Goal: Task Accomplishment & Management: Complete application form

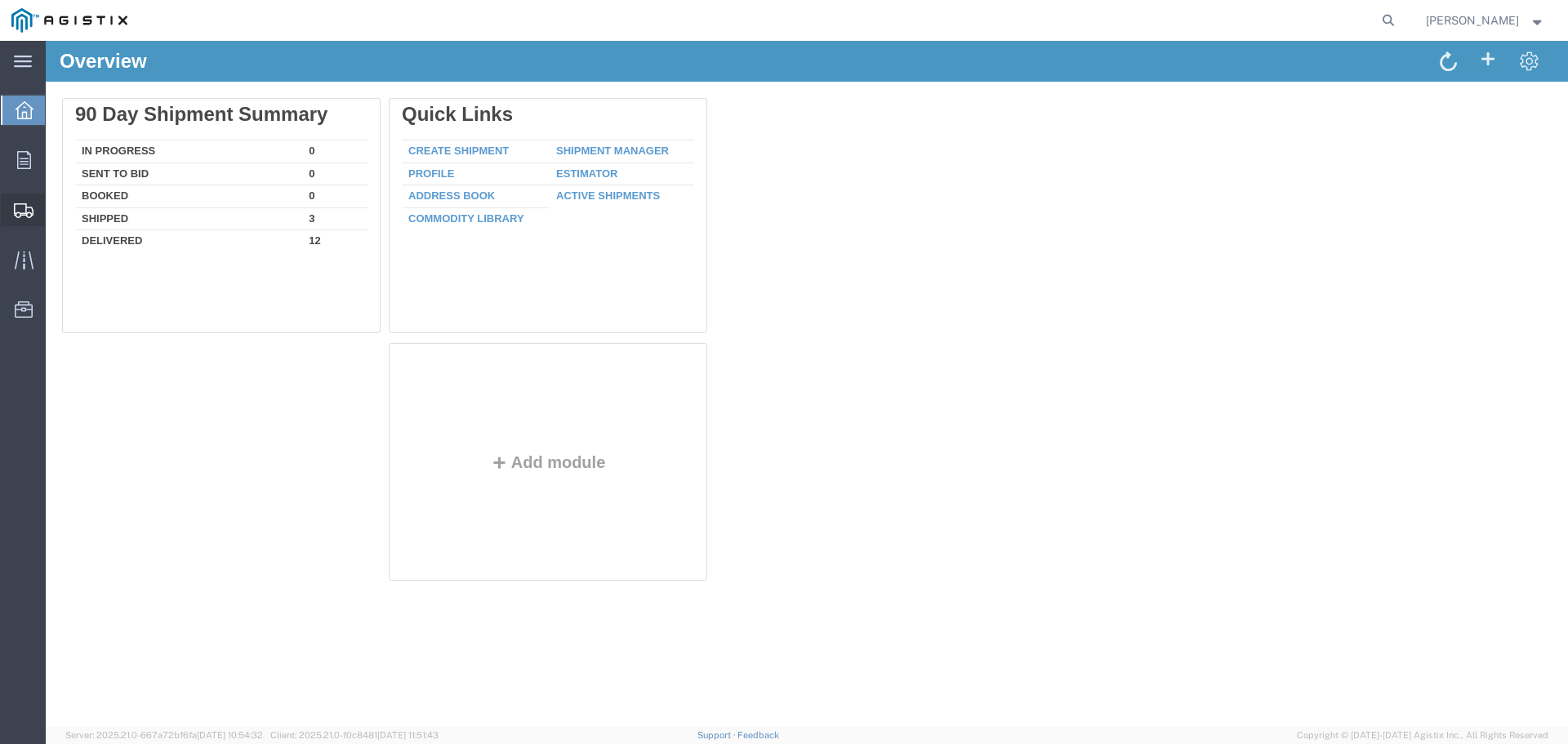
click at [19, 212] on icon at bounding box center [24, 211] width 20 height 15
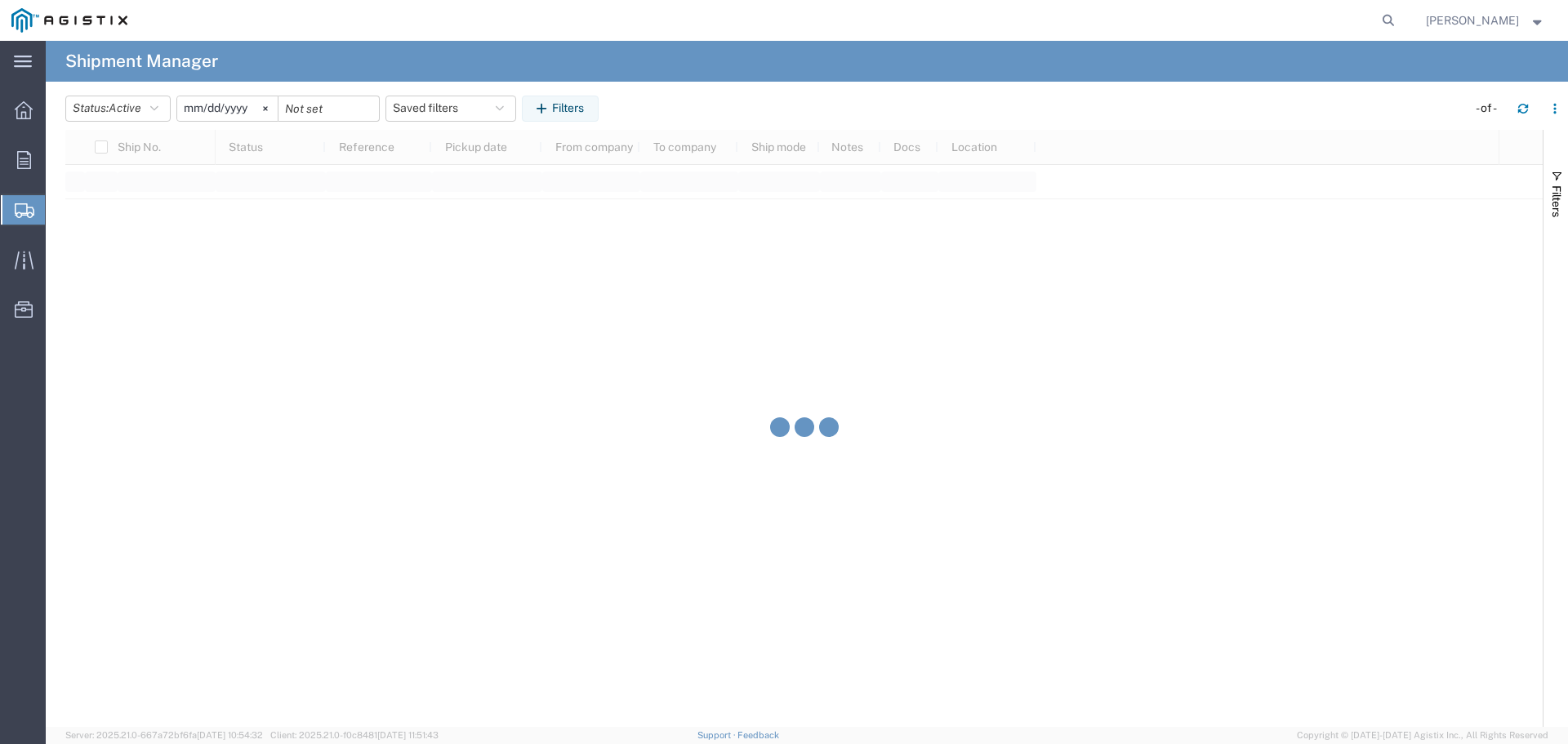
click at [0, 0] on span "Create Shipment" at bounding box center [0, 0] width 0 height 0
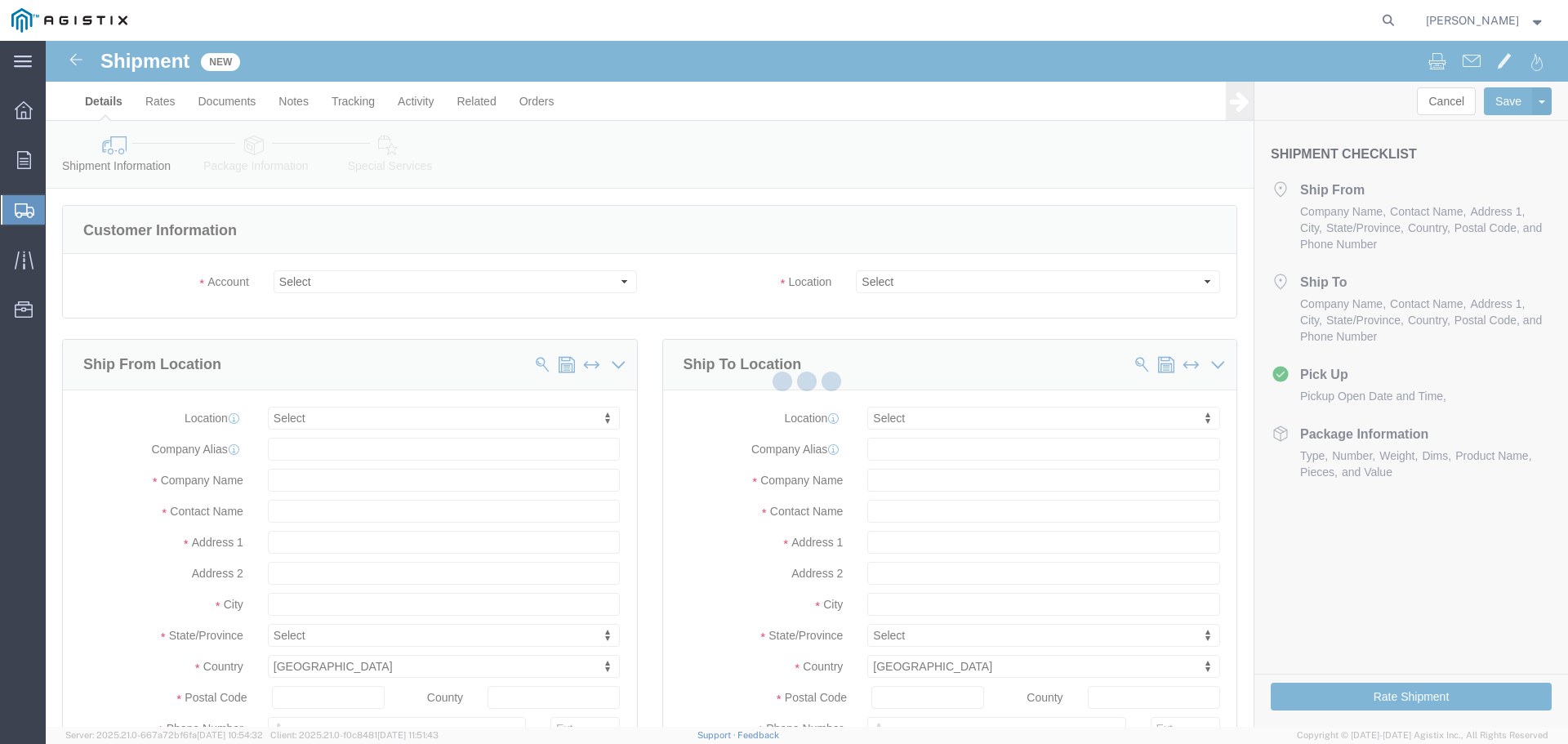
select select
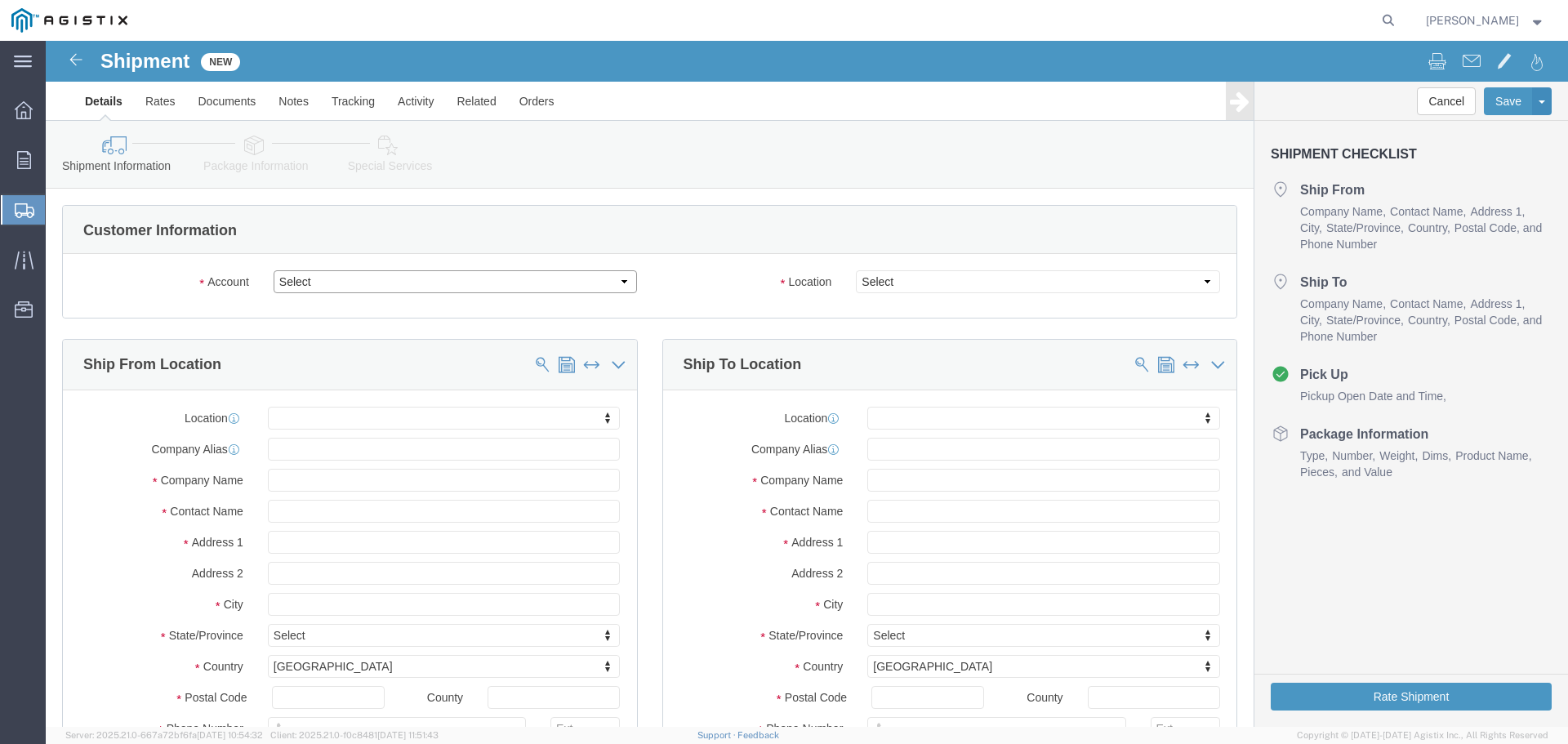
drag, startPoint x: 319, startPoint y: 290, endPoint x: 272, endPoint y: 249, distance: 62.4
click select "Select America Fujikura Ltd (AFL Global) PG&E"
select select "9596"
click select "Select America Fujikura Ltd (AFL Global) PG&E"
select select "PURCHORD"
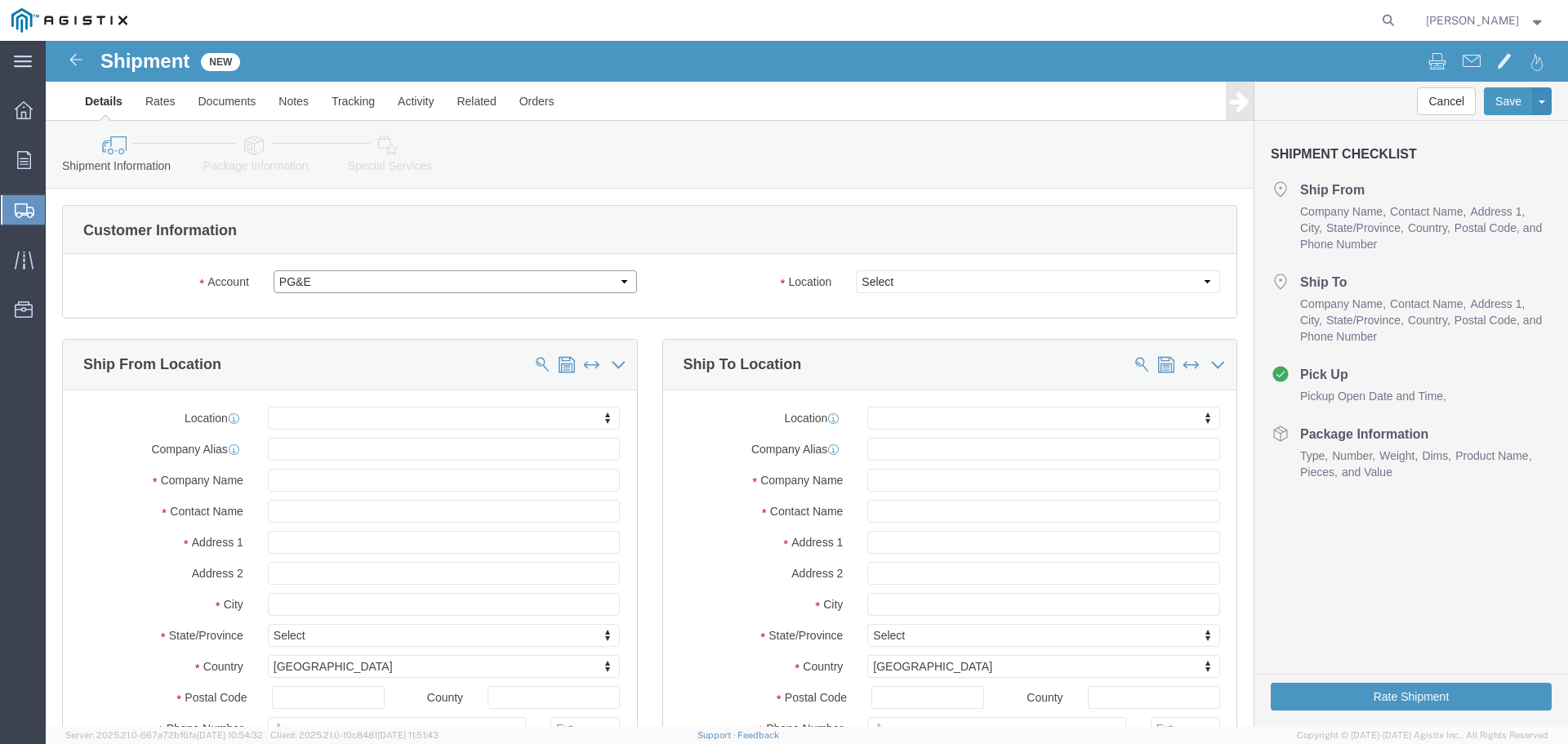
select select
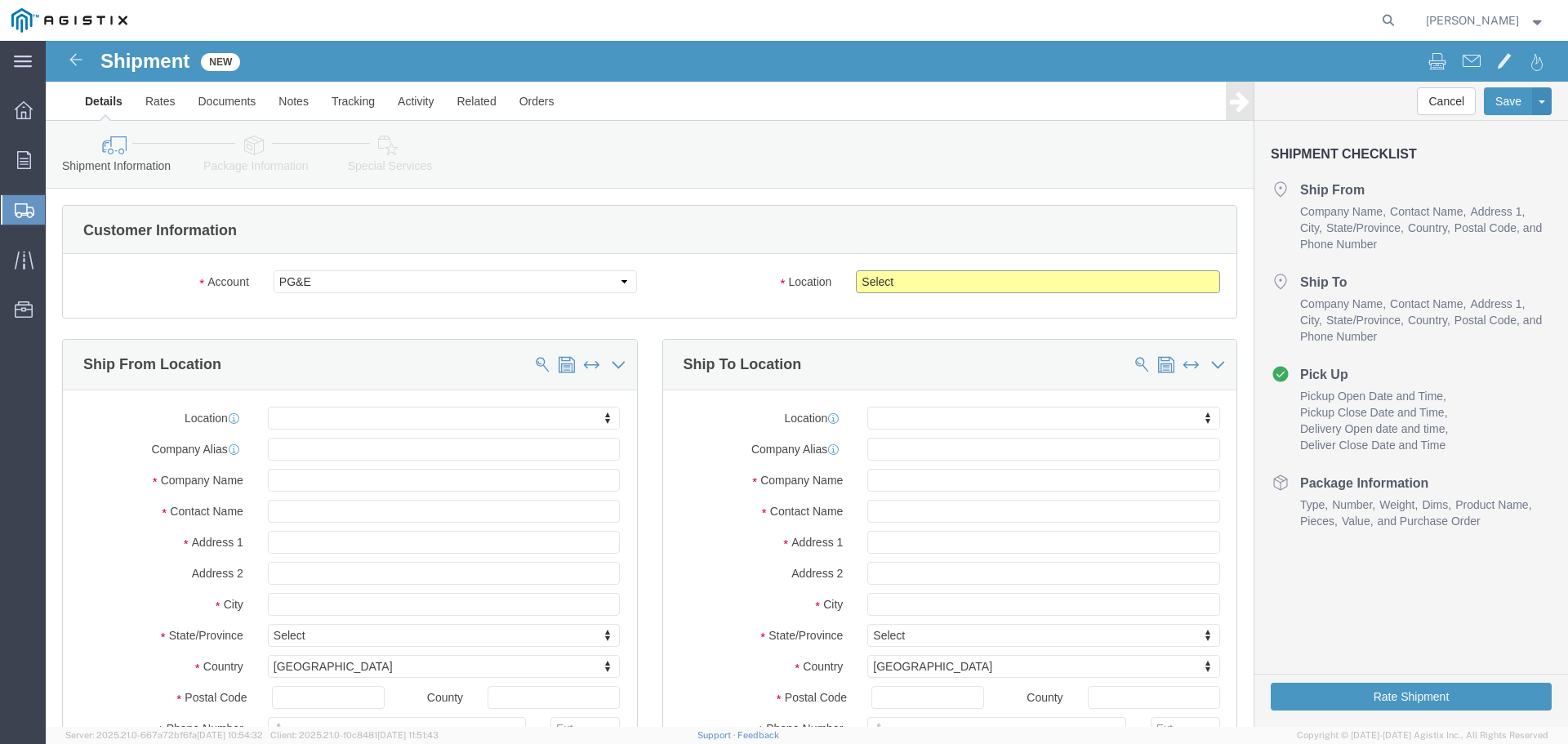
click select "Select All Others [GEOGRAPHIC_DATA] [GEOGRAPHIC_DATA] [GEOGRAPHIC_DATA] [GEOGRA…"
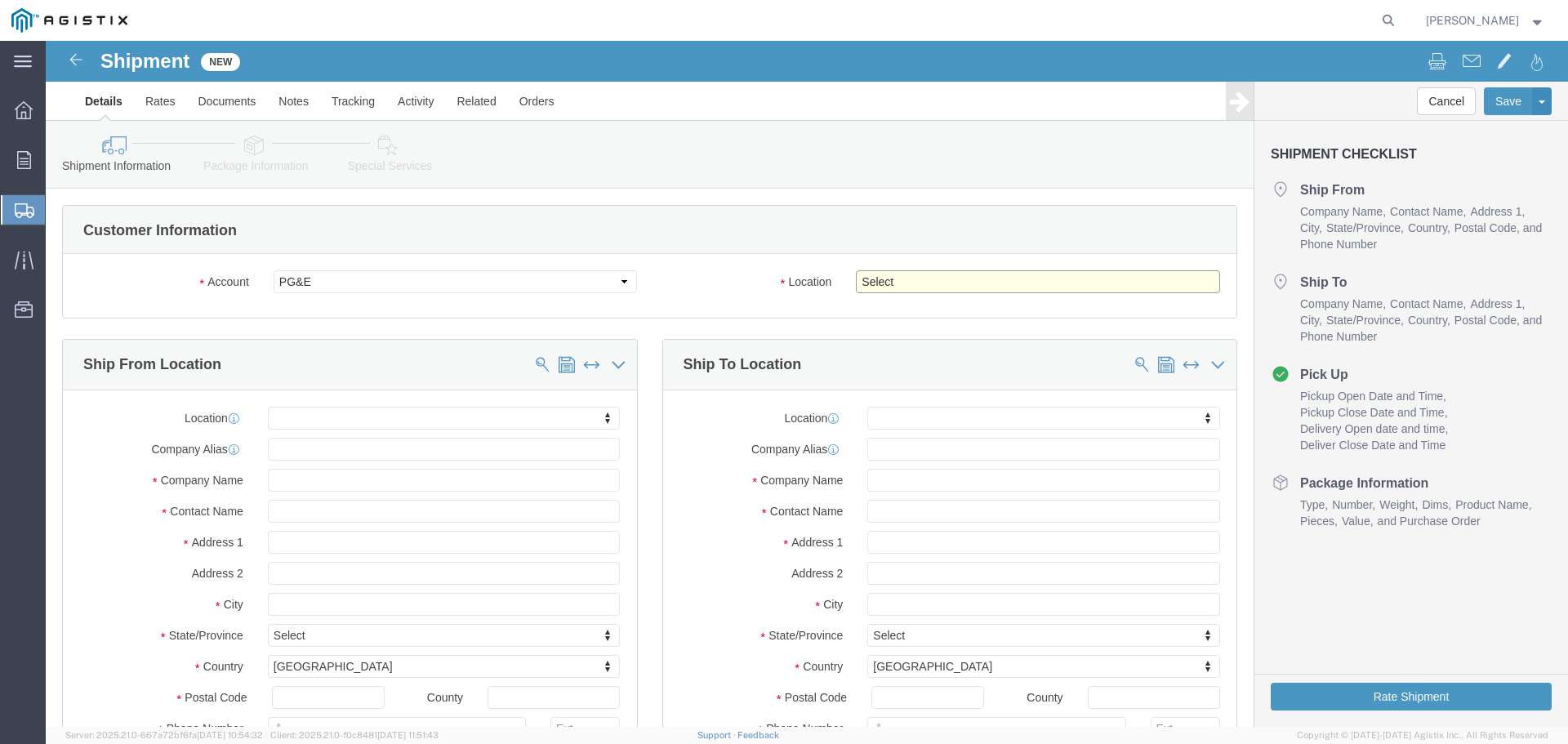
select select "23082"
click select "Select All Others [GEOGRAPHIC_DATA] [GEOGRAPHIC_DATA] [GEOGRAPHIC_DATA] [GEOGRA…"
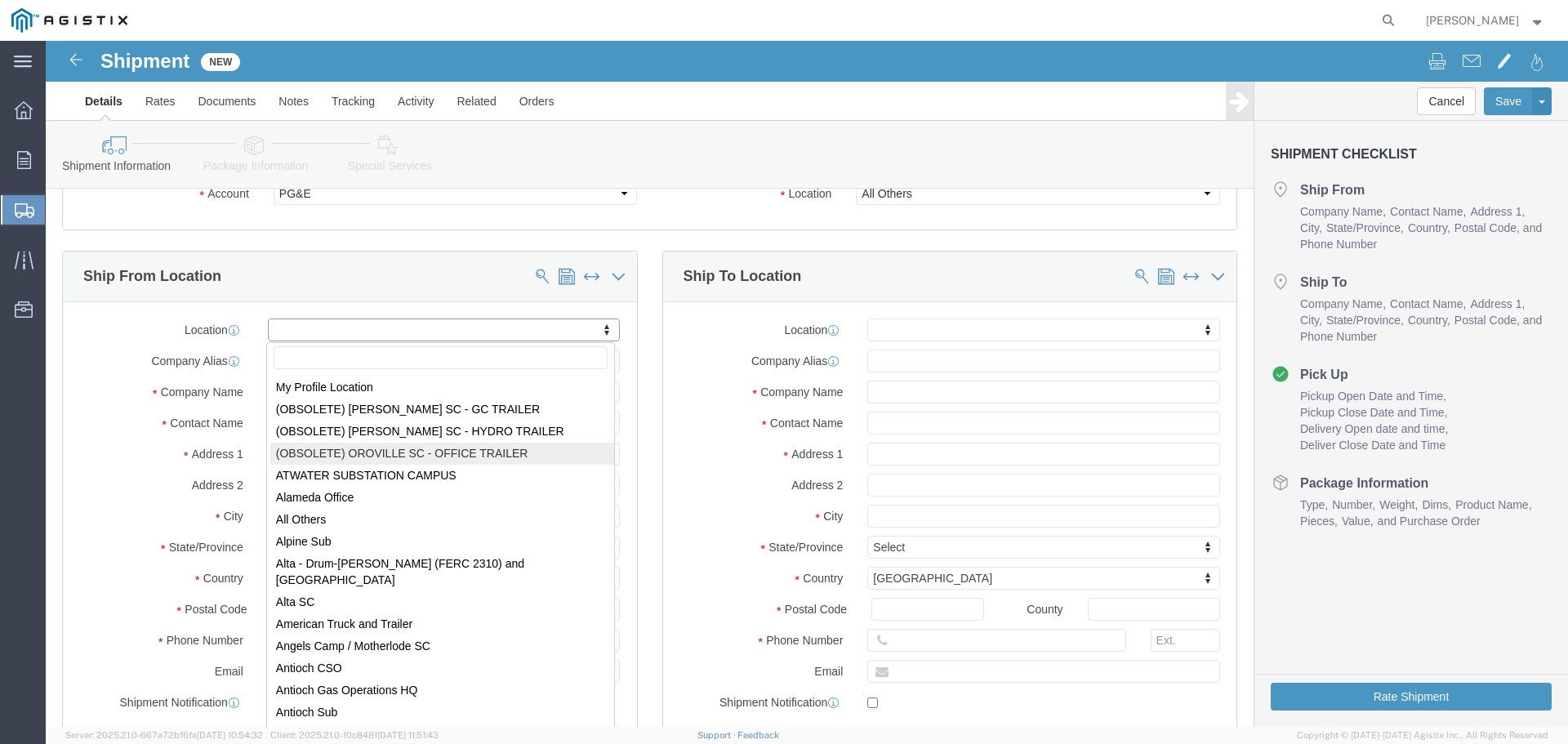
scroll to position [81, 0]
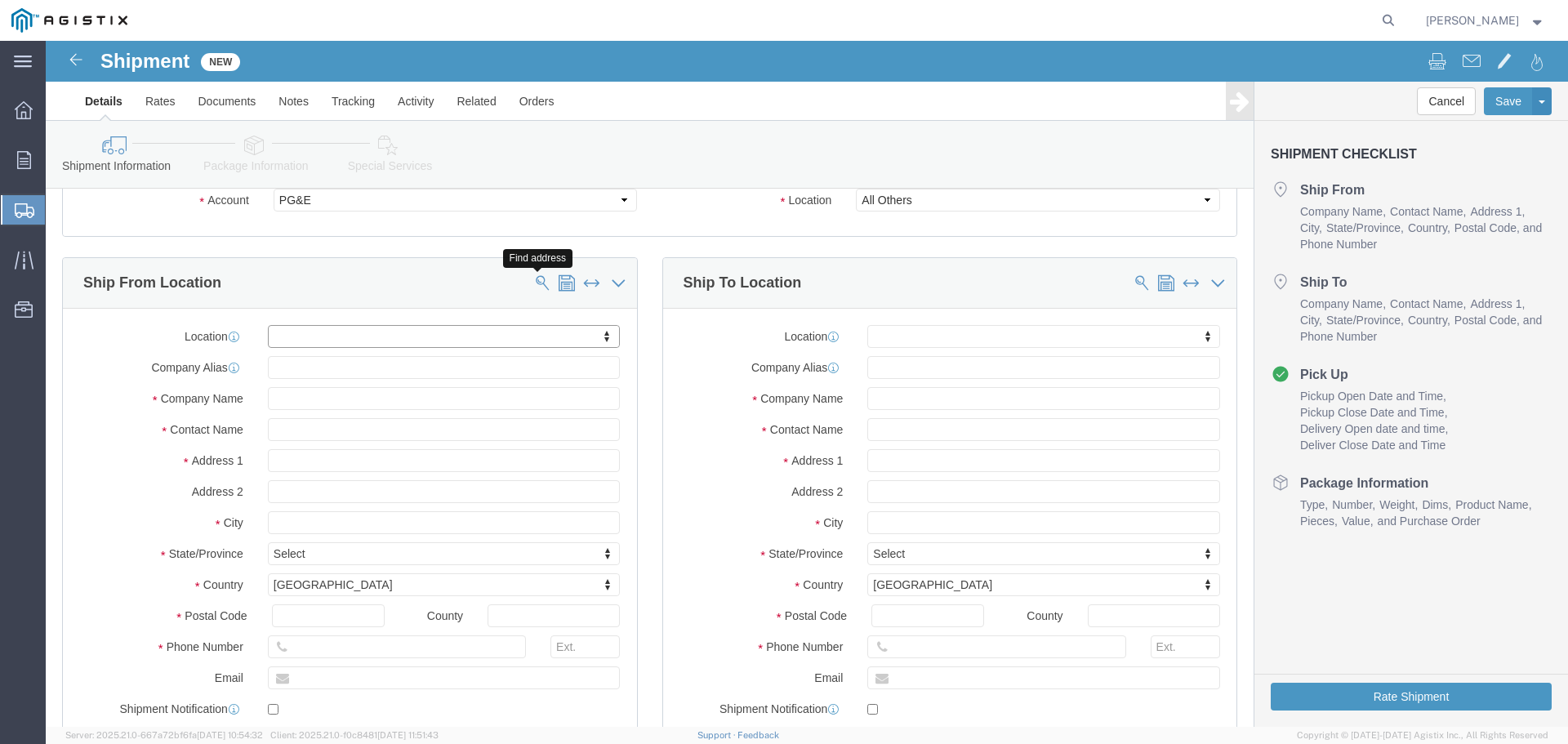
click span
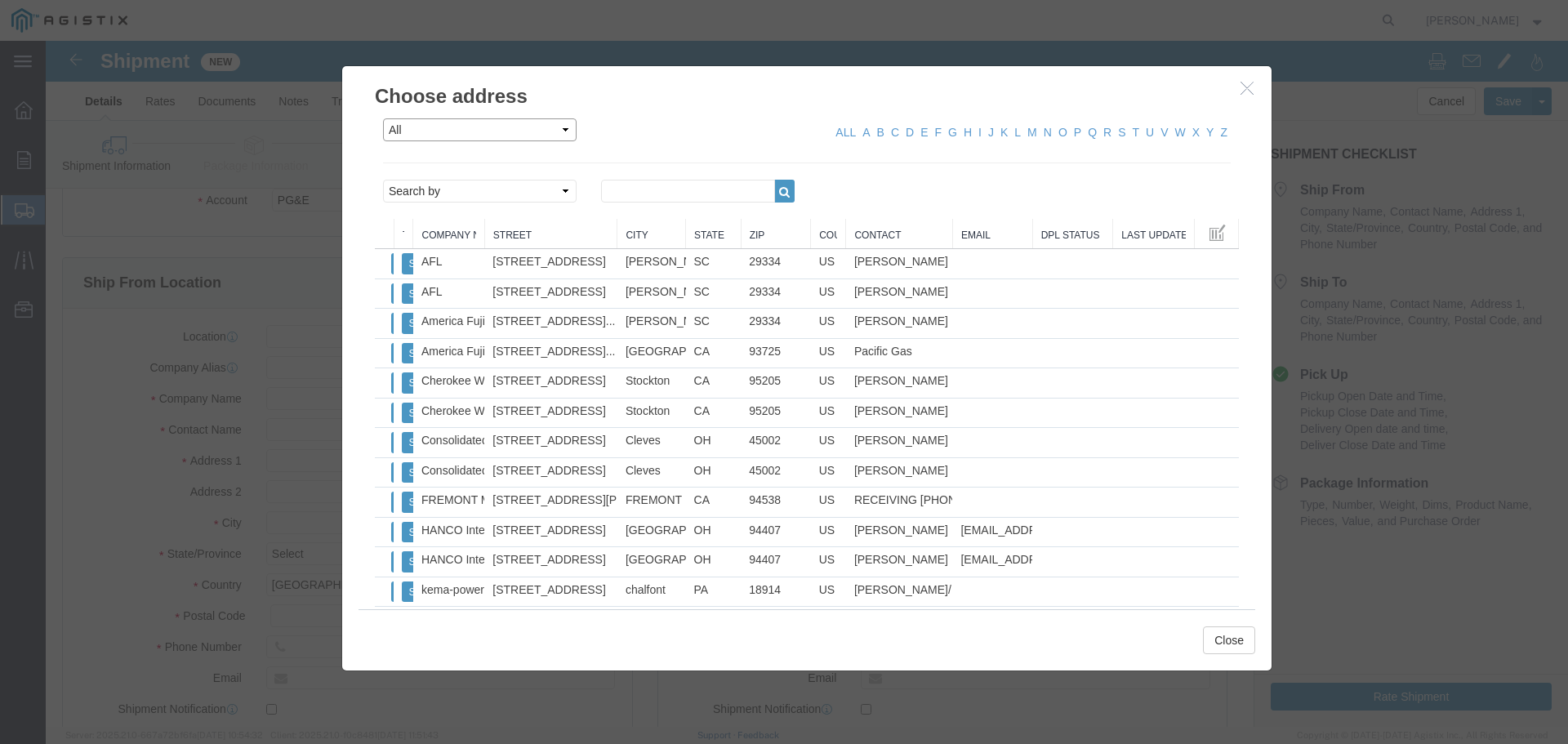
click select "All Company Location Other Personal Shared"
click div "ALL A B C D E F G H I J K L M N O P Q R S T U V W X Y Z"
click select "Search by Address Book Name City Company Name Contact Name Country CustomerAlia…"
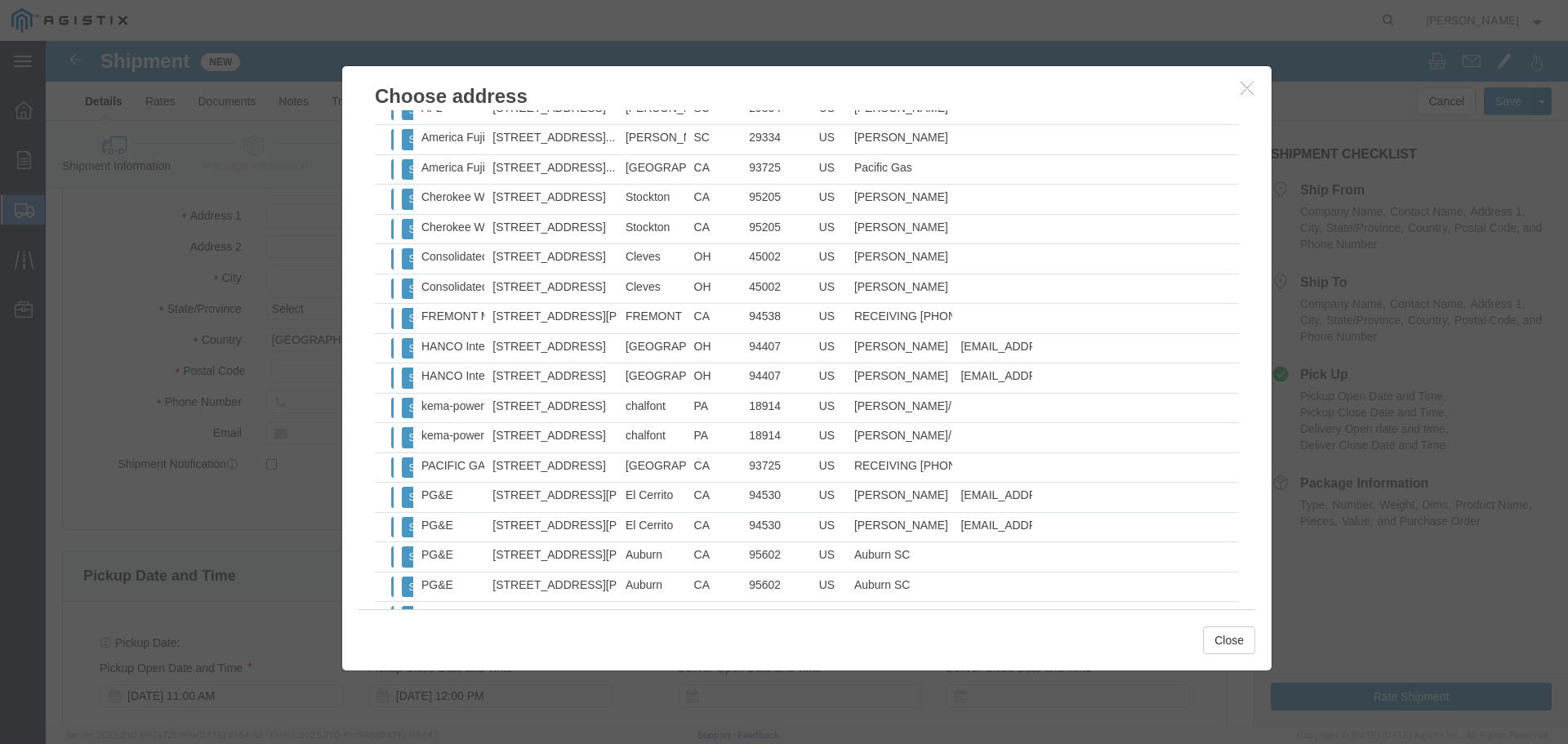
scroll to position [0, 0]
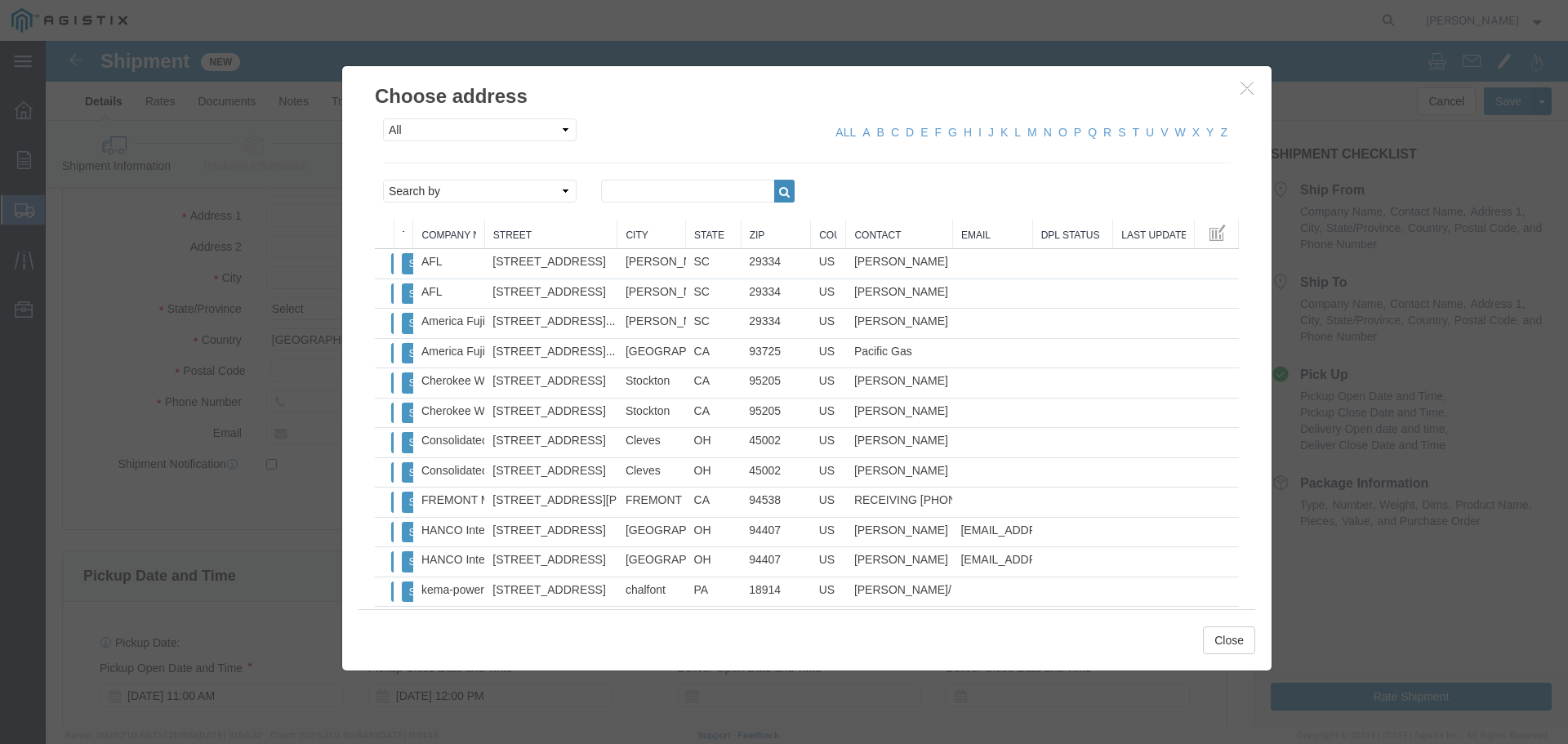
click icon "button"
click input "text"
click icon "button"
drag, startPoint x: 632, startPoint y: 146, endPoint x: 466, endPoint y: 162, distance: 166.8
click div "Search by Address Book Name City Company Name Contact Name Country CustomerAlia…"
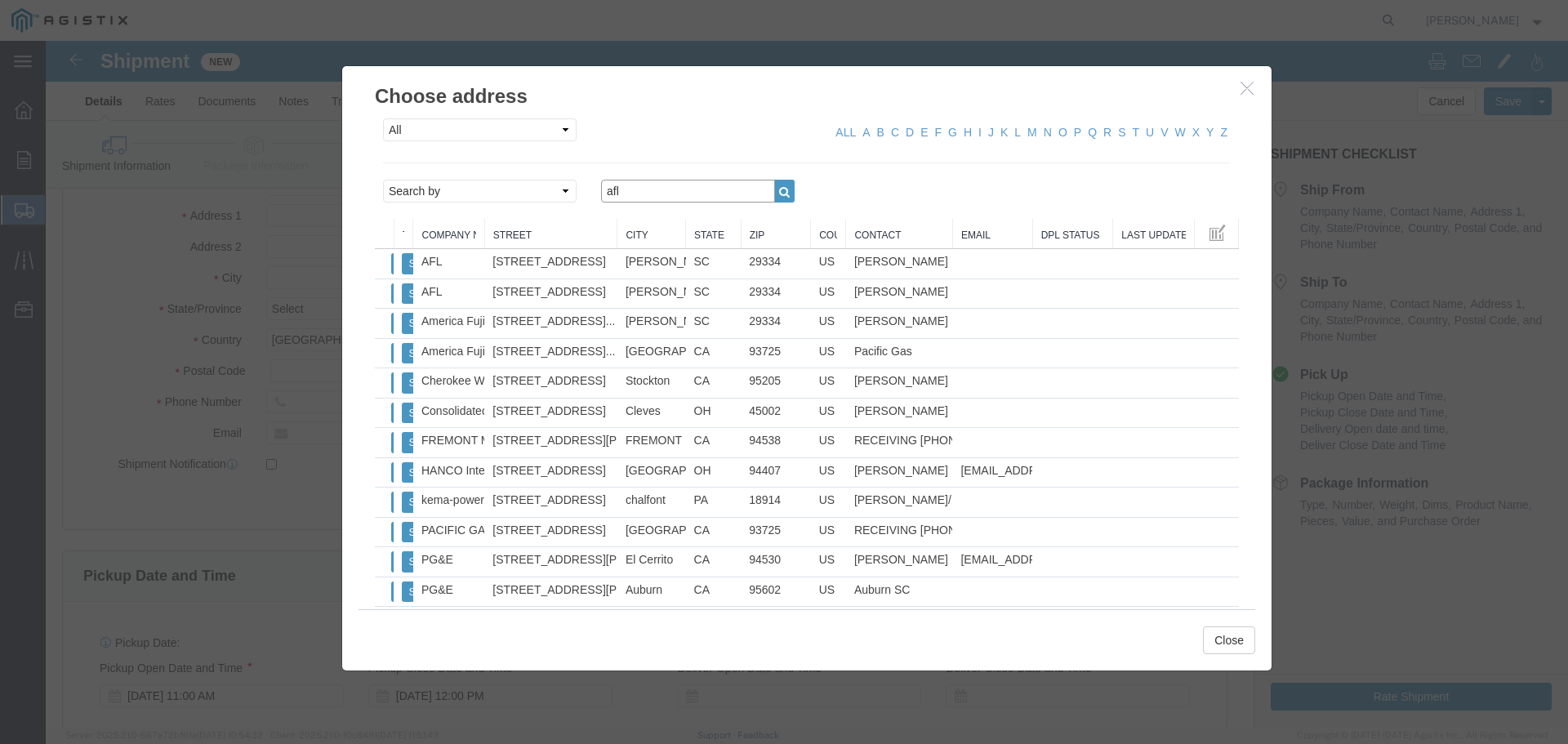
type input "AFL Telecommunications"
click icon "button"
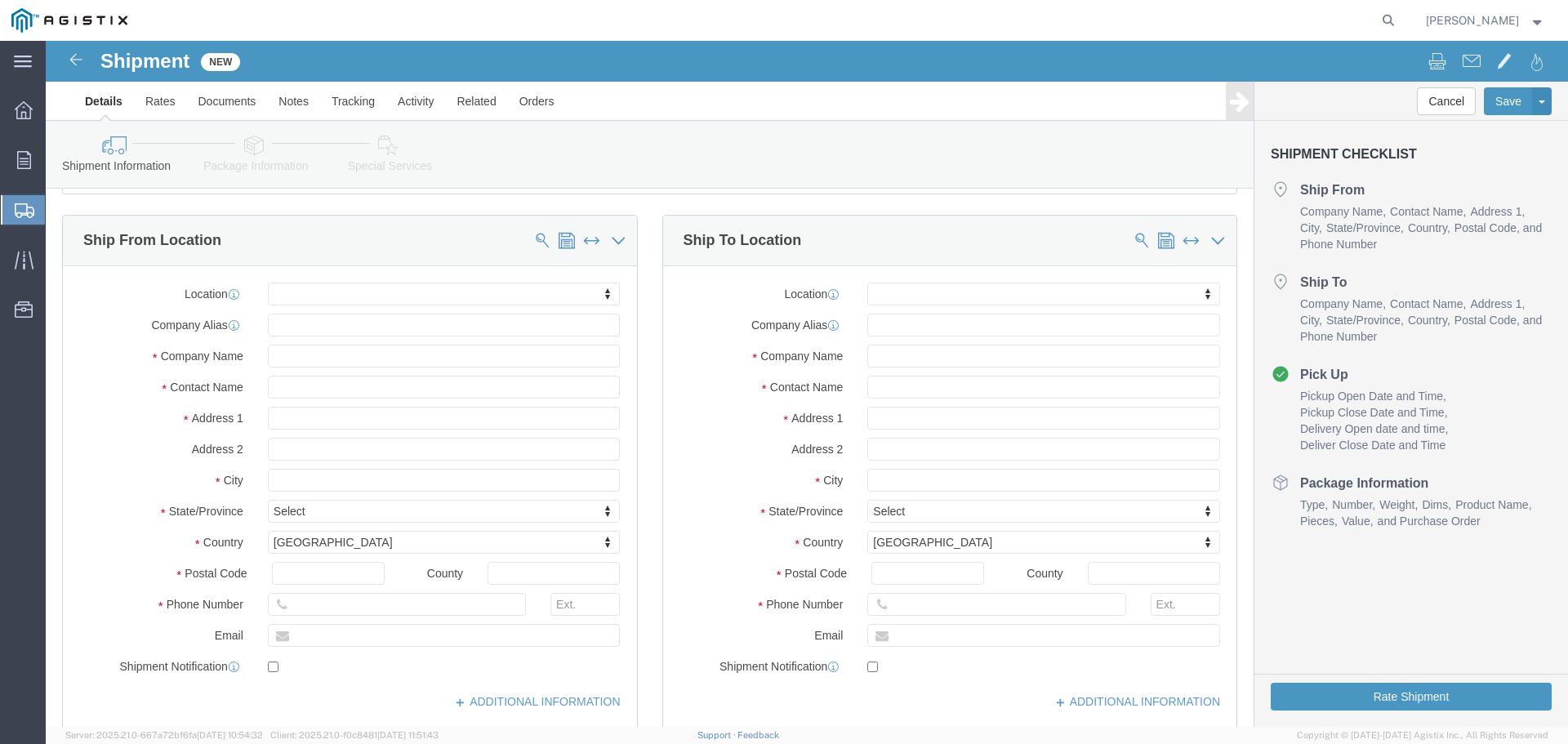
scroll to position [163, 0]
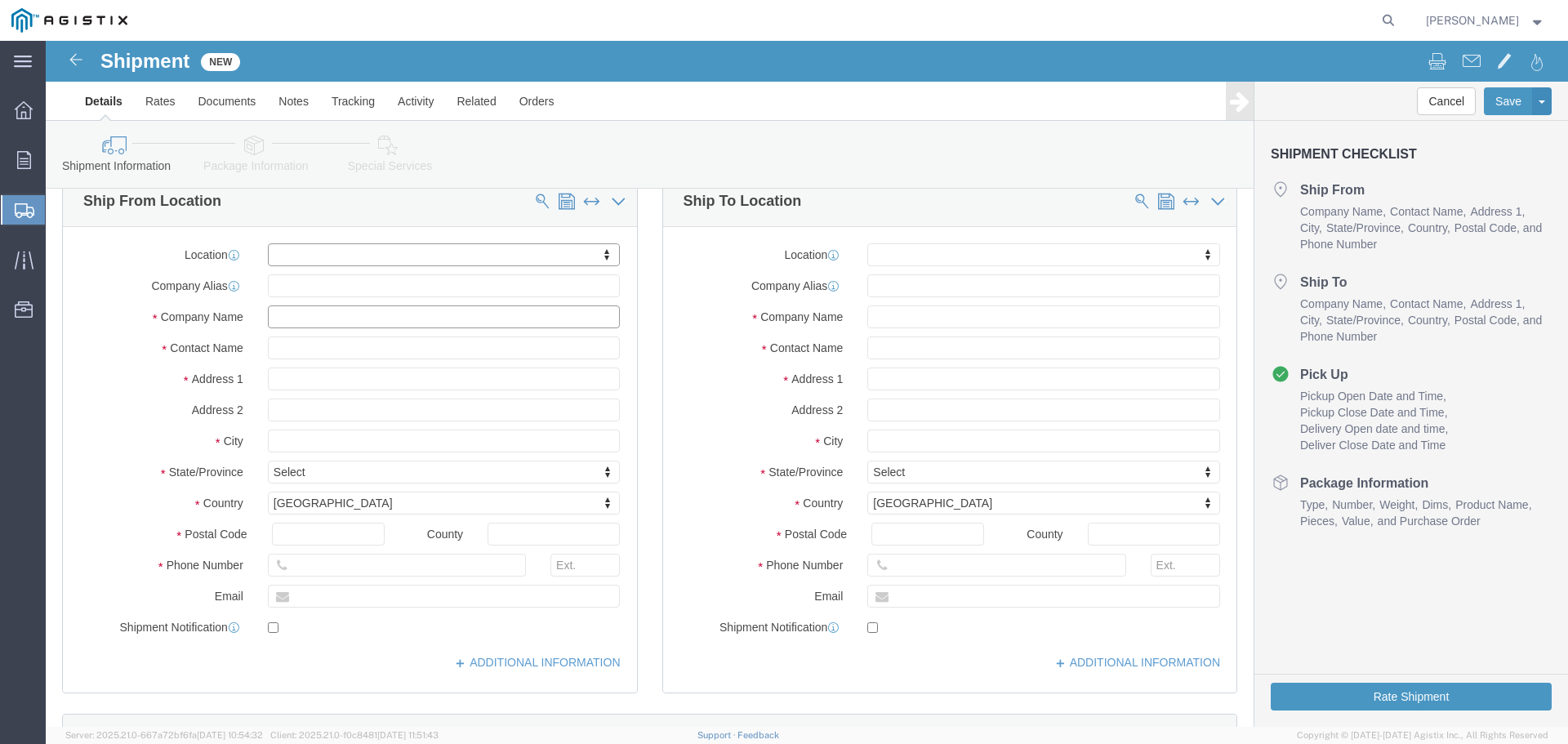
click input "text"
type input "AFL"
type input "[PERSON_NAME]"
type input "[STREET_ADDRESS]"
select select
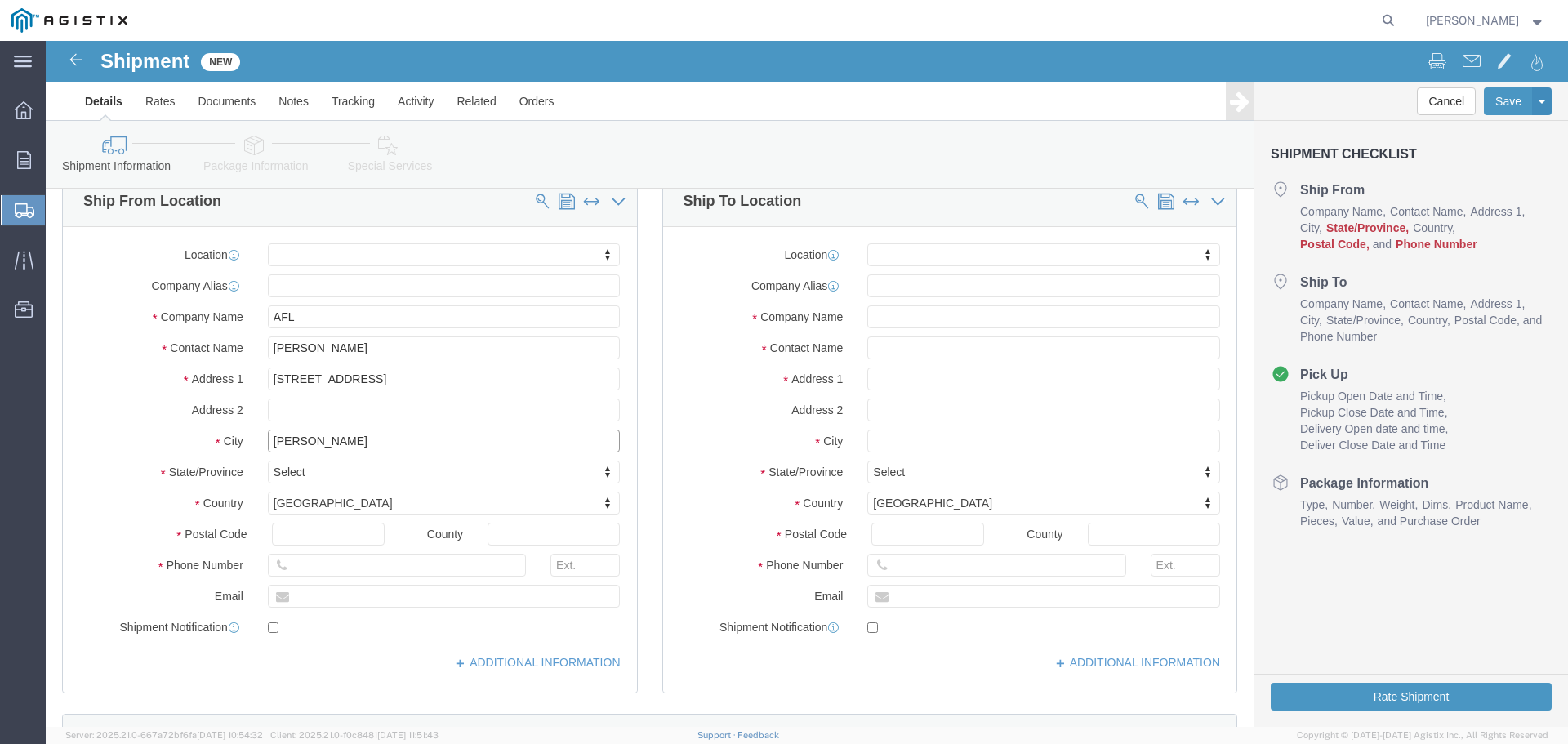
type input "[PERSON_NAME]"
select select
type input "s"
type input "south"
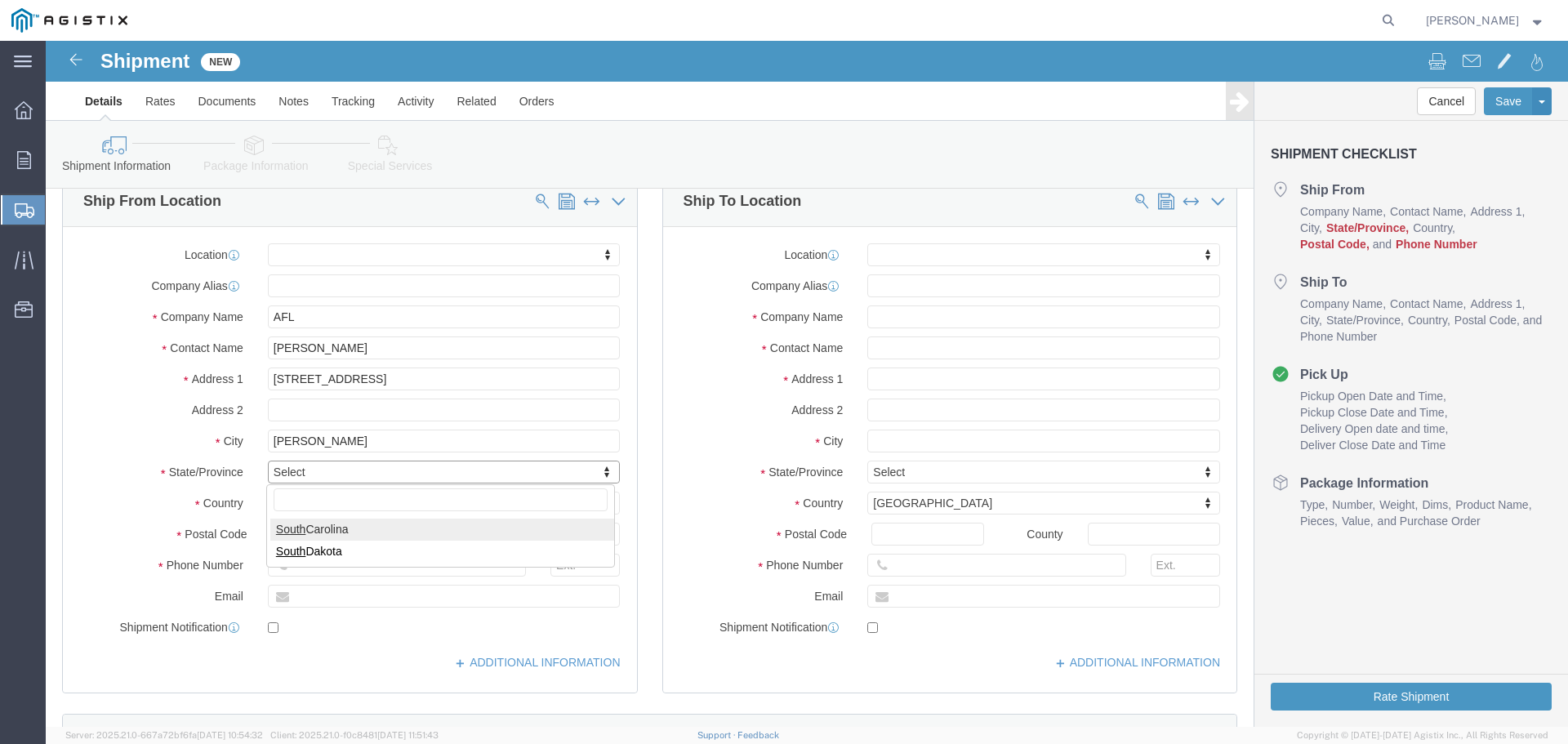
select select
select select "SC"
type input "9"
type input "29334"
select select
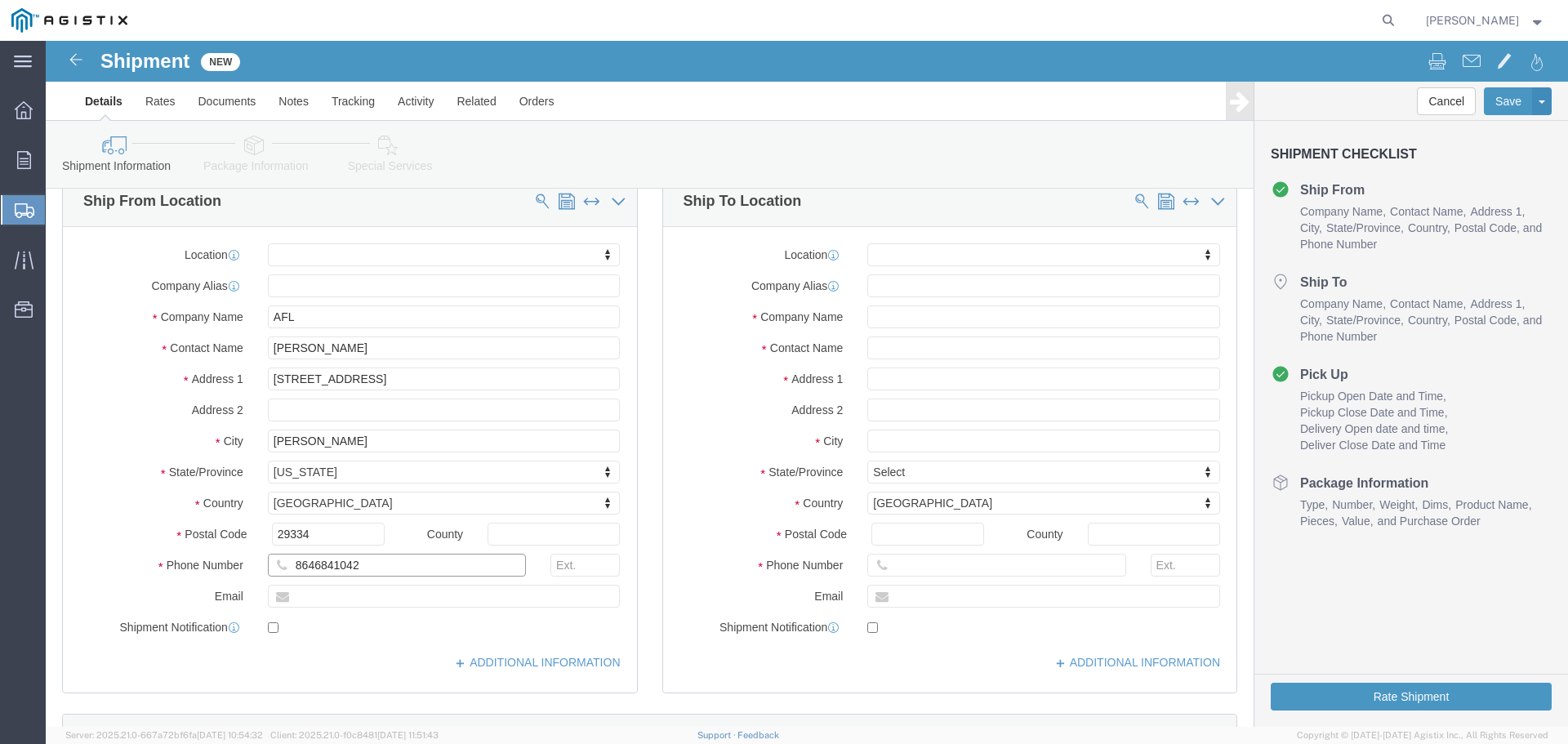
type input "8646841042"
paste input "[PERSON_NAME][EMAIL_ADDRESS][PERSON_NAME][DOMAIN_NAME]"
type input "[PERSON_NAME][EMAIL_ADDRESS][PERSON_NAME][DOMAIN_NAME]"
checkbox input "true"
click button
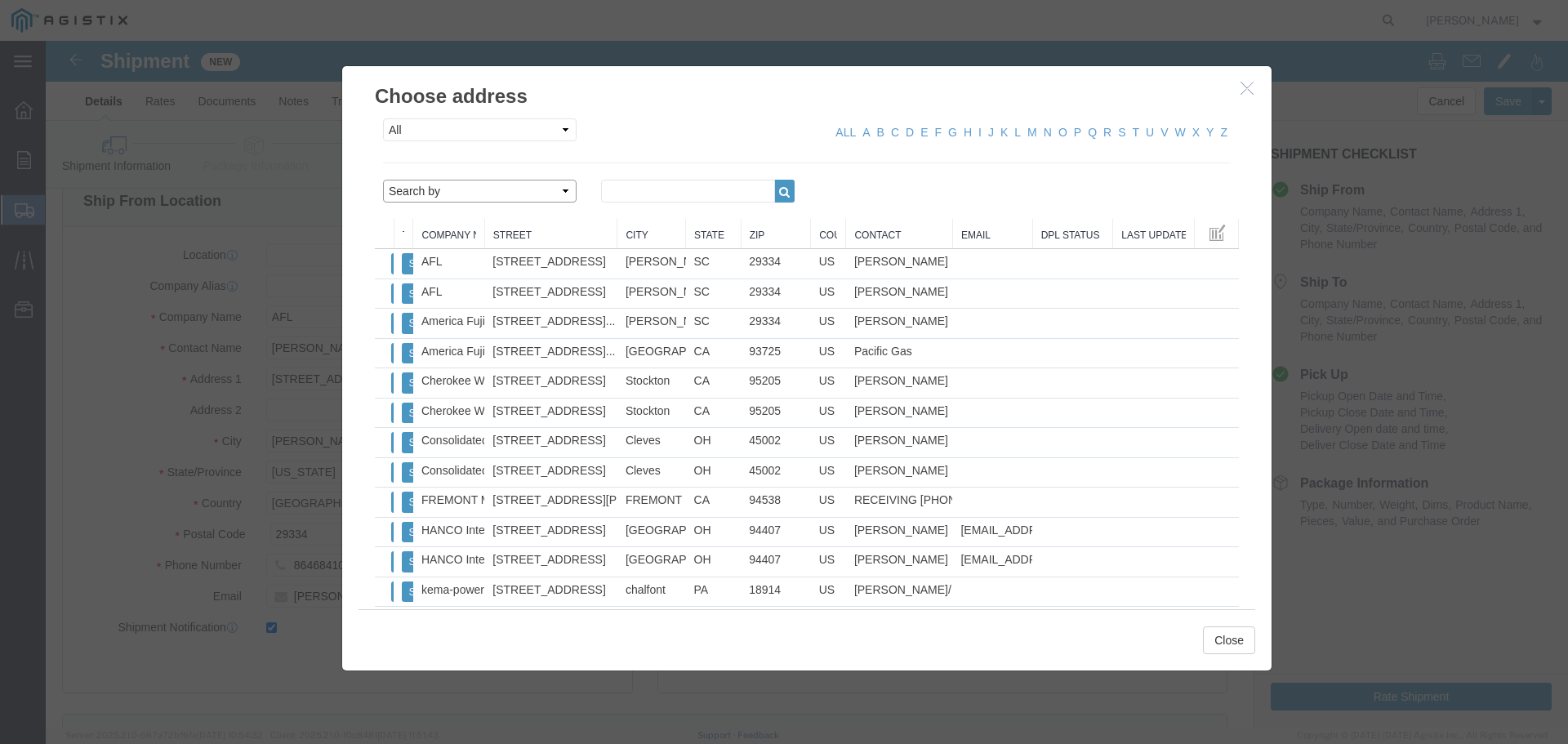
click select "Search by Address Book Name City Company Name Contact Name Country CustomerAlia…"
select select "zip"
click select "Search by Address Book Name City Company Name Contact Name Country CustomerAlia…"
click input "text"
type input "95240"
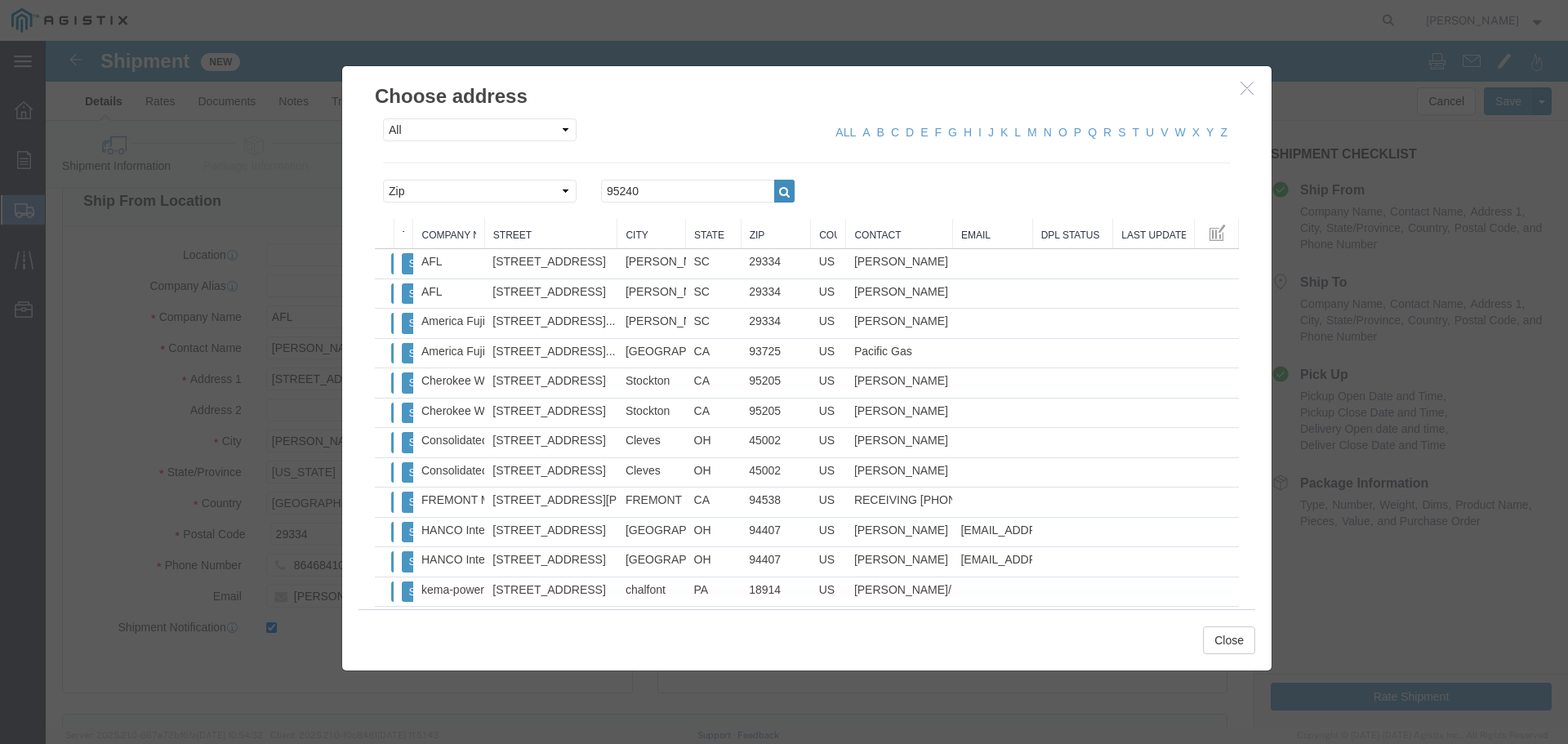
click icon "button"
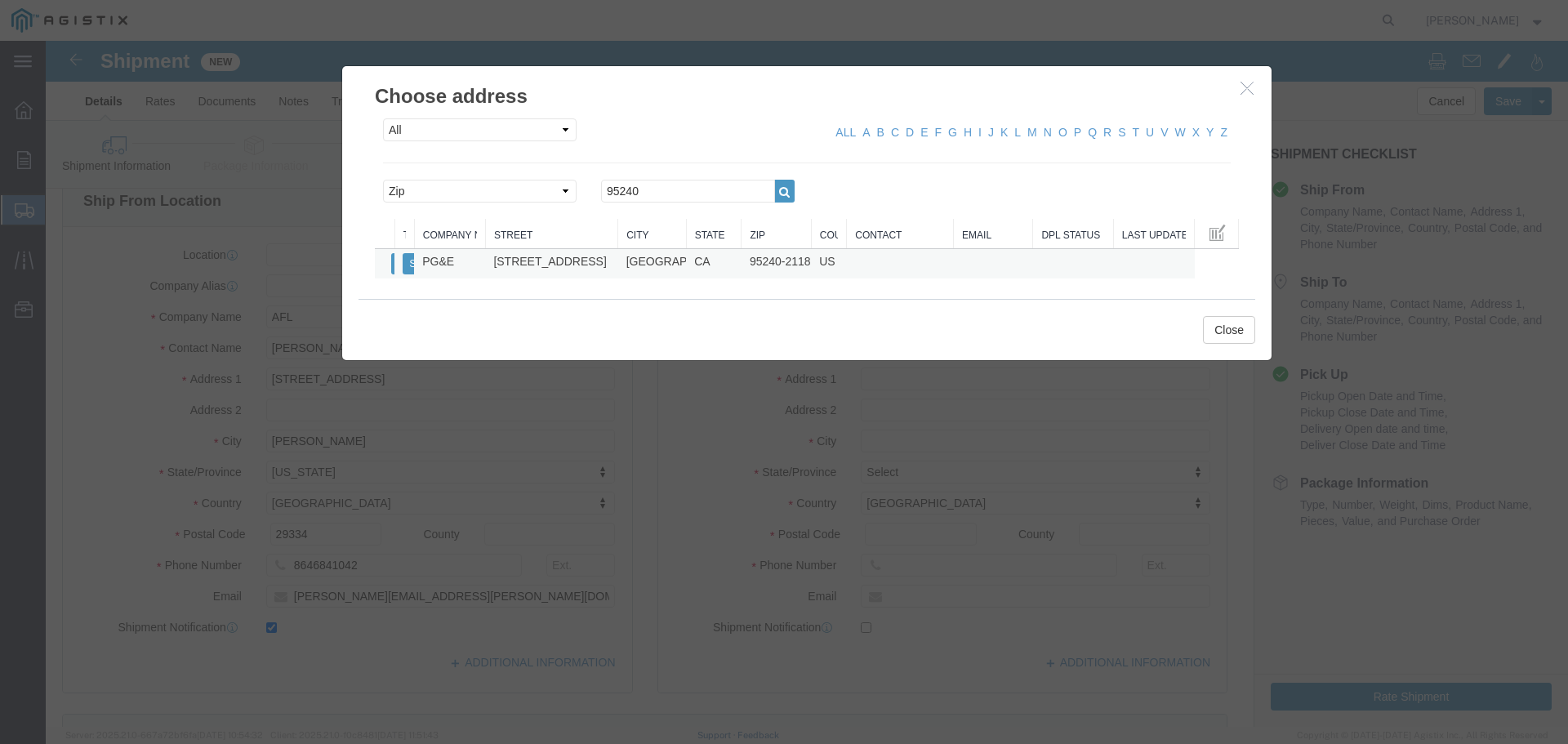
click td "PG&E"
click button "Select"
select select
type input "[STREET_ADDRESS]"
type input "95240-2118"
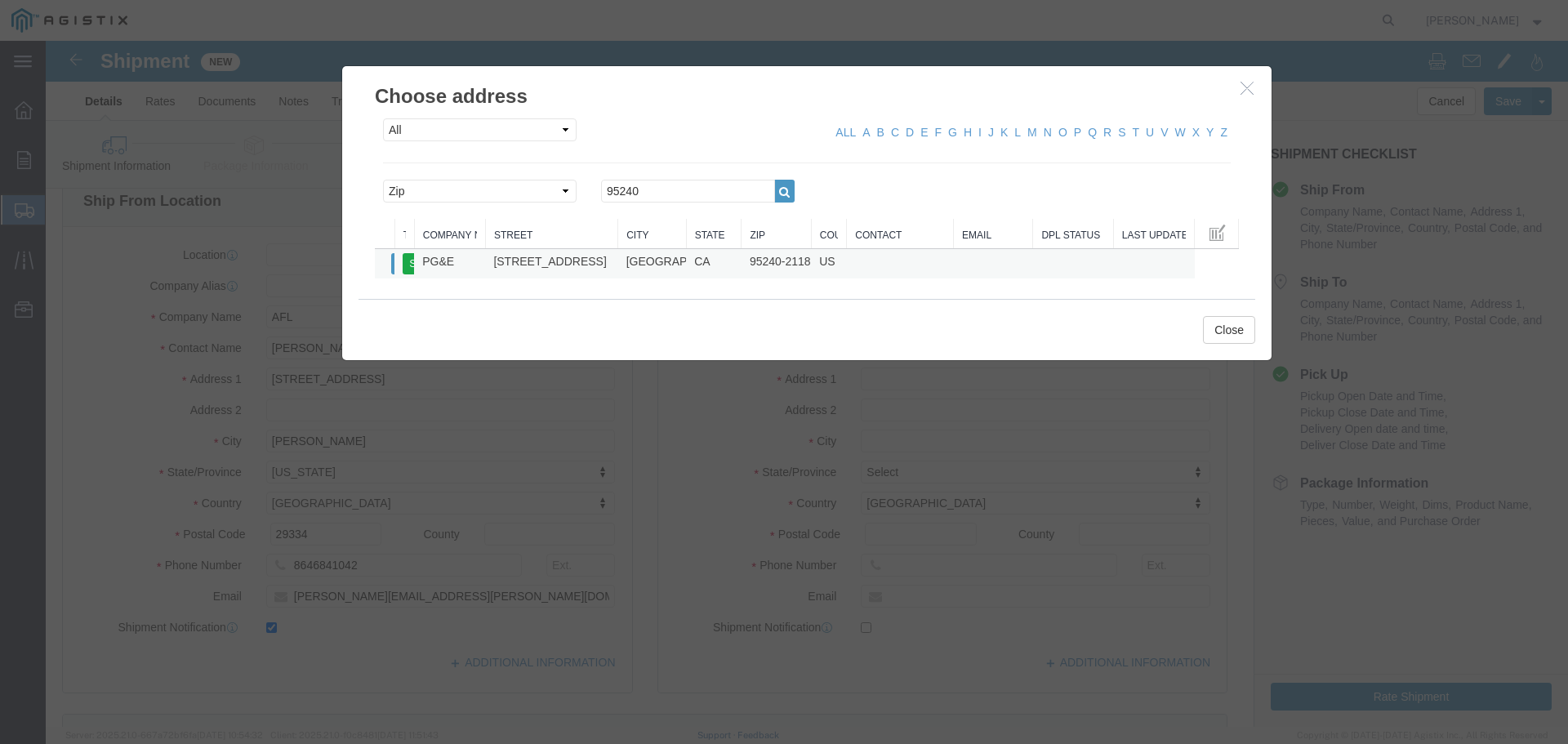
type input "PG&E"
type input "[GEOGRAPHIC_DATA]"
select select "CA"
click button "Close"
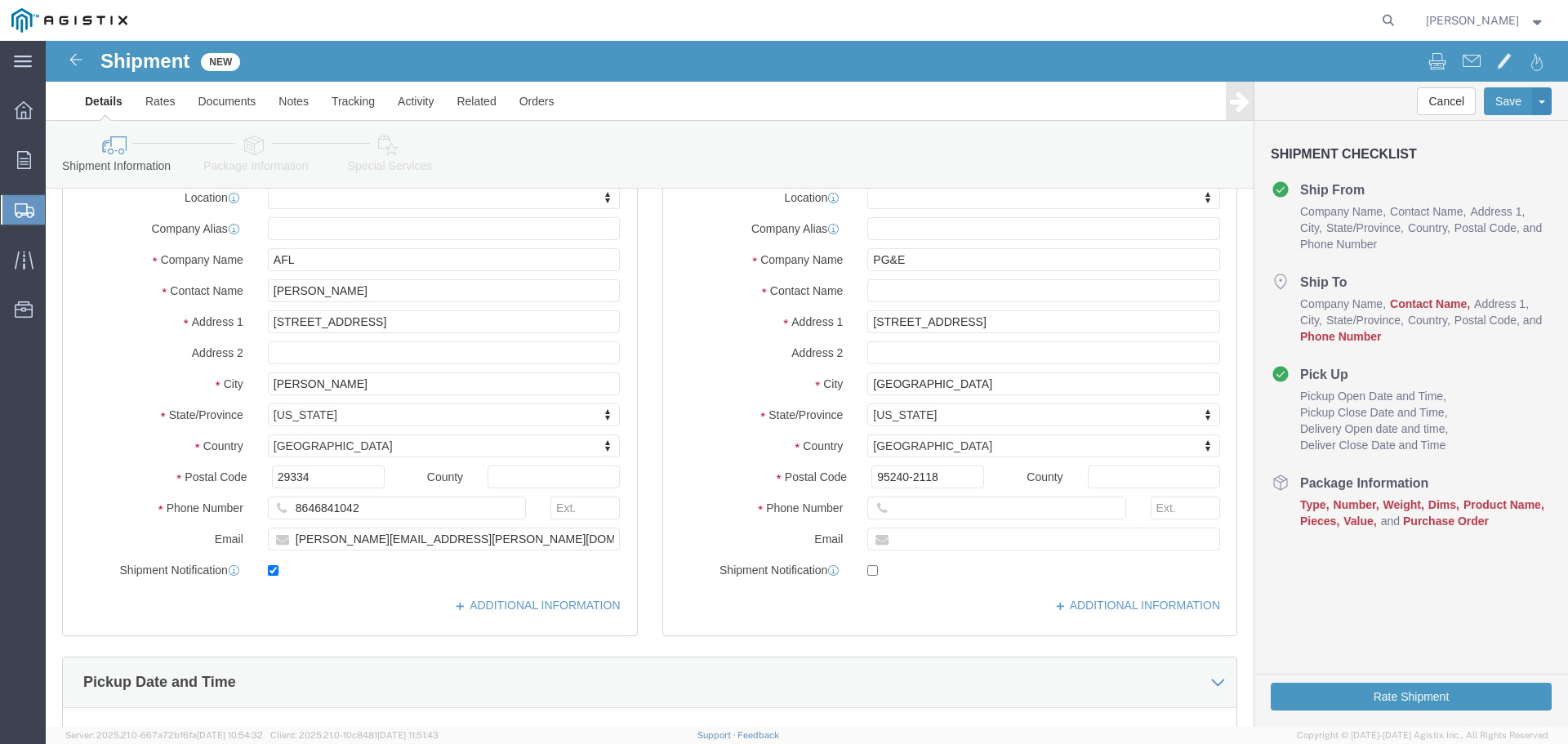
scroll to position [245, 0]
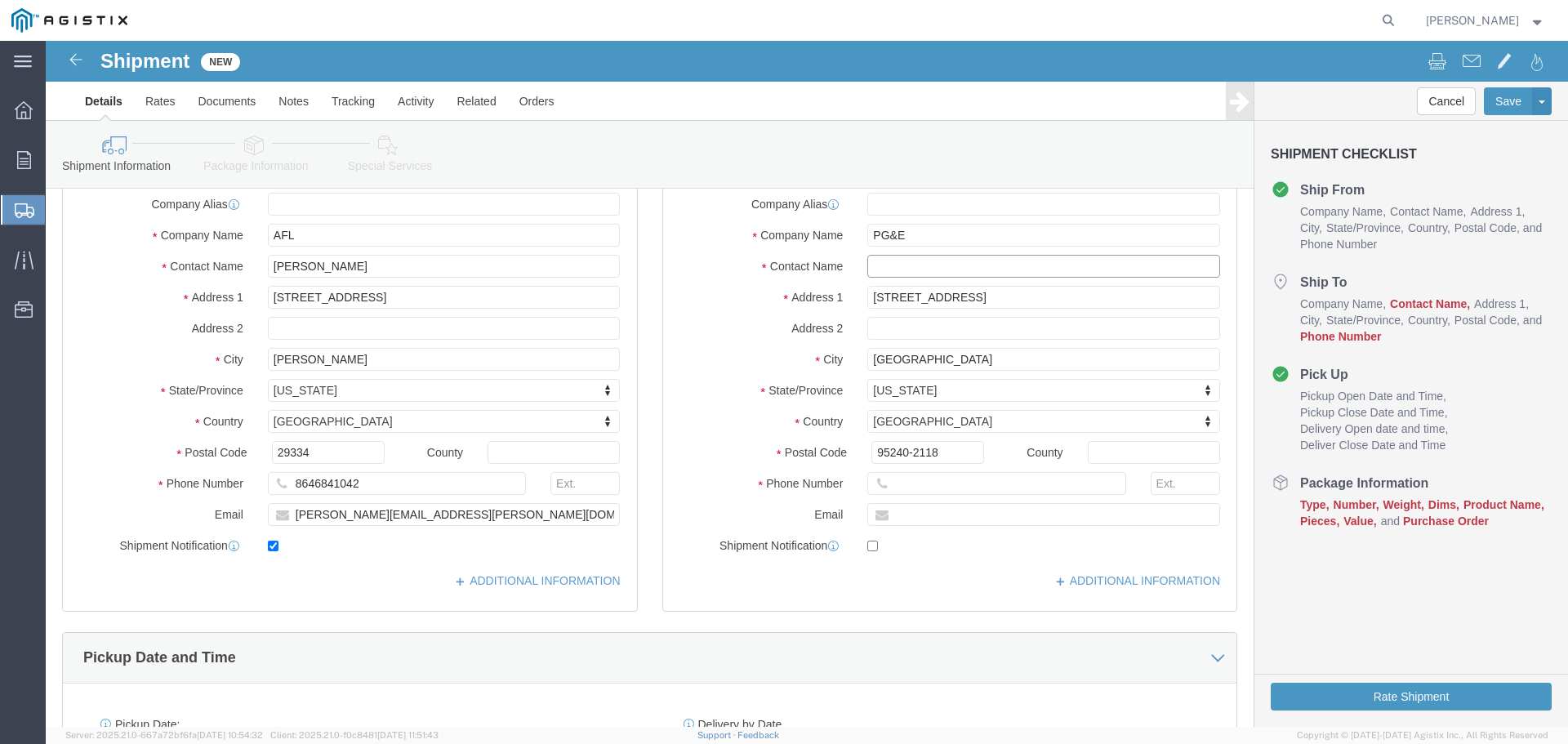
click input "text"
paste input "[PERSON_NAME]"
type input "[PERSON_NAME]"
drag, startPoint x: 858, startPoint y: 442, endPoint x: 625, endPoint y: 413, distance: 234.8
click input "text"
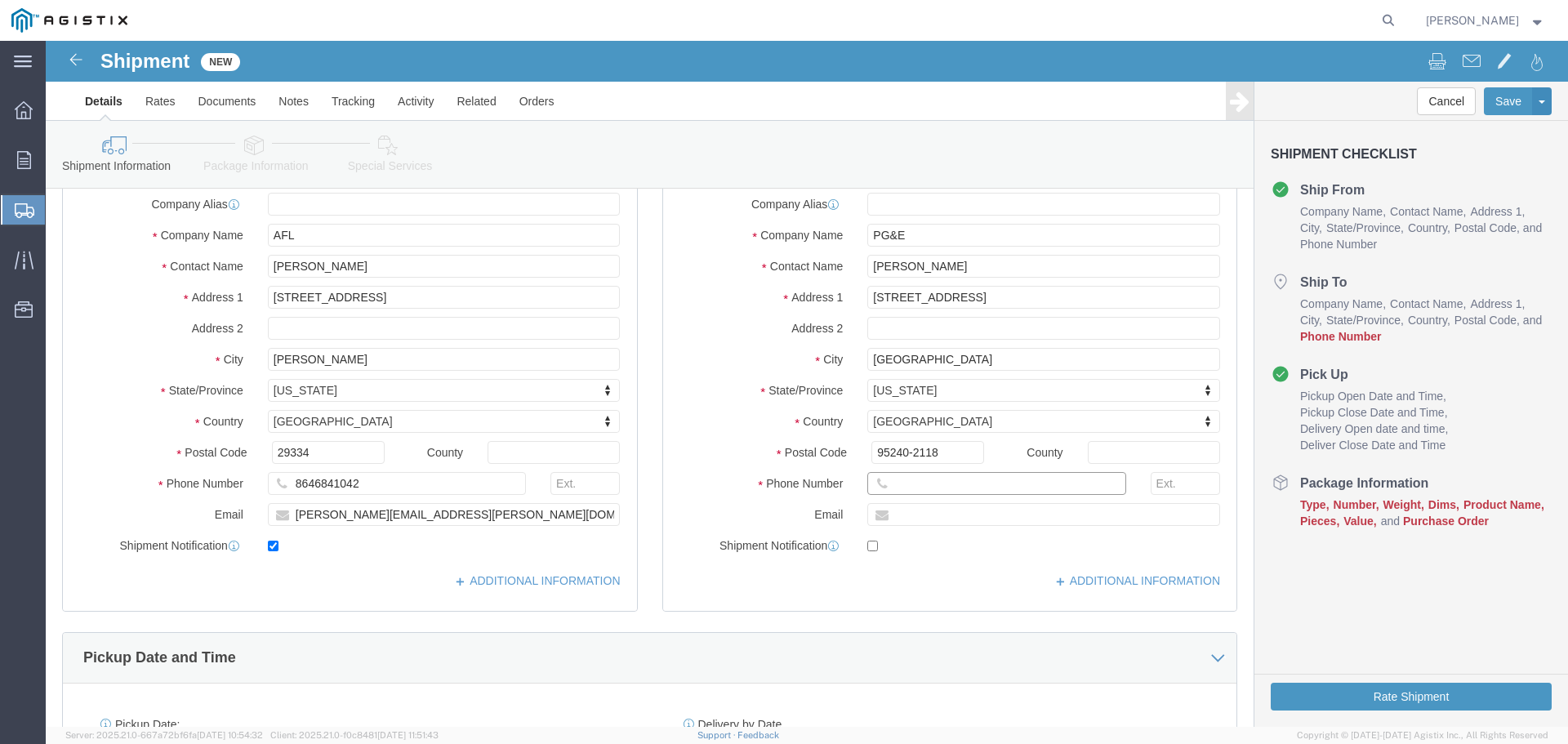
click input "text"
paste input "[PHONE_NUMBER]"
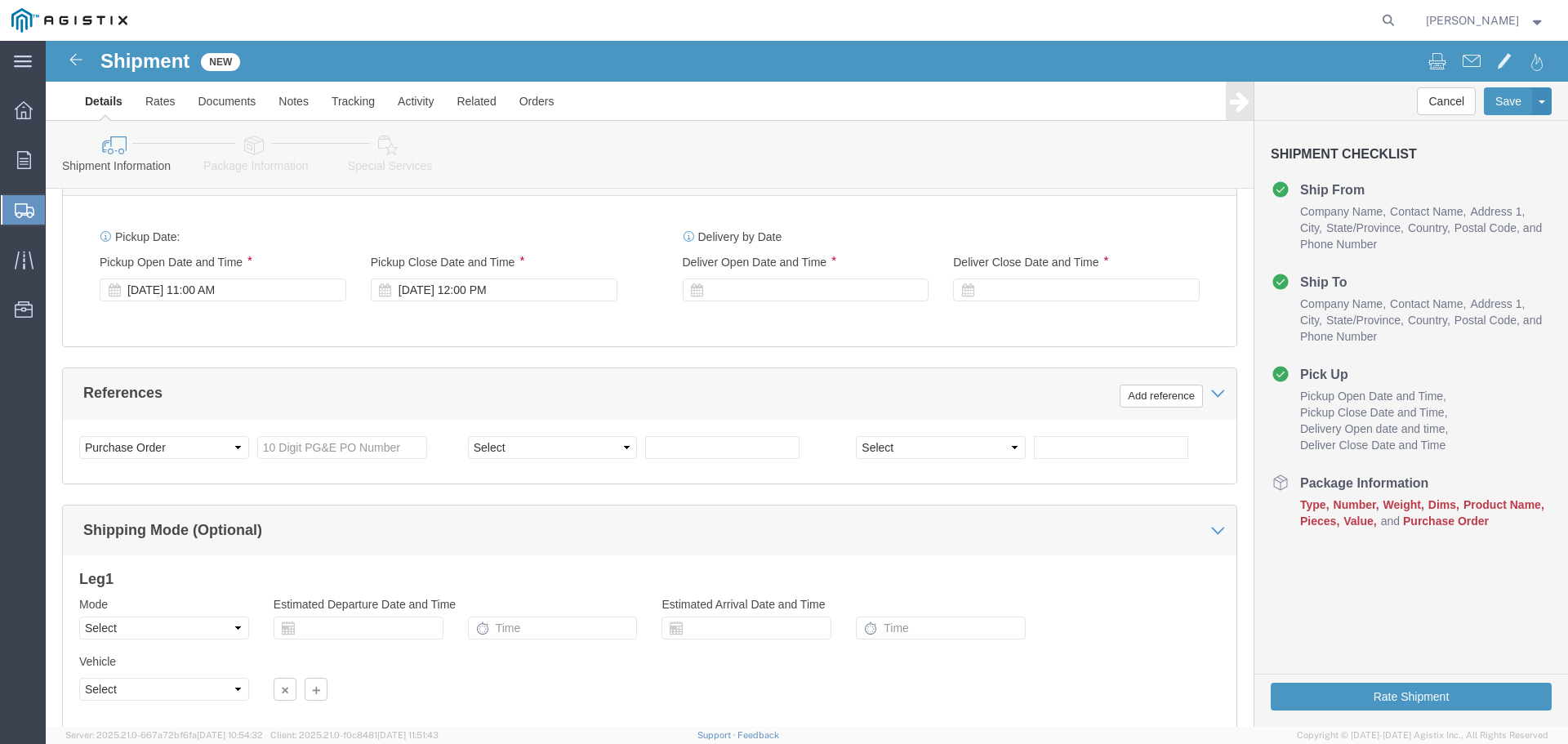
scroll to position [653, 0]
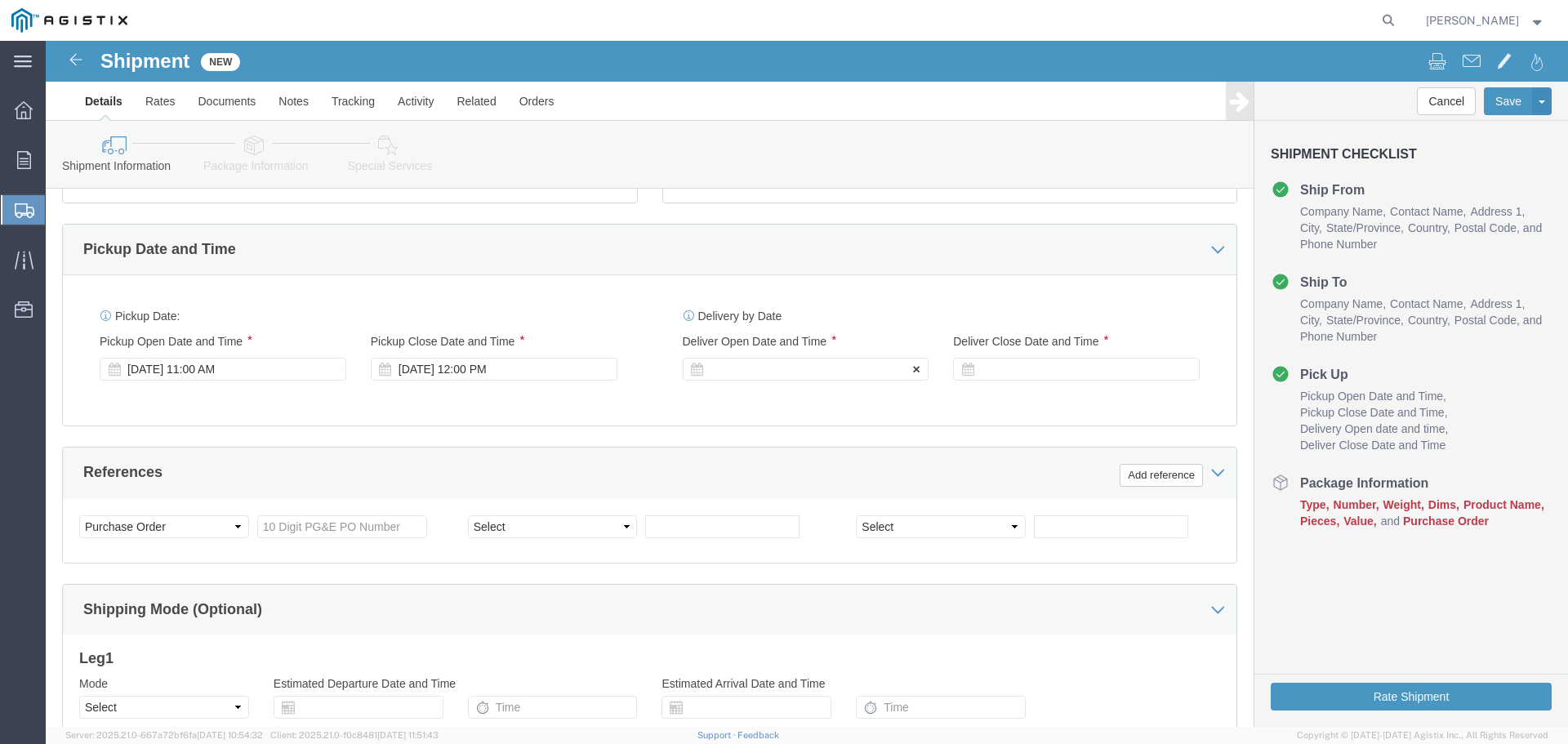
type input "[PHONE_NUMBER]"
click div
click button "Apply"
click div
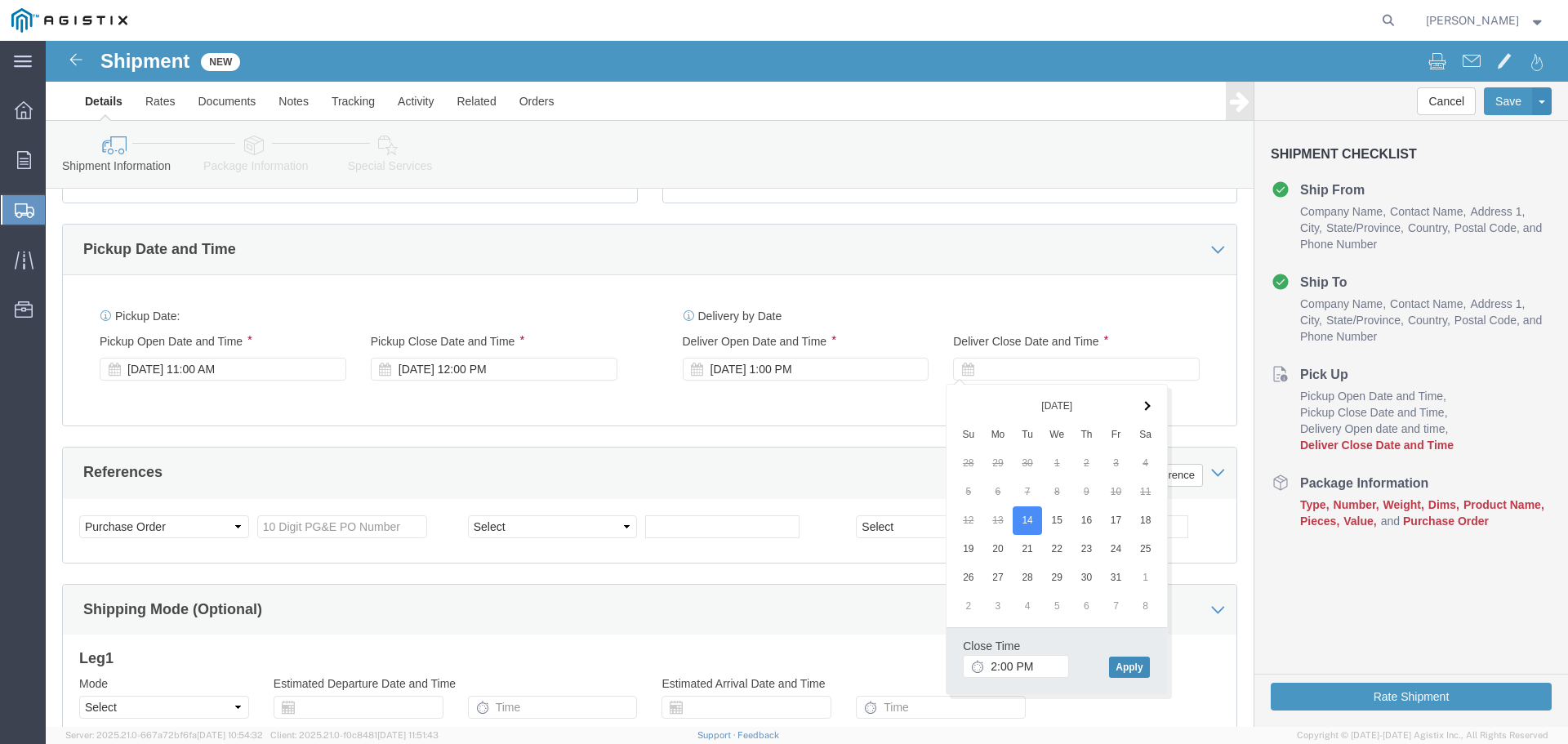
click button "Apply"
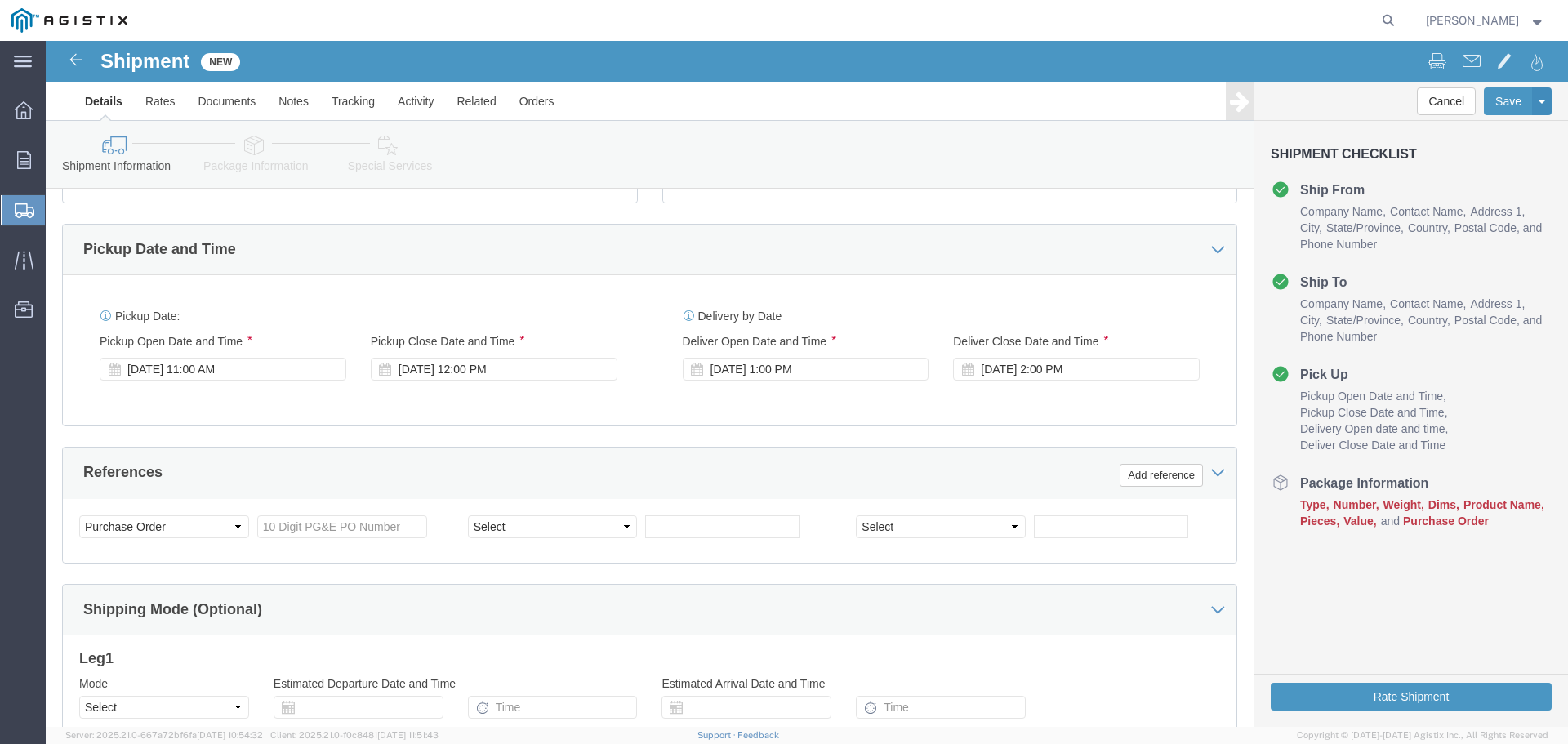
scroll to position [735, 0]
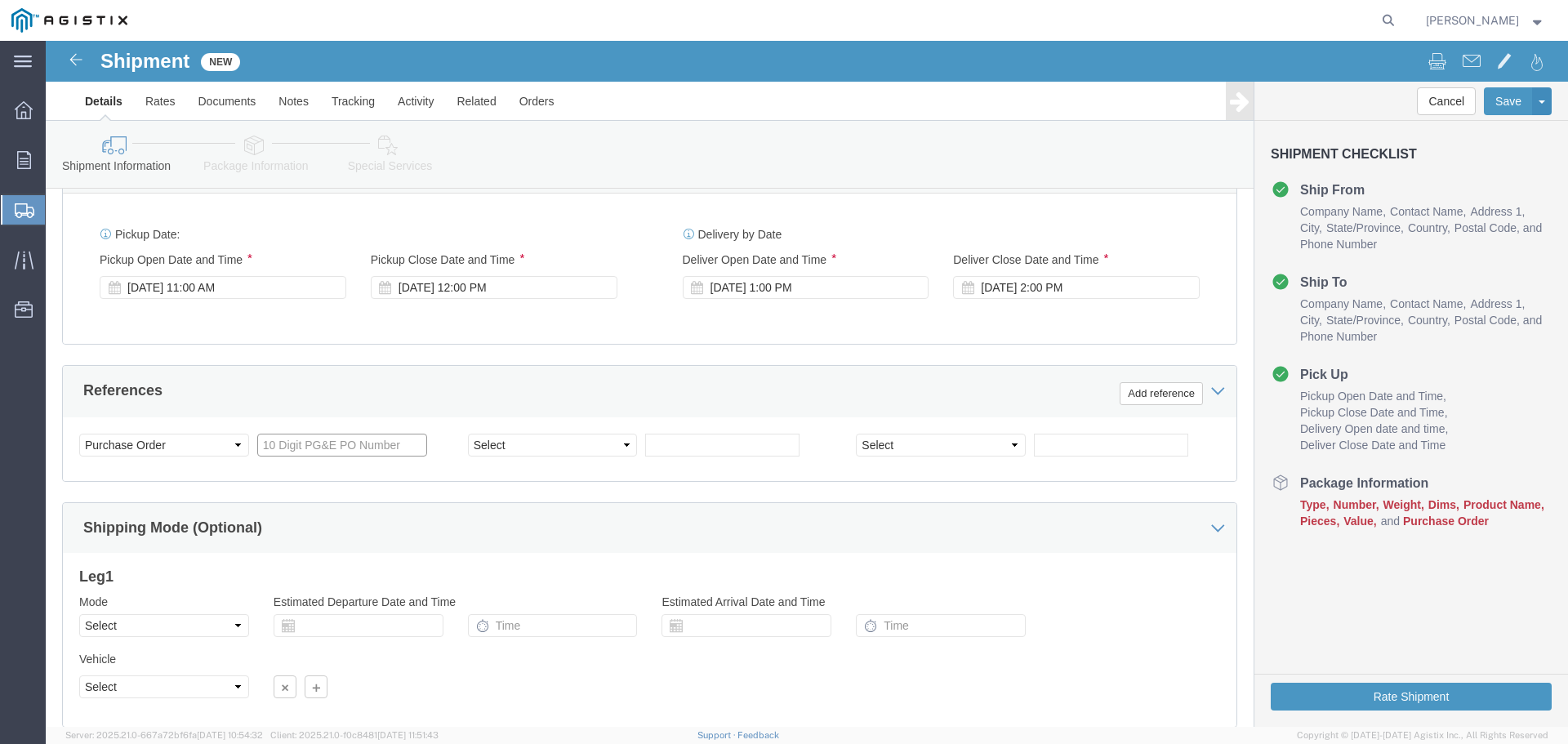
click input "text"
type input "S007880056"
click select "Select Account Type Activity ID Airline Appointment Number ASN Batch Request # …"
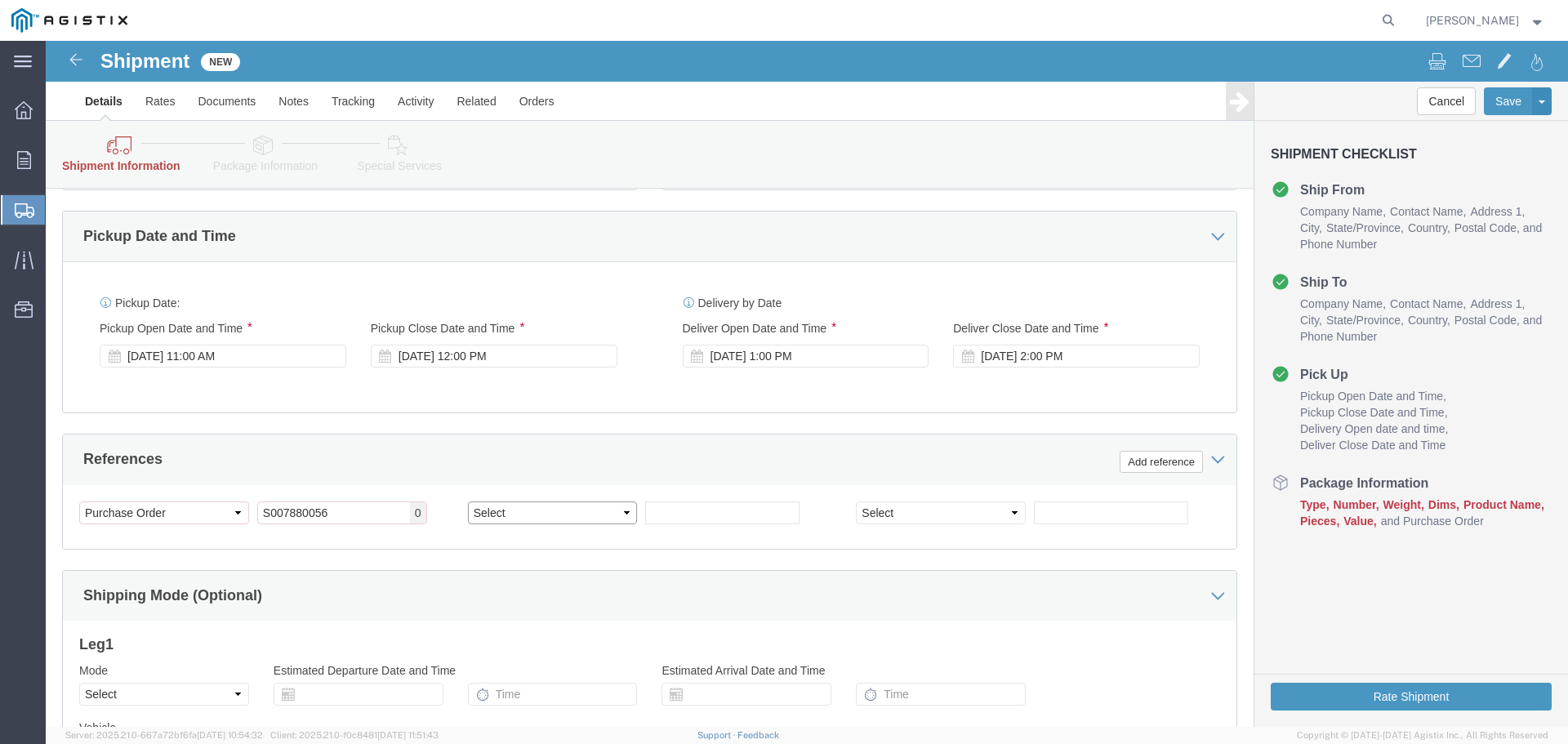
scroll to position [804, 0]
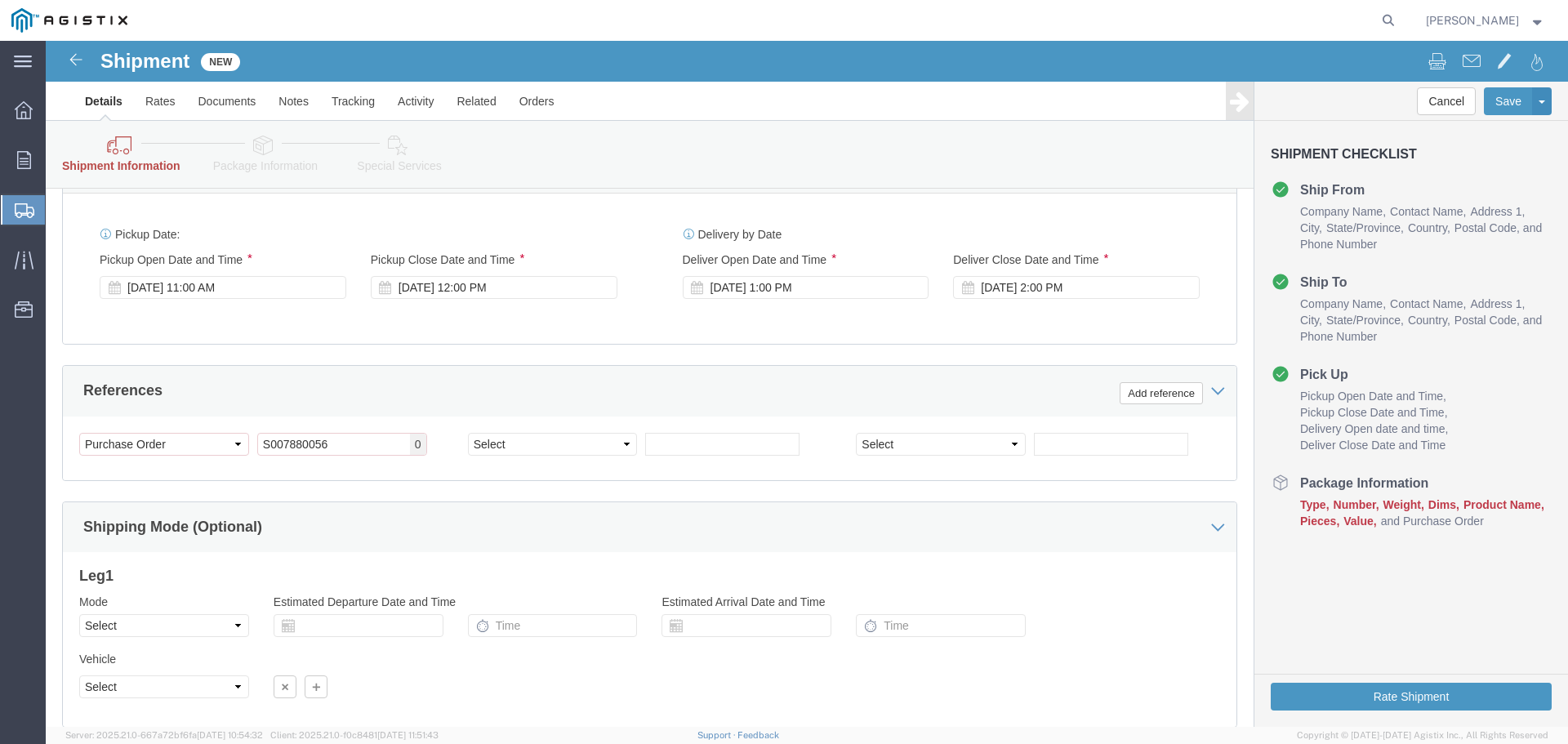
click div "Shipping Mode (Optional)"
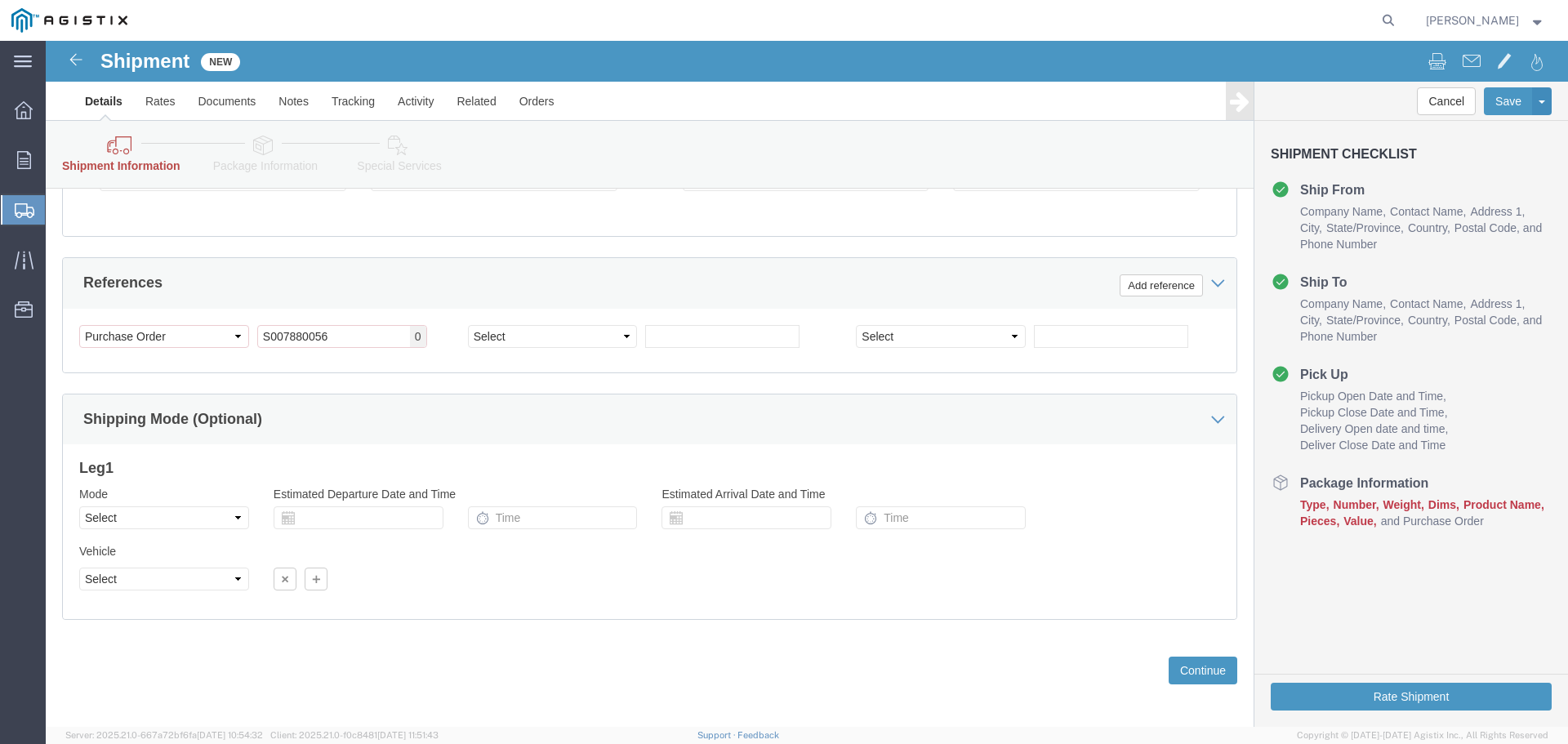
scroll to position [919, 0]
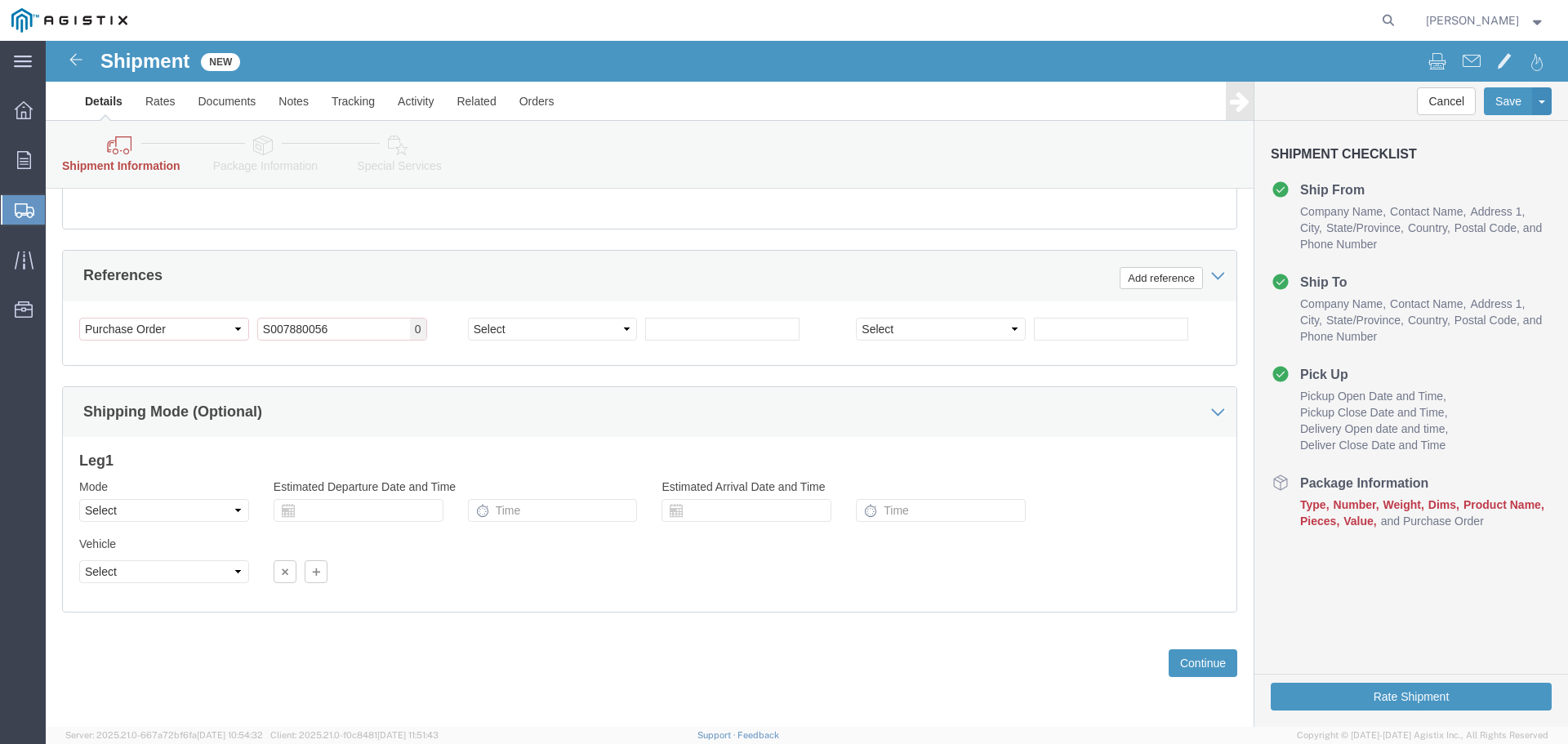
click icon
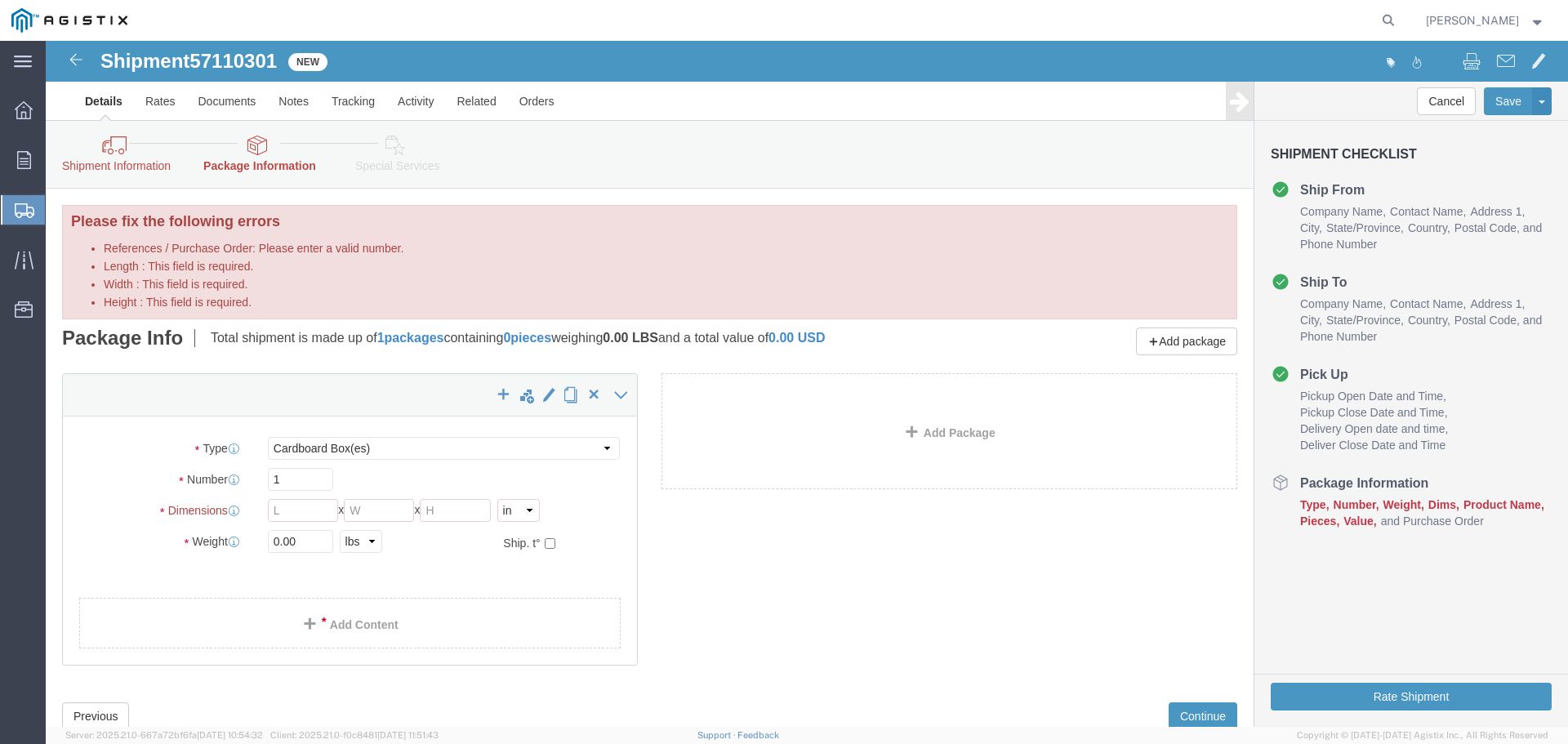
click div "x Package Type Select Bulk Bundle(s) Cardboard Box(es) Carton(s) Crate(s) Drum(…"
click div
click select "Select Bulk Bundle(s) Cardboard Box(es) Carton(s) Crate(s) Drum(s) (Fiberboard)…"
select select "PONS"
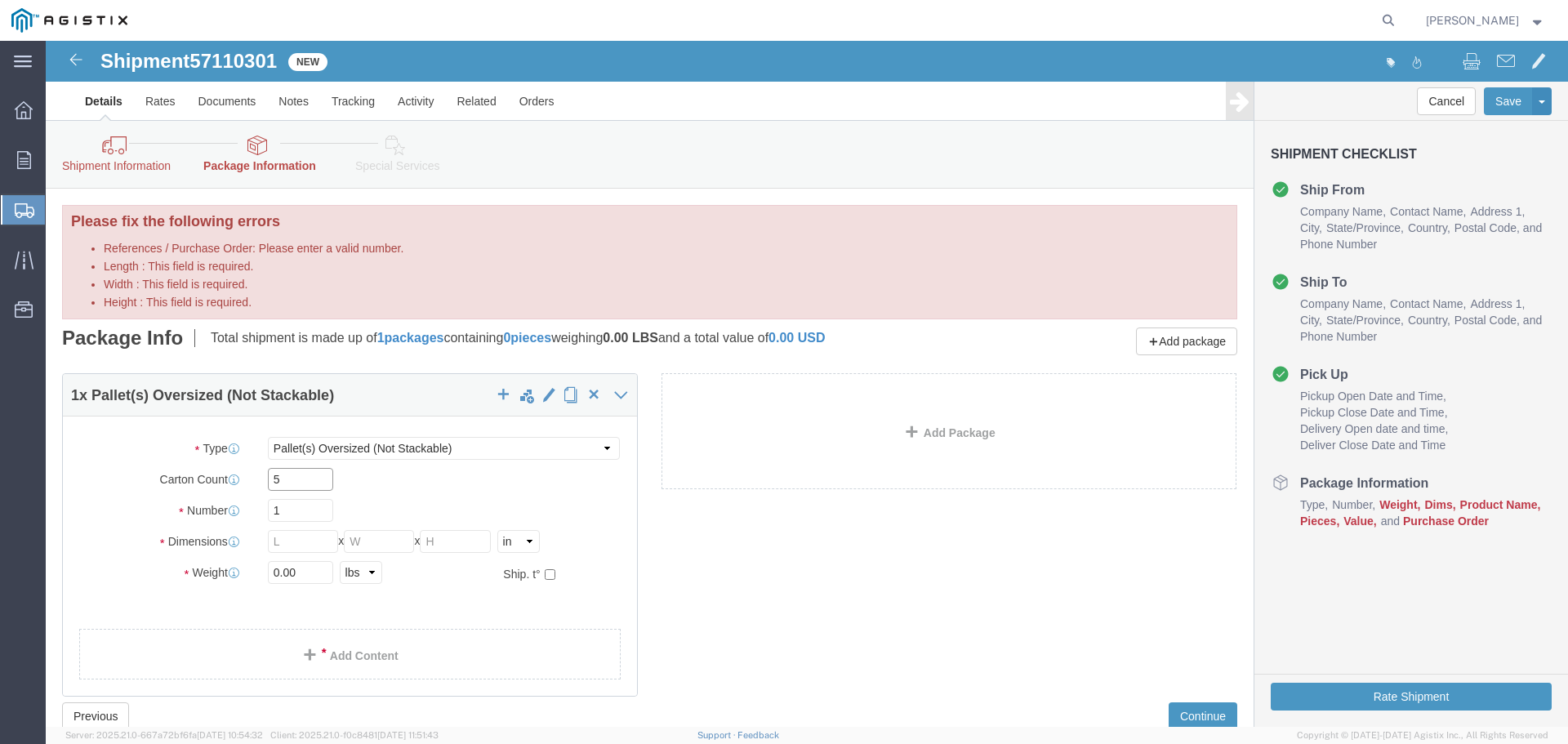
type input "5"
type input "40"
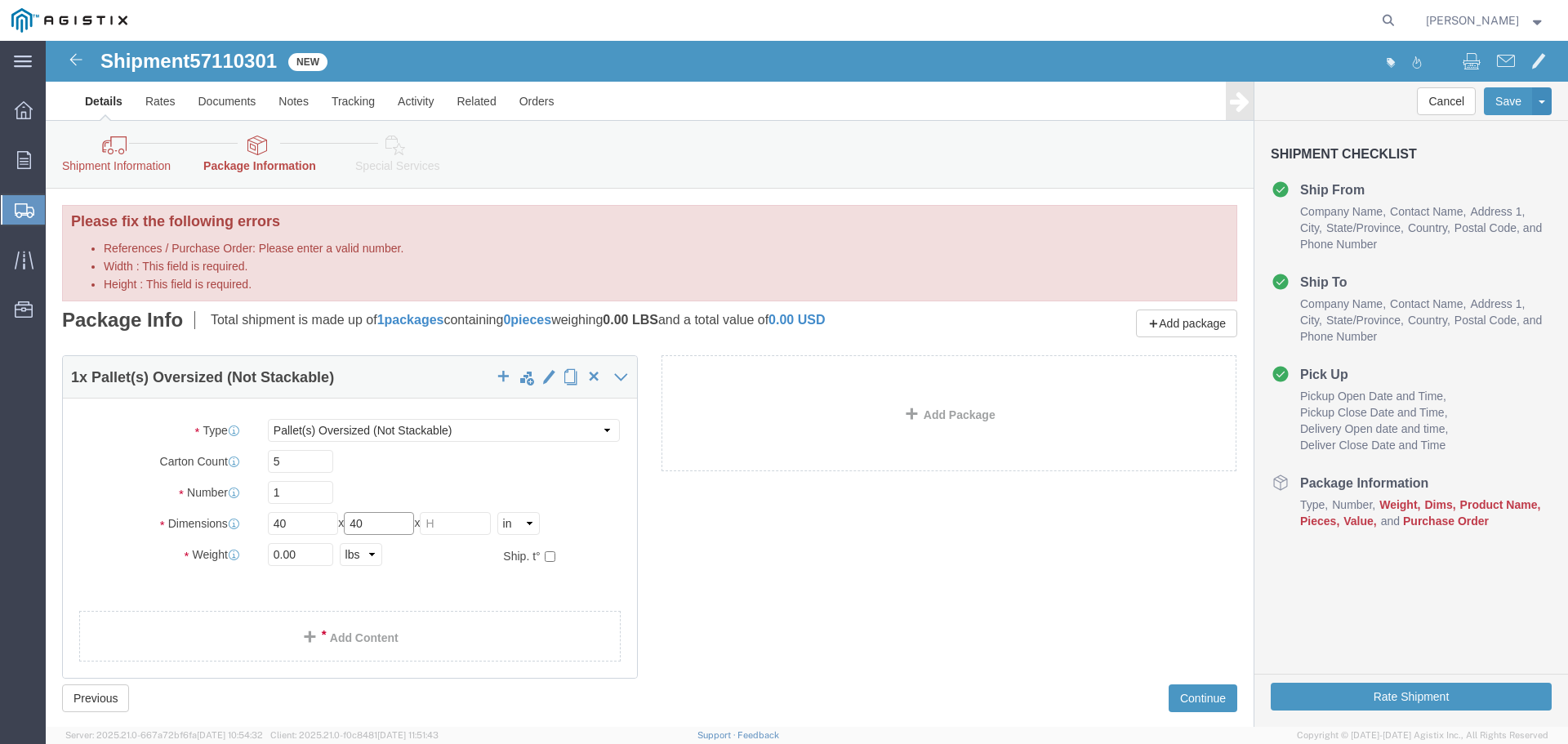
type input "40"
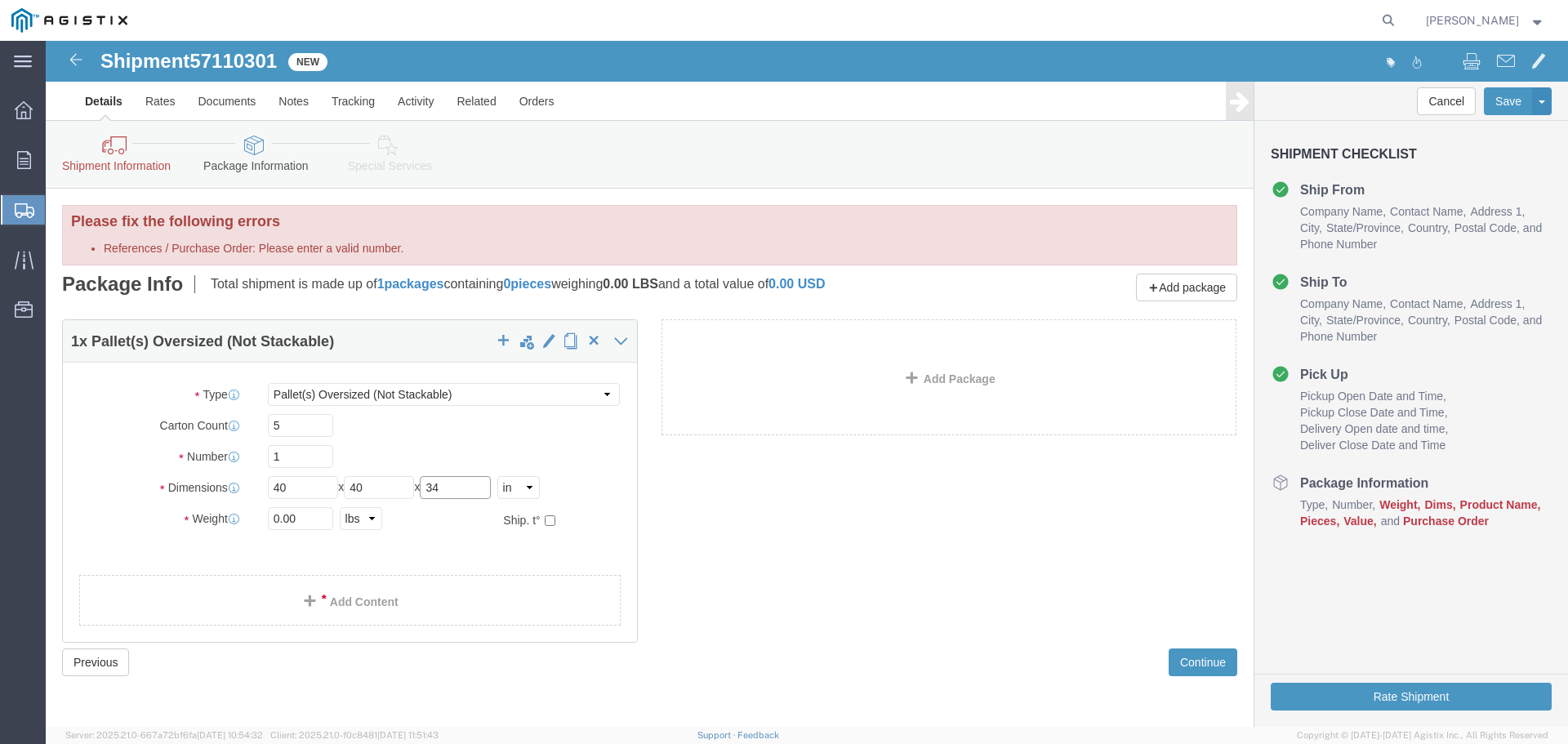
type input "34"
type input "518"
click link "Add Content"
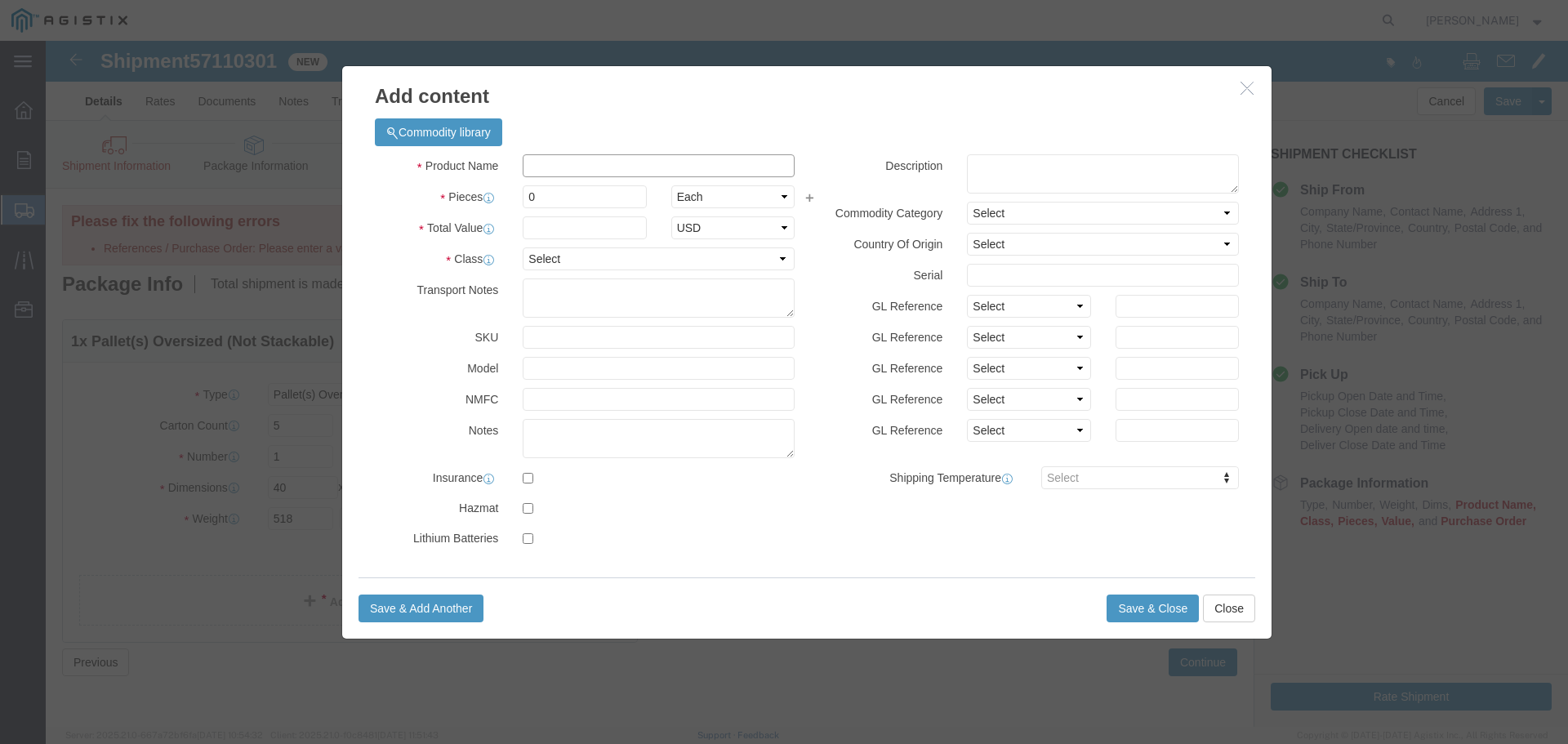
click input "text"
type input "z"
paste input "conductor accessories"
type input "conductor accessories"
drag, startPoint x: 520, startPoint y: 158, endPoint x: 463, endPoint y: 158, distance: 57.0
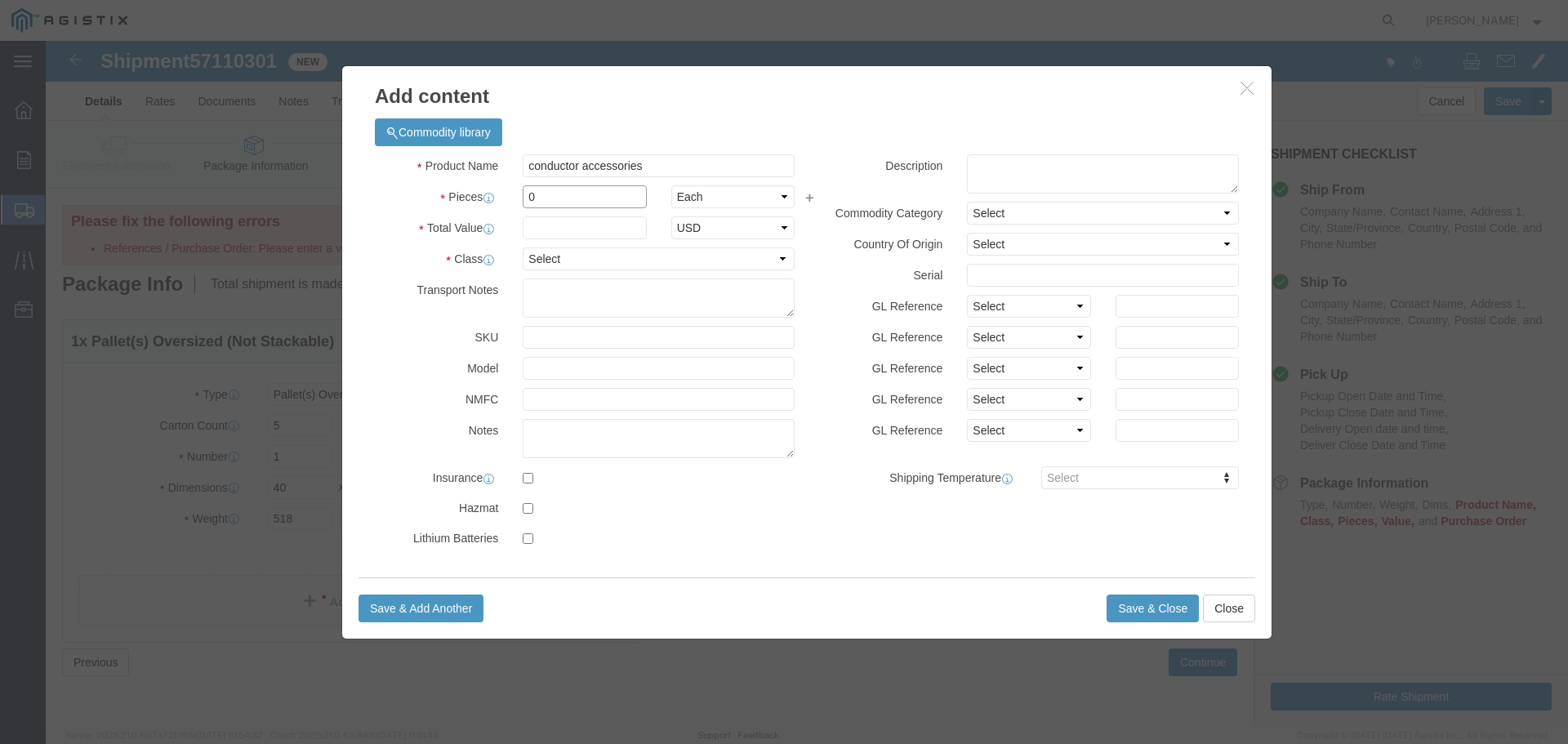
click div "Pieces 0 Select Bag Barrels 100Board Feet Bottle Box Blister Pack Carats Can Ca…"
type input "28"
click input "text"
paste input "5,297.32"
type input "5,297.32"
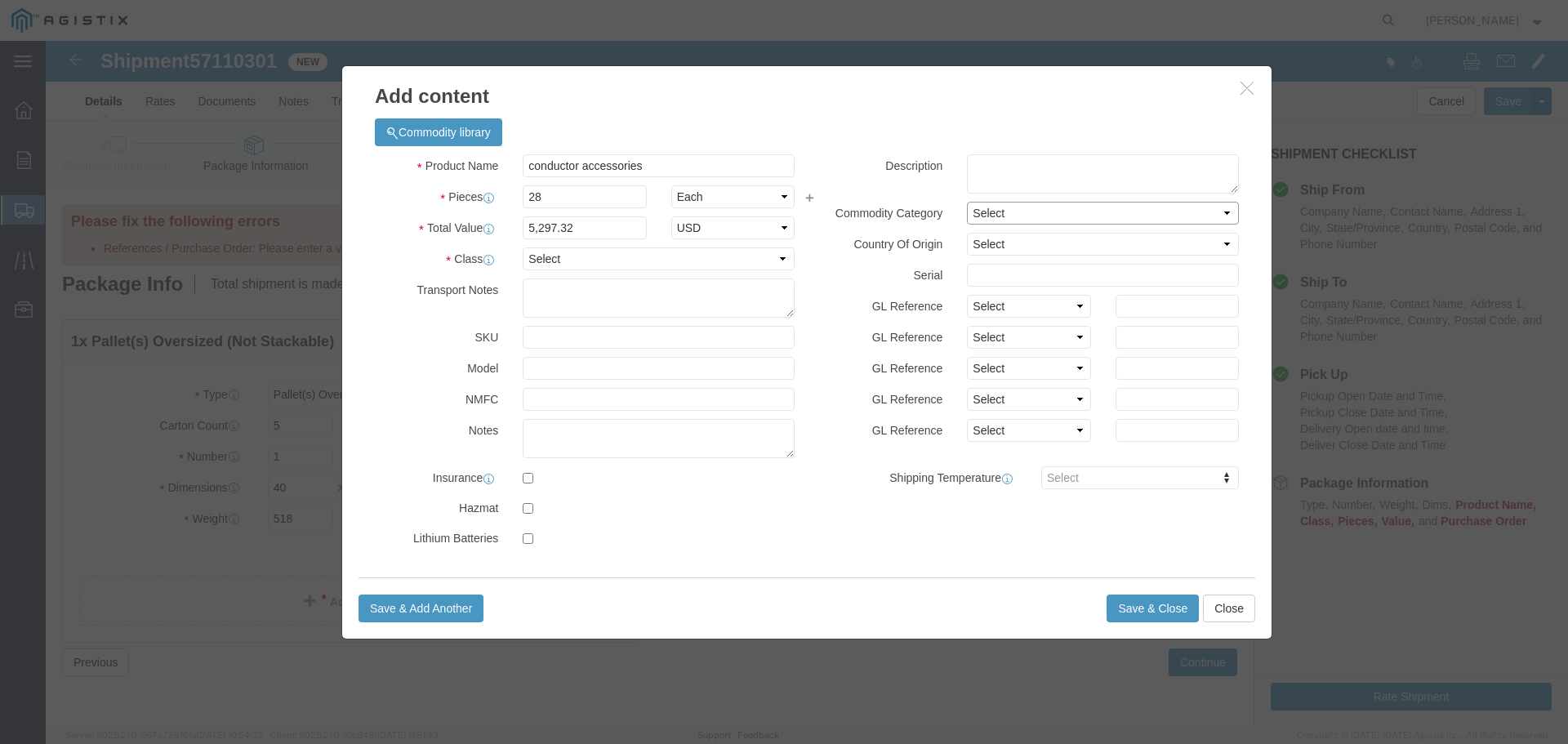
click select "Select"
click div "Commodity library"
click button "Save & Close"
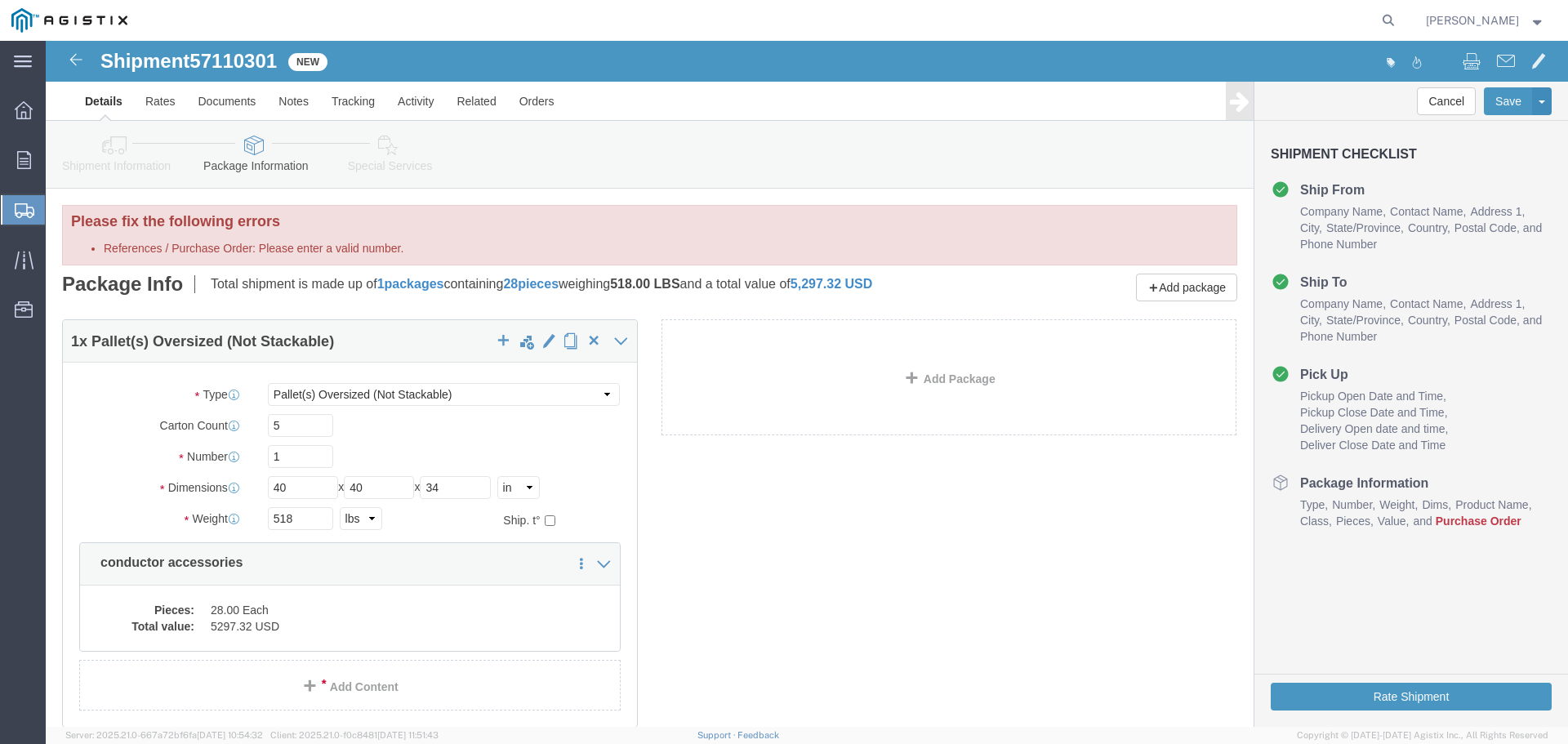
click icon
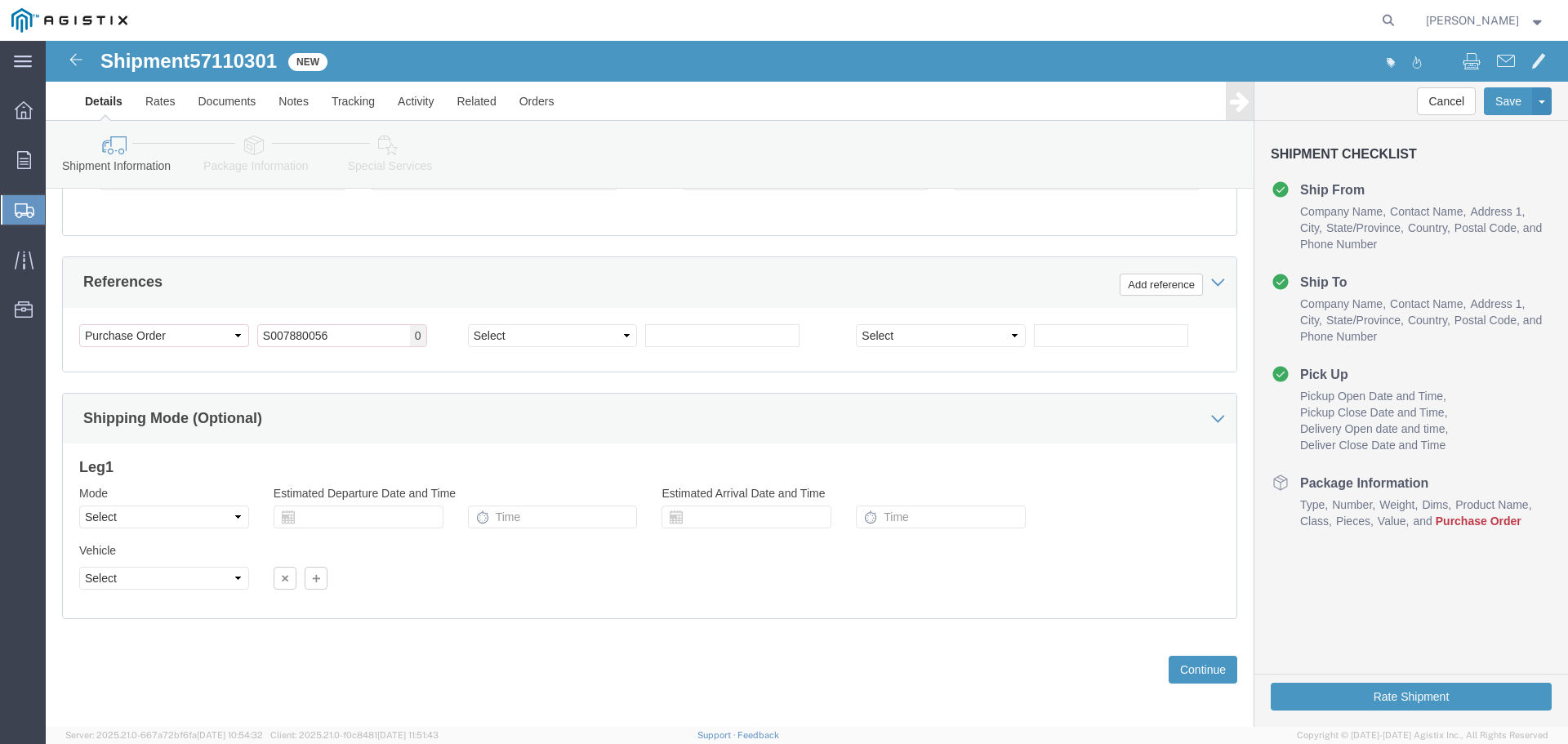
scroll to position [919, 0]
click select "Select Account Type Activity ID Airline Appointment Number ASN Batch Request # …"
click div "Select Account Type Activity ID Airline Appointment Number ASN Batch Request # …"
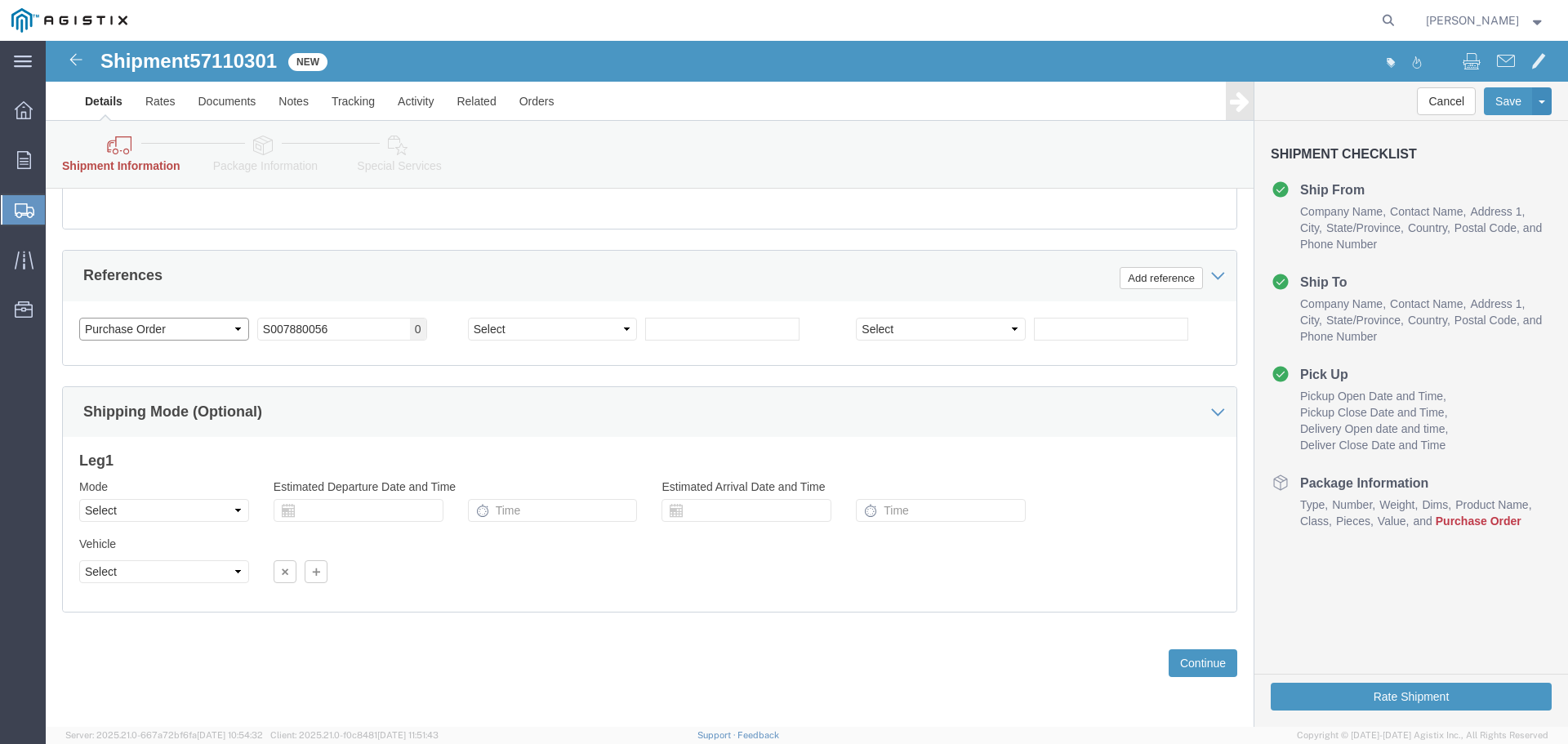
click select "Select Account Type Activity ID Airline Appointment Number ASN Batch Request # …"
drag, startPoint x: 167, startPoint y: 286, endPoint x: 337, endPoint y: 309, distance: 171.5
click div "Customer Information Account Select America Fujikura Ltd (AFL Global) PG&E Loca…"
drag, startPoint x: 322, startPoint y: 290, endPoint x: 184, endPoint y: 289, distance: 138.0
click div "Select Account Type Activity ID Airline Appointment Number ASN Batch Request # …"
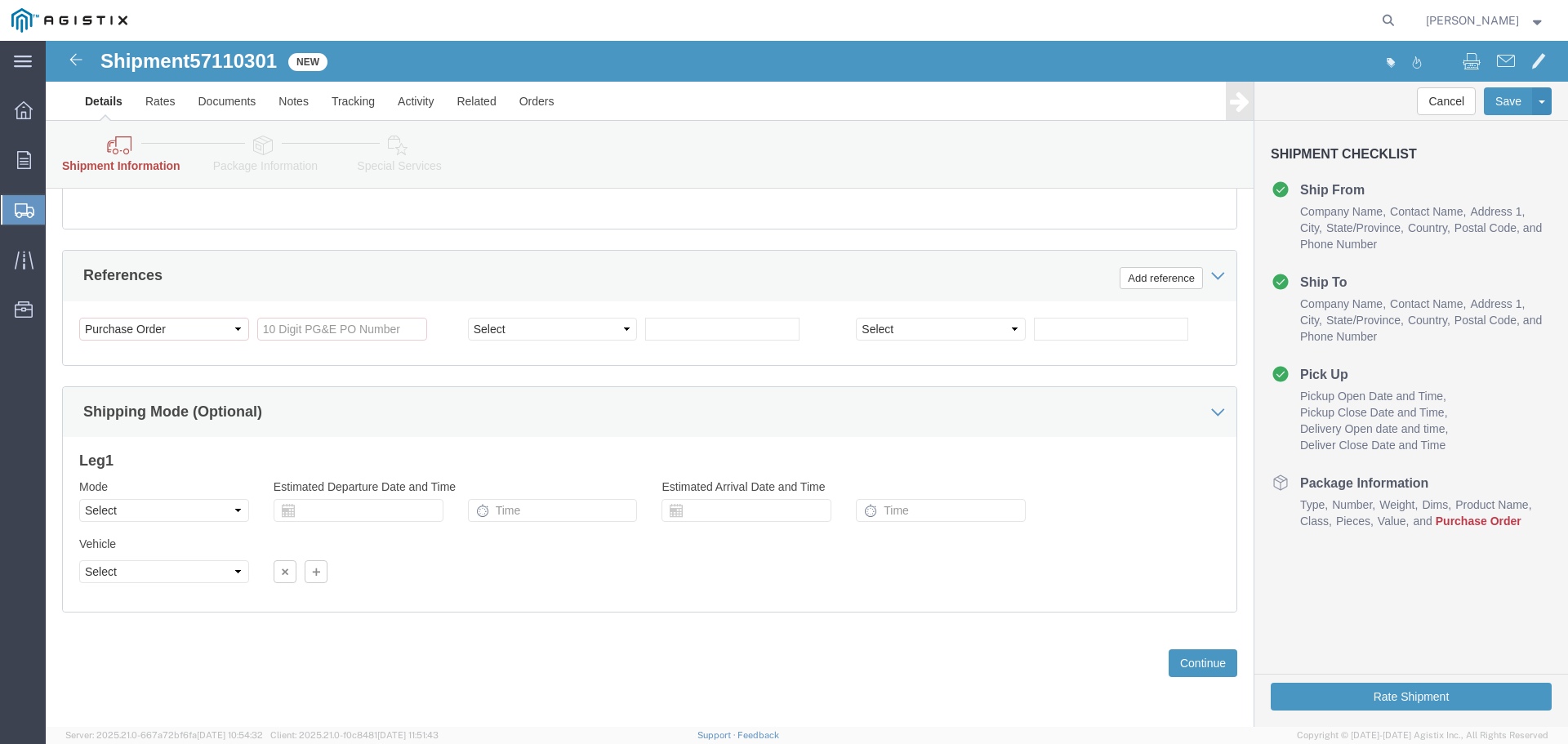
click div "Select Account Type Activity ID Airline Appointment Number ASN Batch Request # …"
click select "Select Account Type Activity ID Airline Appointment Number ASN Batch Request # …"
click div "References Add reference"
click input "References / Purchase Order: This field is required."
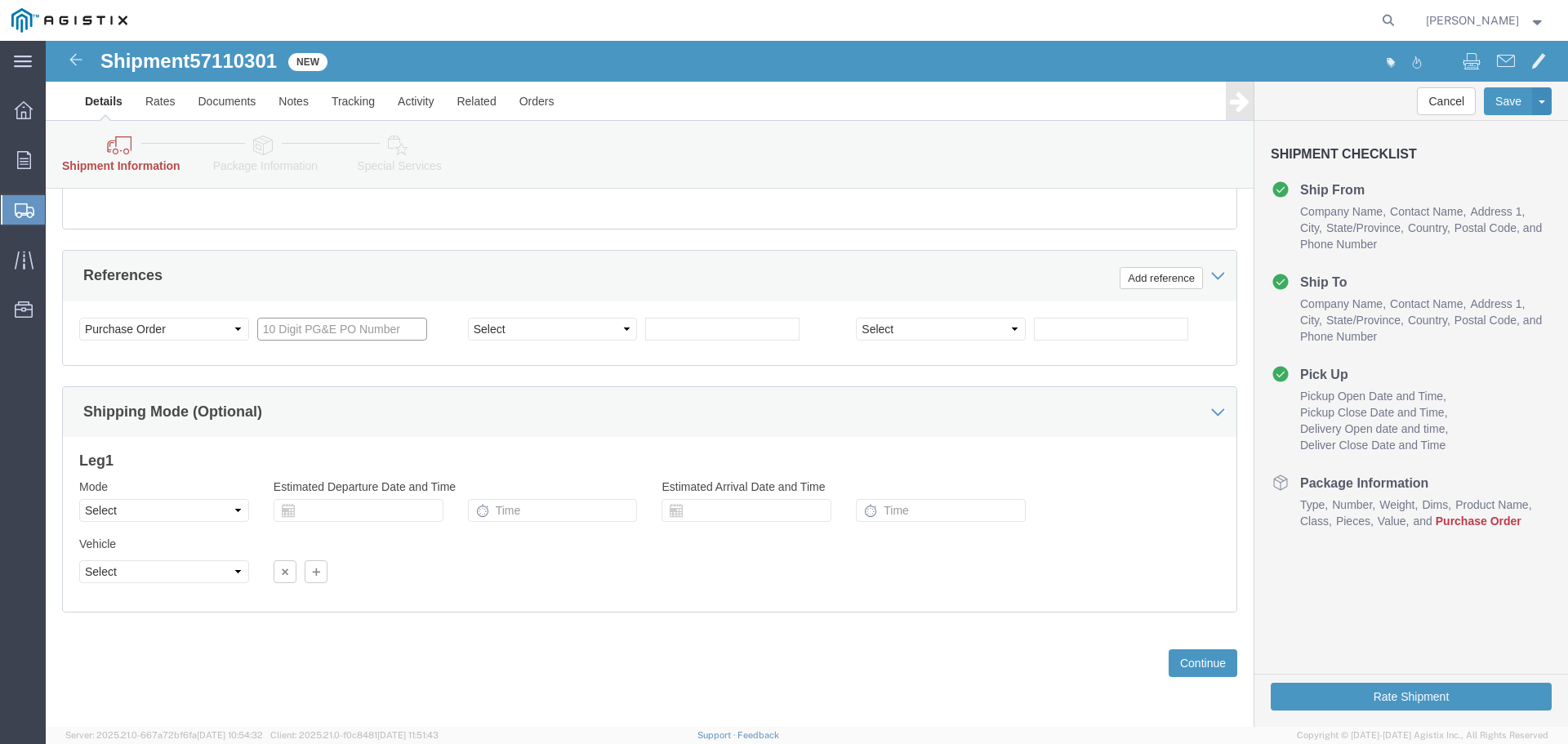
paste input "S007880056"
type input "S007880056"
click div "Customer Information Account Select America Fujikura Ltd (AFL Global) PG&E Loca…"
click button "Continue"
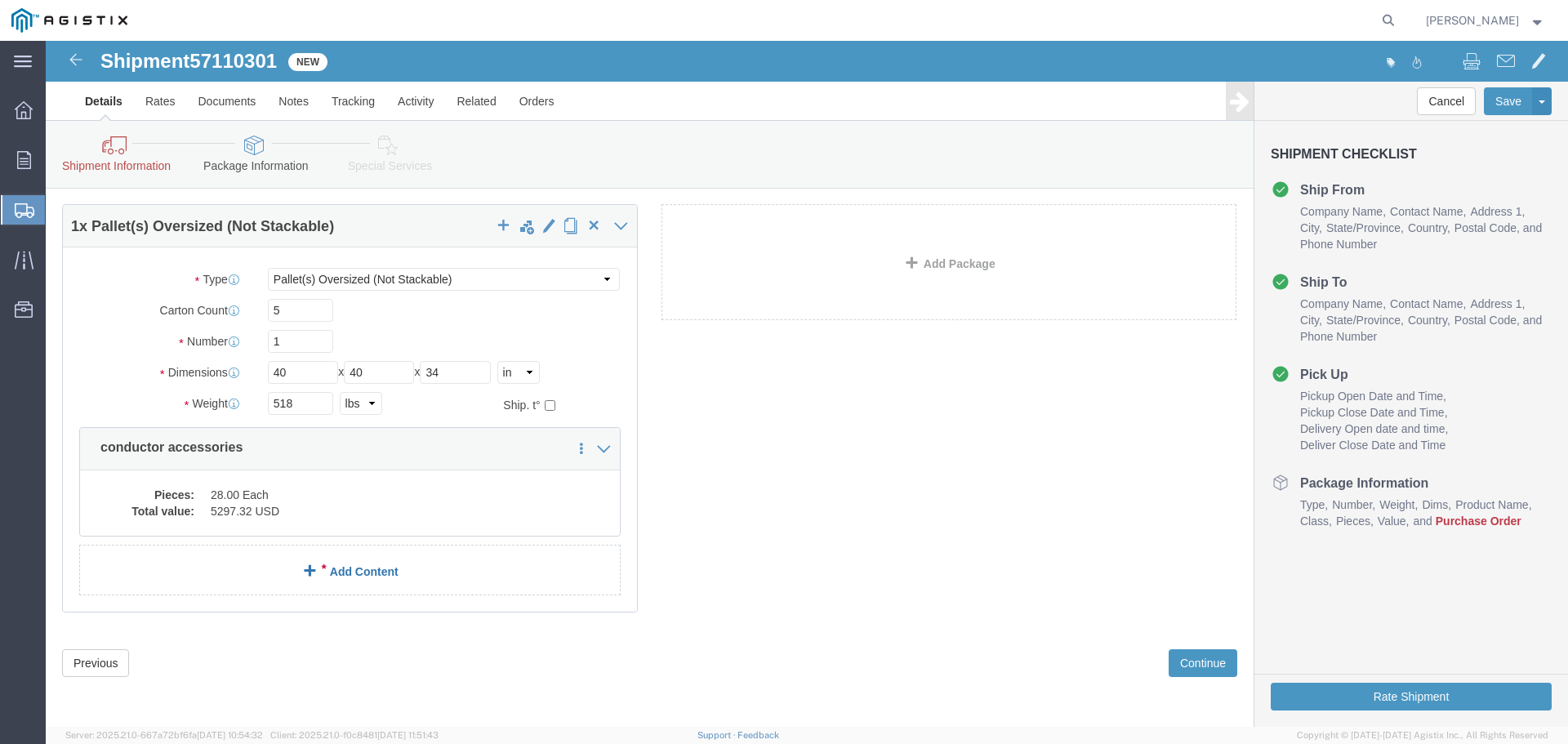
click span
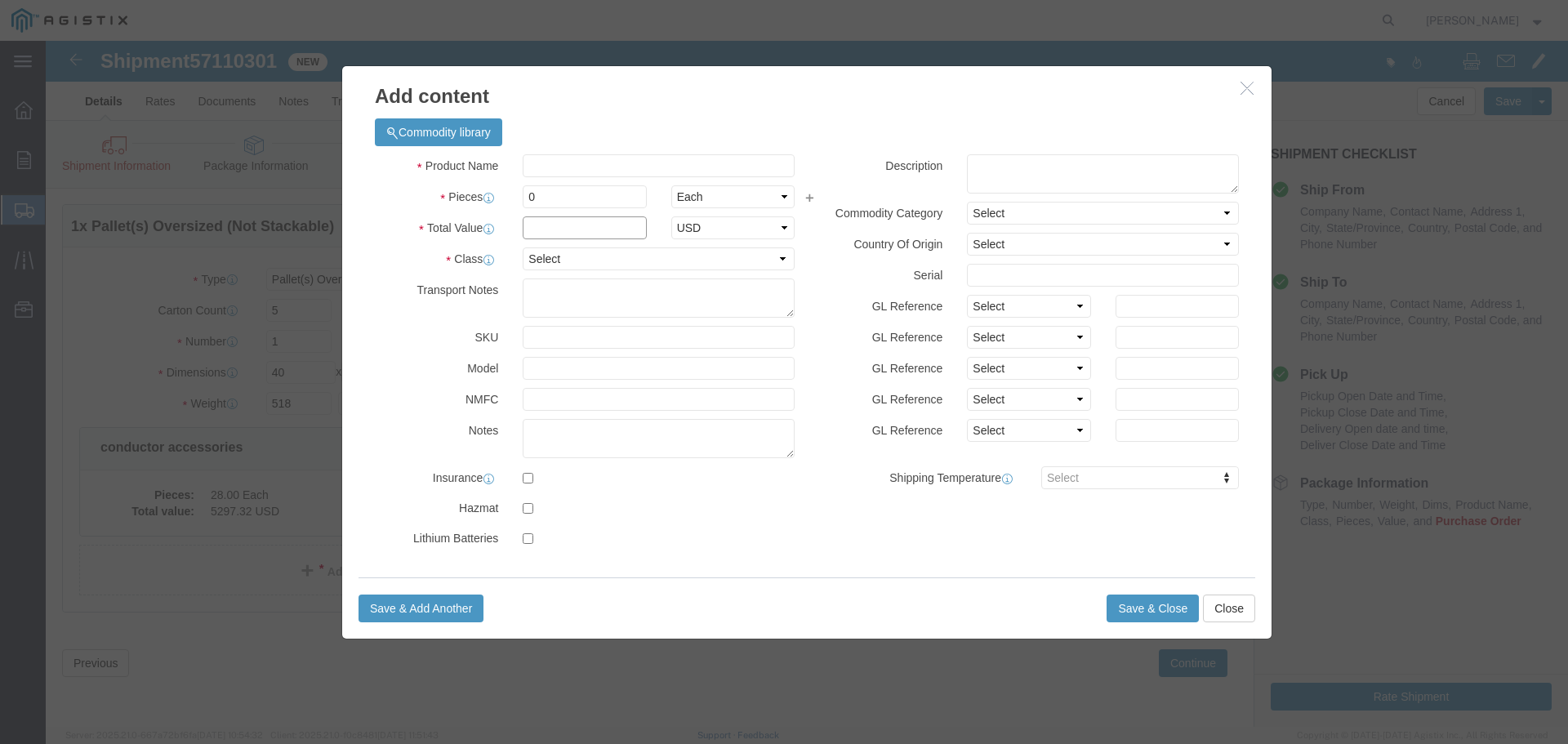
click input "text"
click label "SKU"
click button "Save & Close"
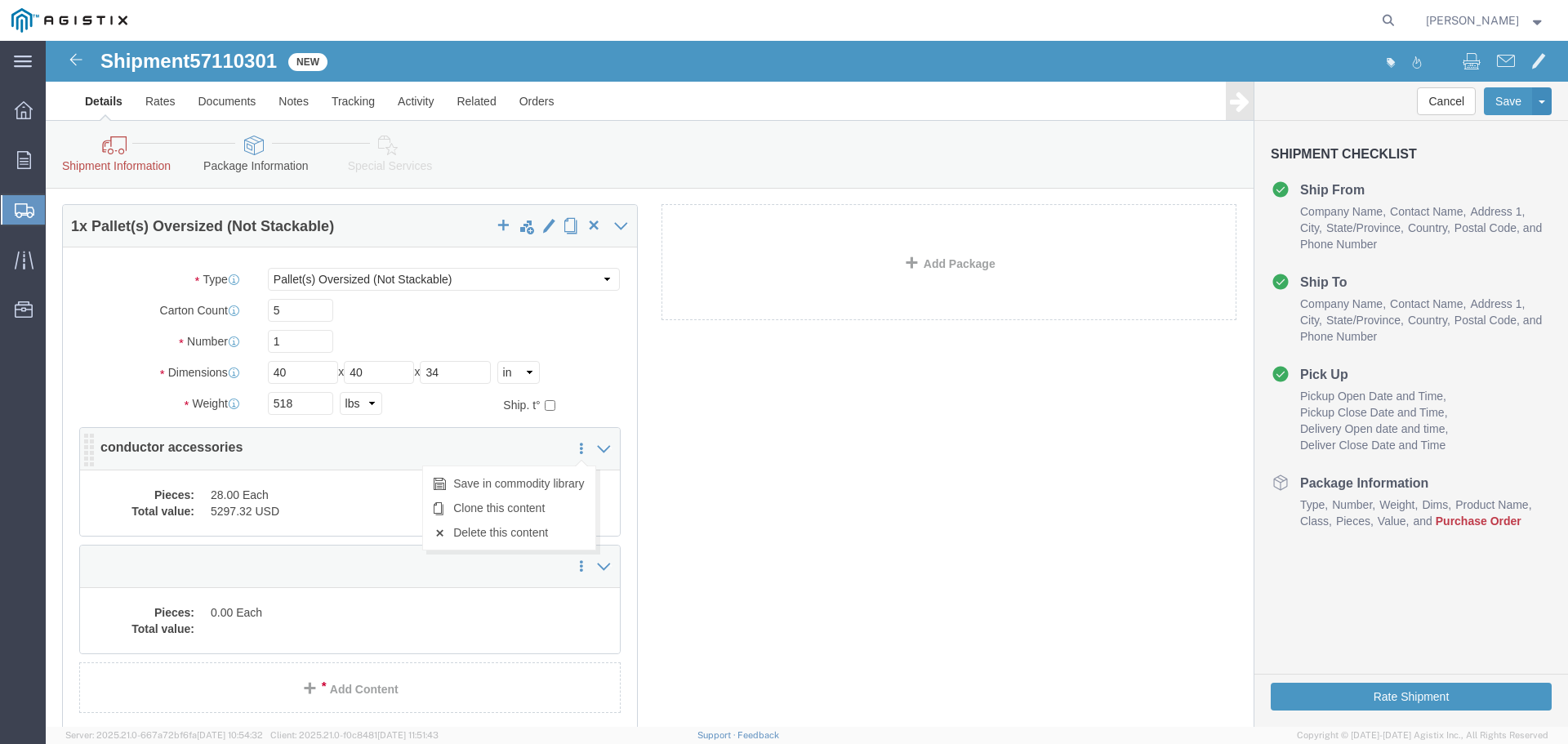
click icon
click link "Delete this content"
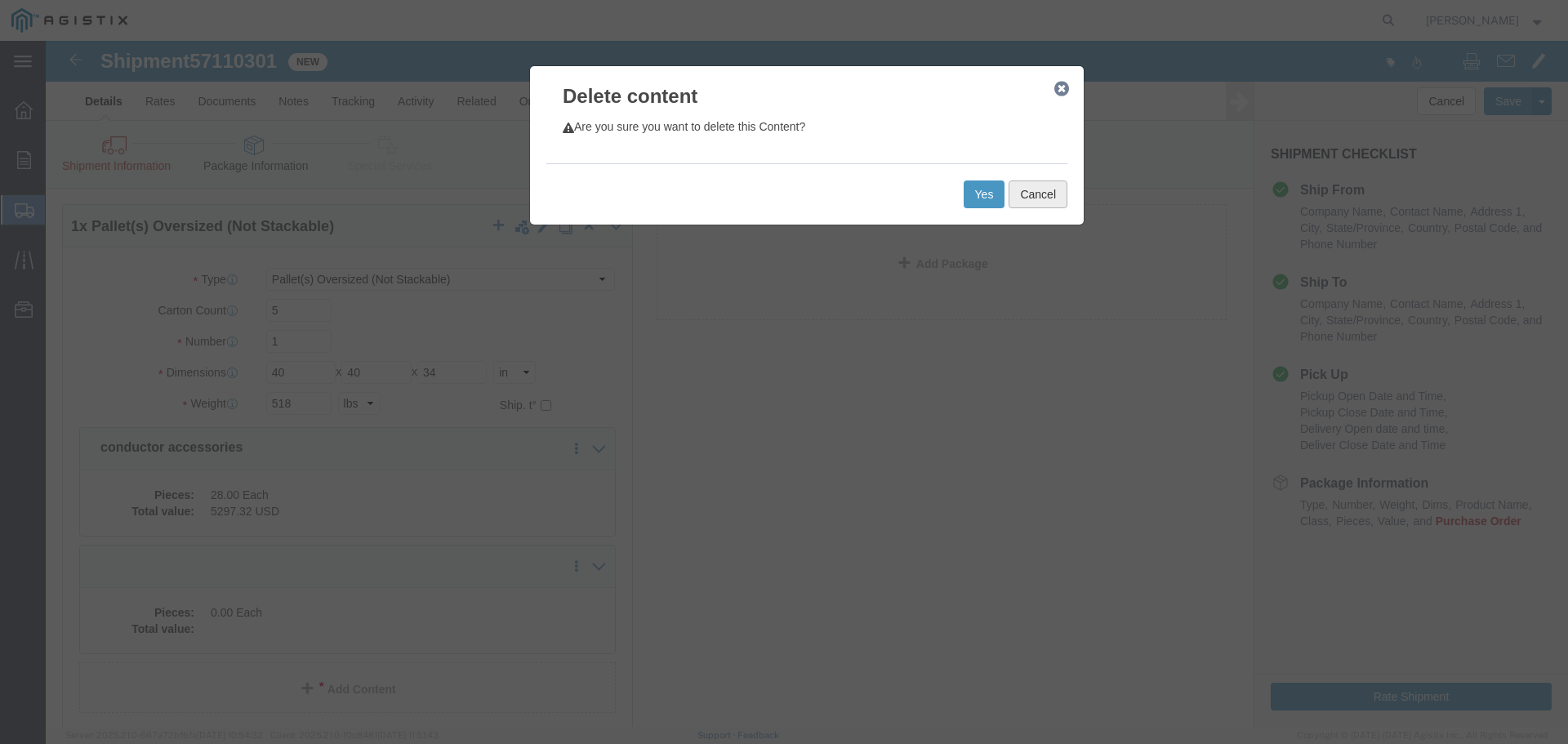
click button "Cancel"
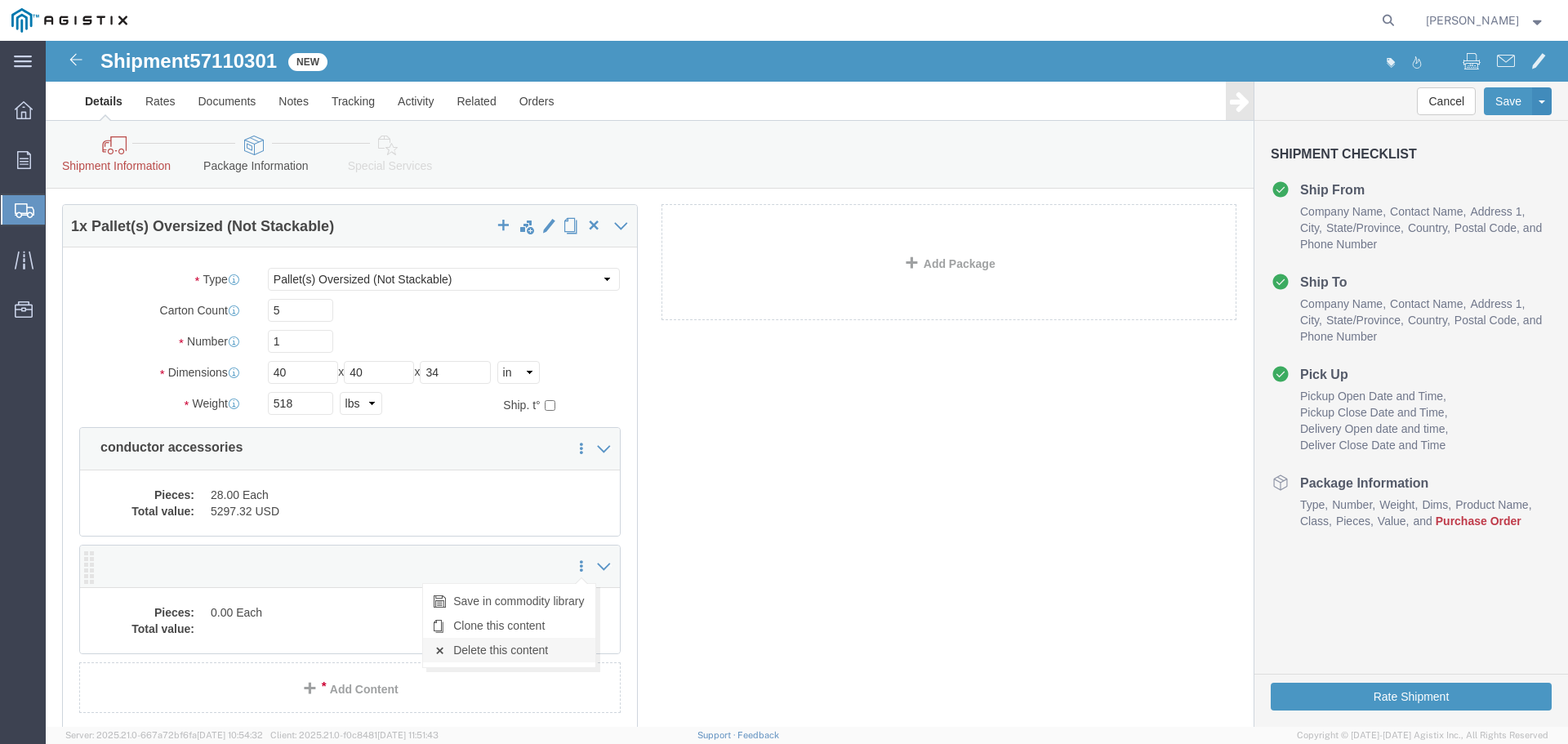
click link "Delete this content"
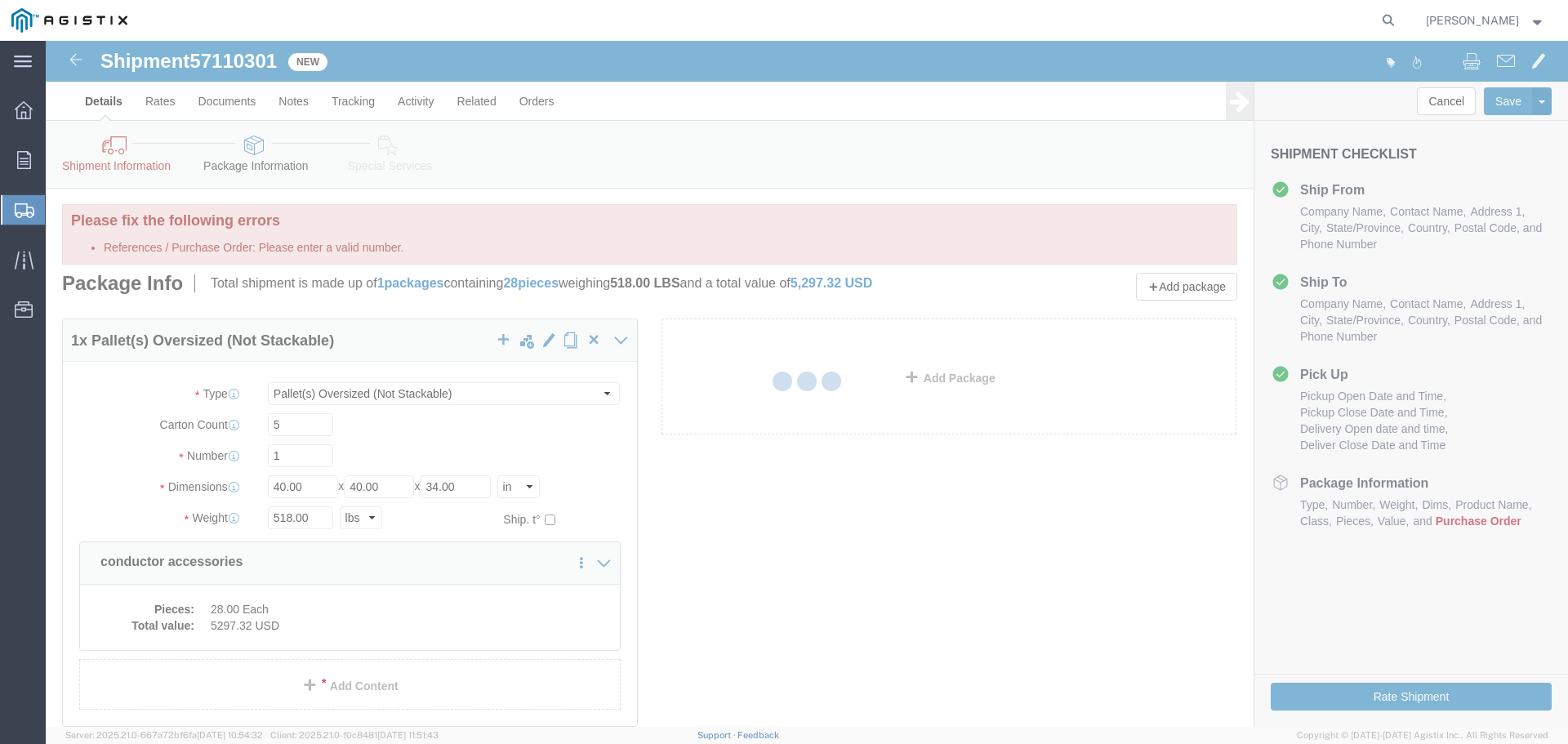
scroll to position [0, 0]
select select "PONS"
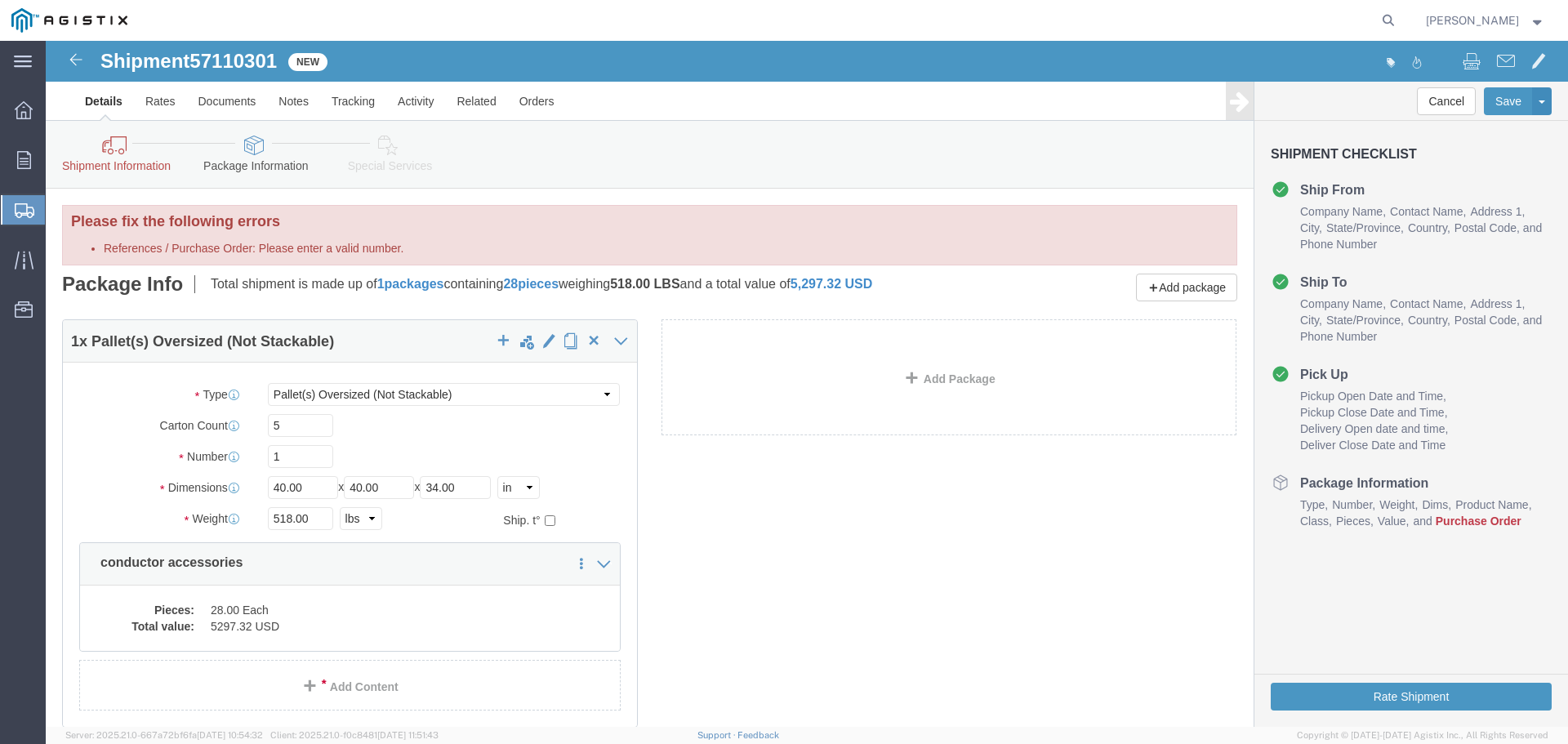
click link "Shipment Information"
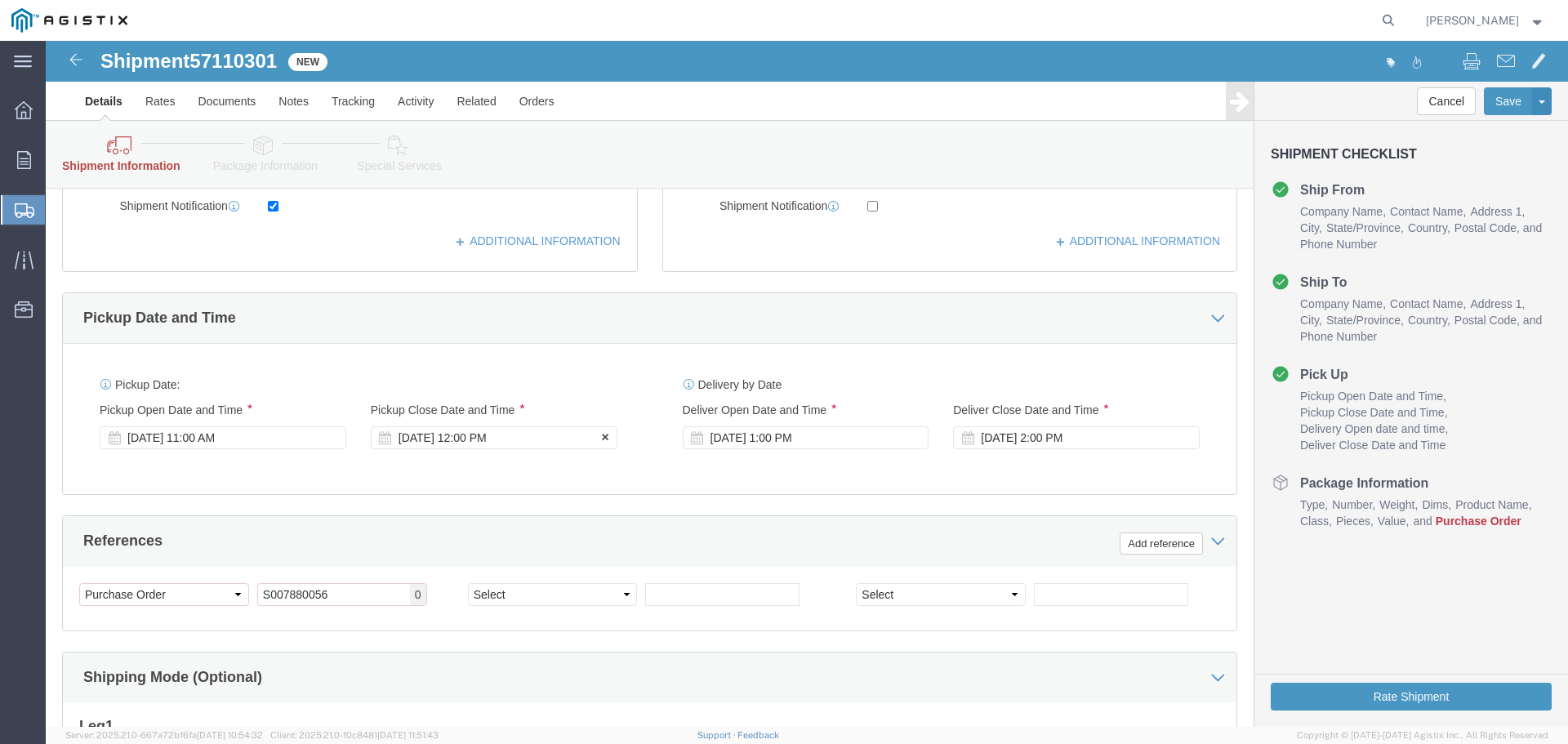
scroll to position [817, 0]
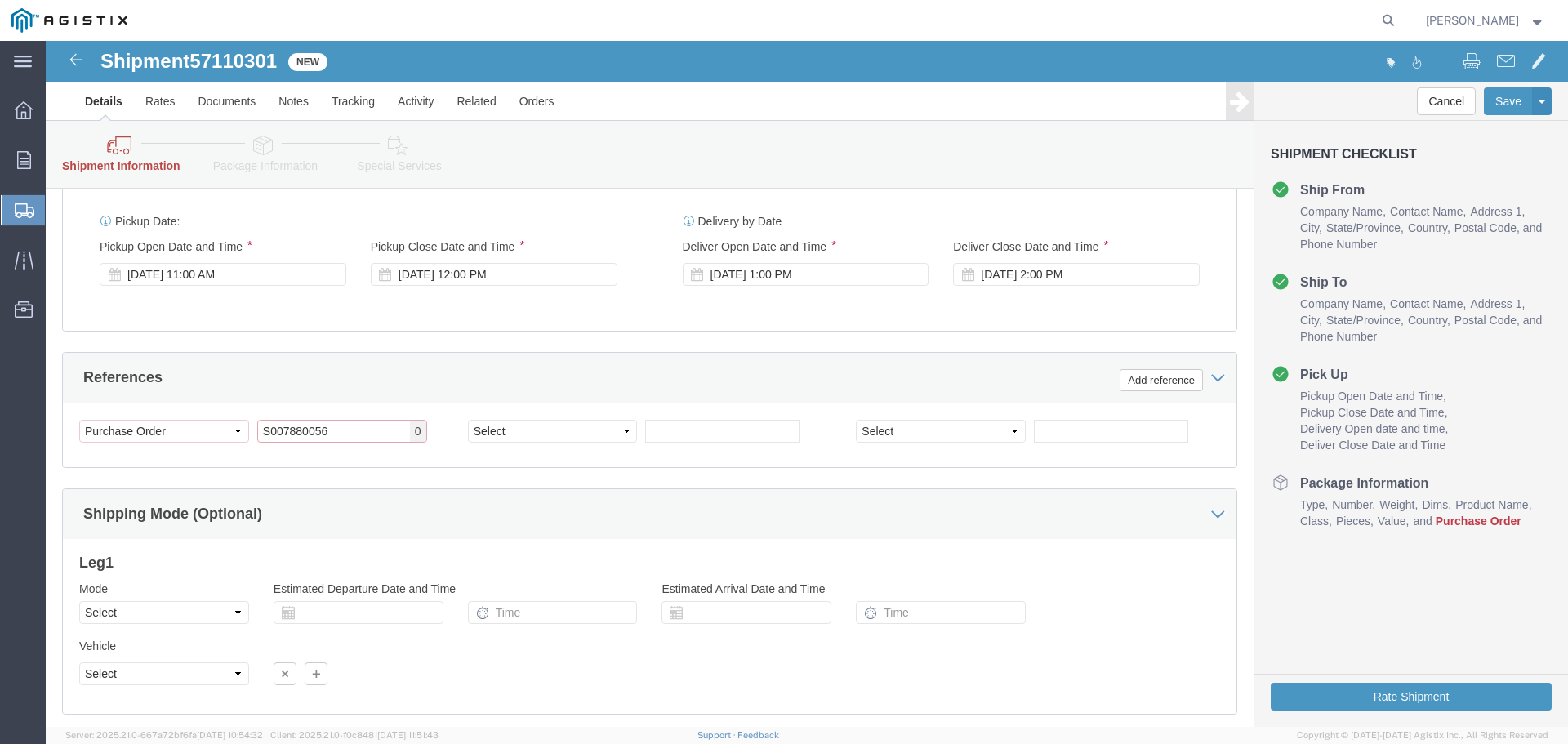
drag, startPoint x: 323, startPoint y: 387, endPoint x: 156, endPoint y: 386, distance: 167.0
click div "Select Account Type Activity ID Airline Appointment Number ASN Batch Request # …"
paste input "2701179819"
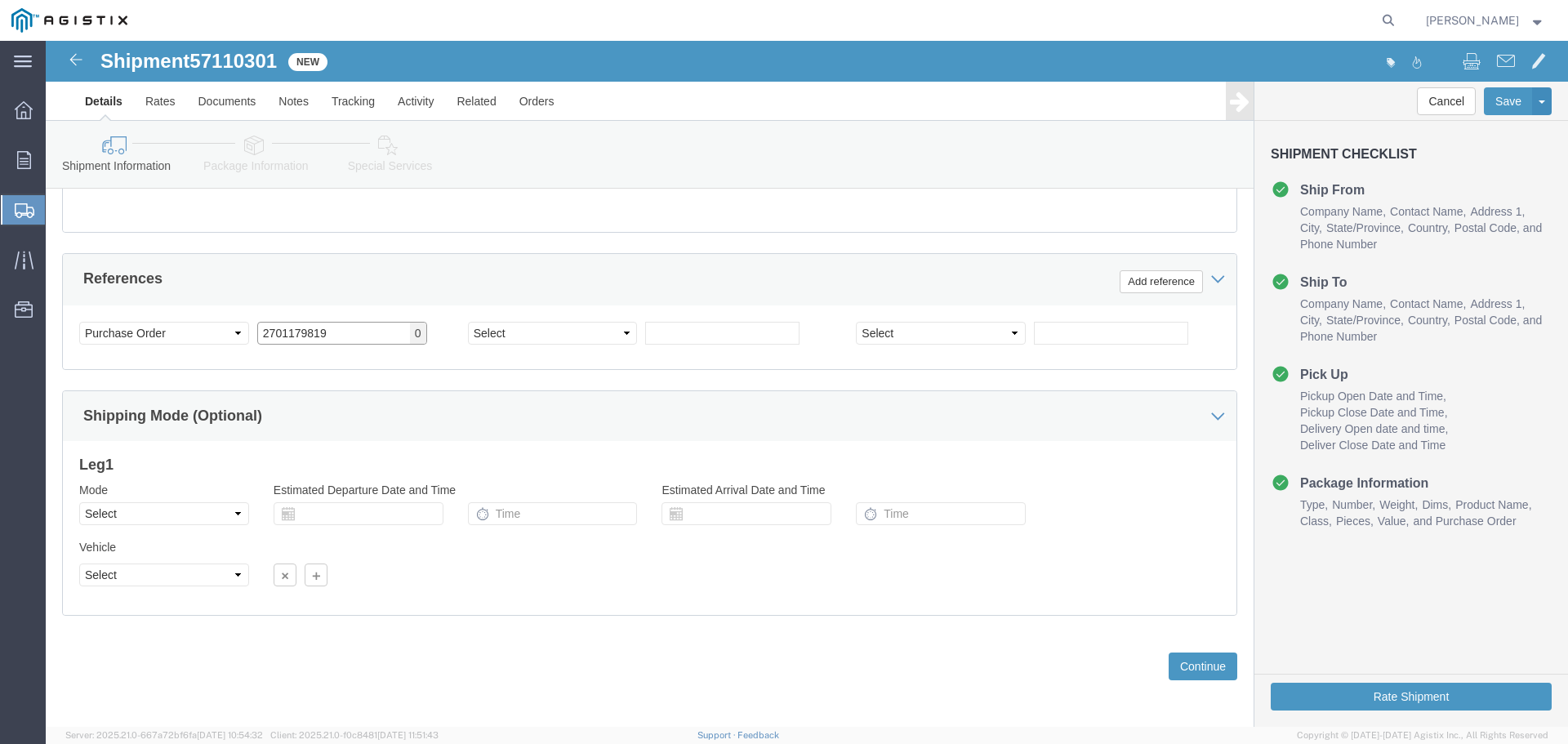
scroll to position [850, 0]
type input "2701179819"
click button "Continue"
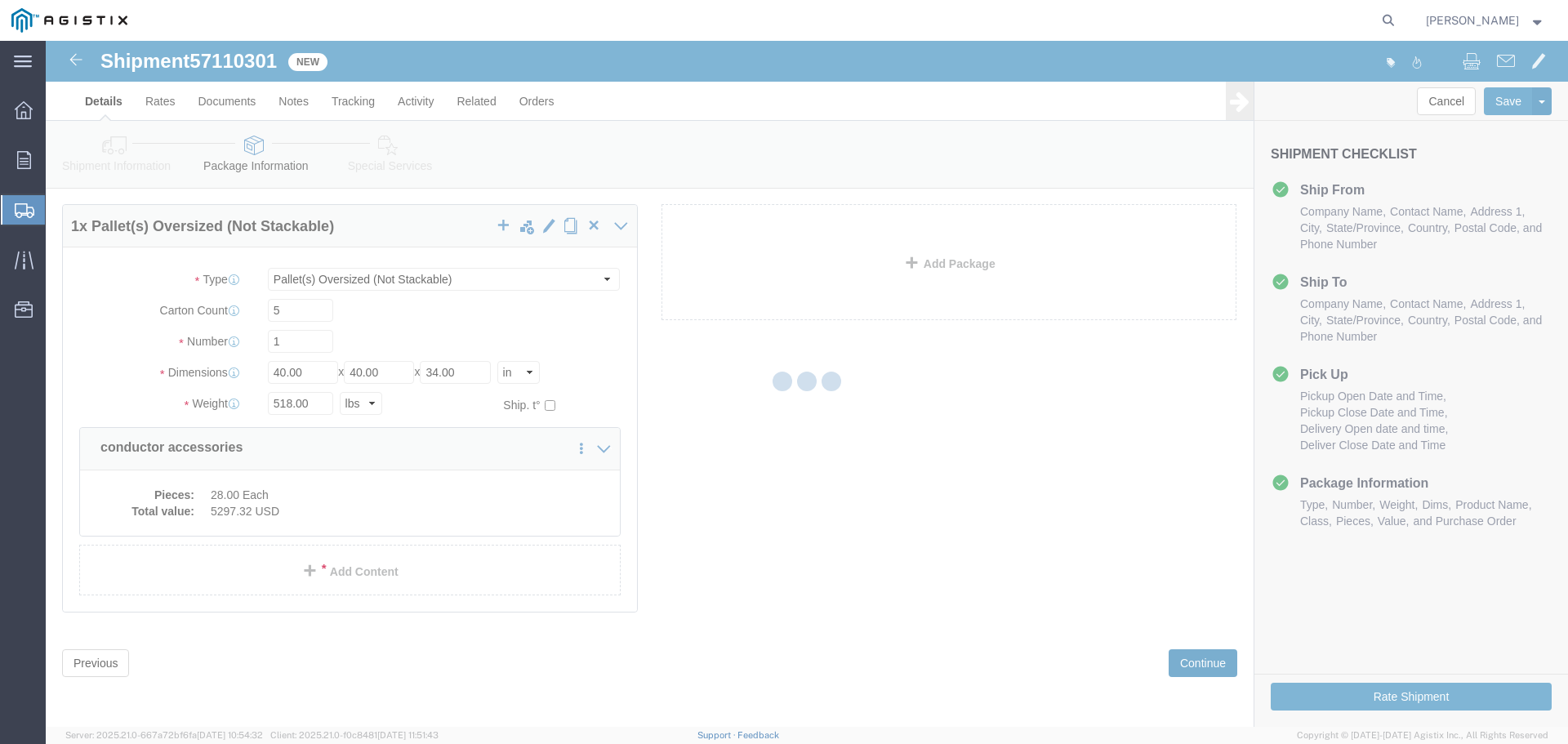
scroll to position [47, 0]
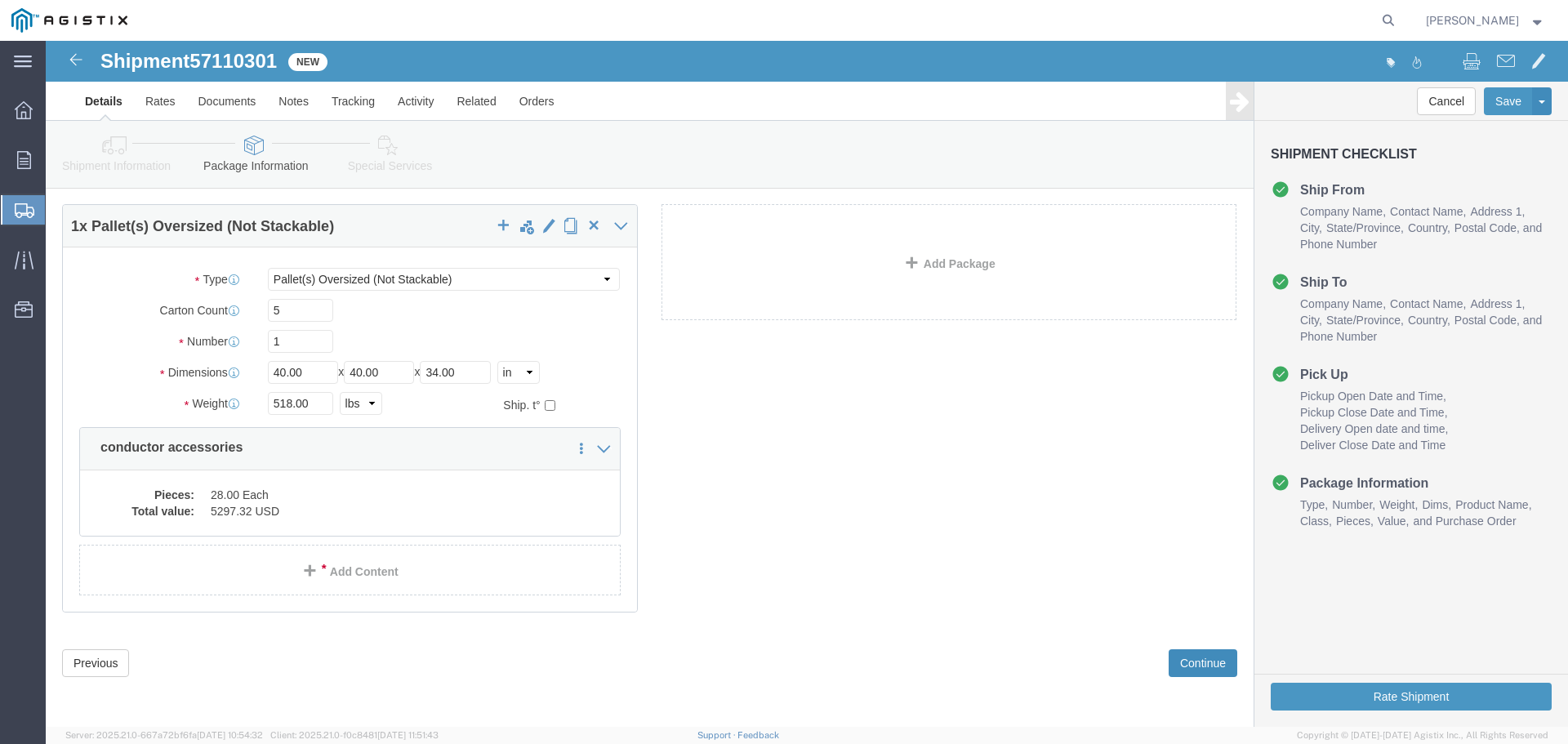
click button "Continue"
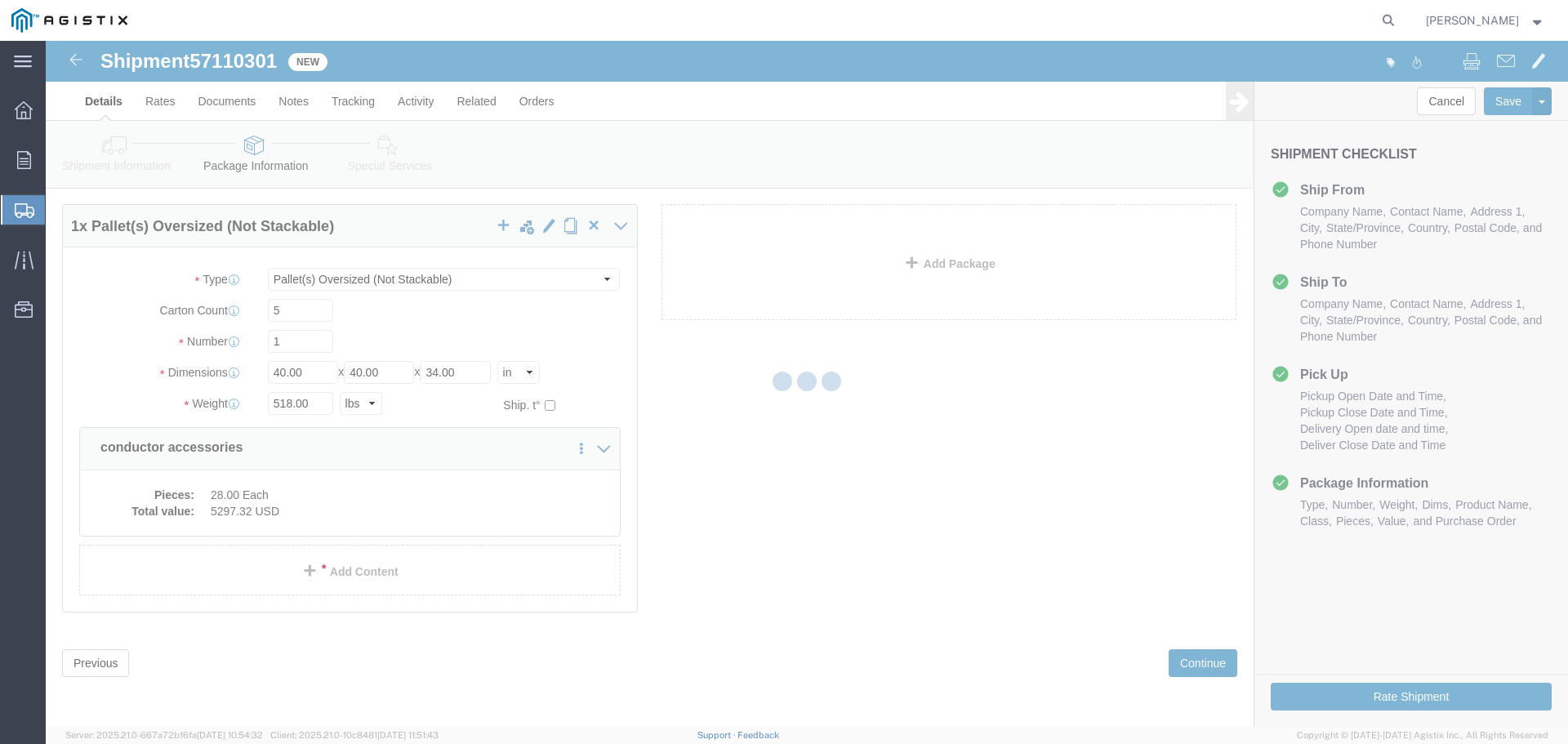
select select
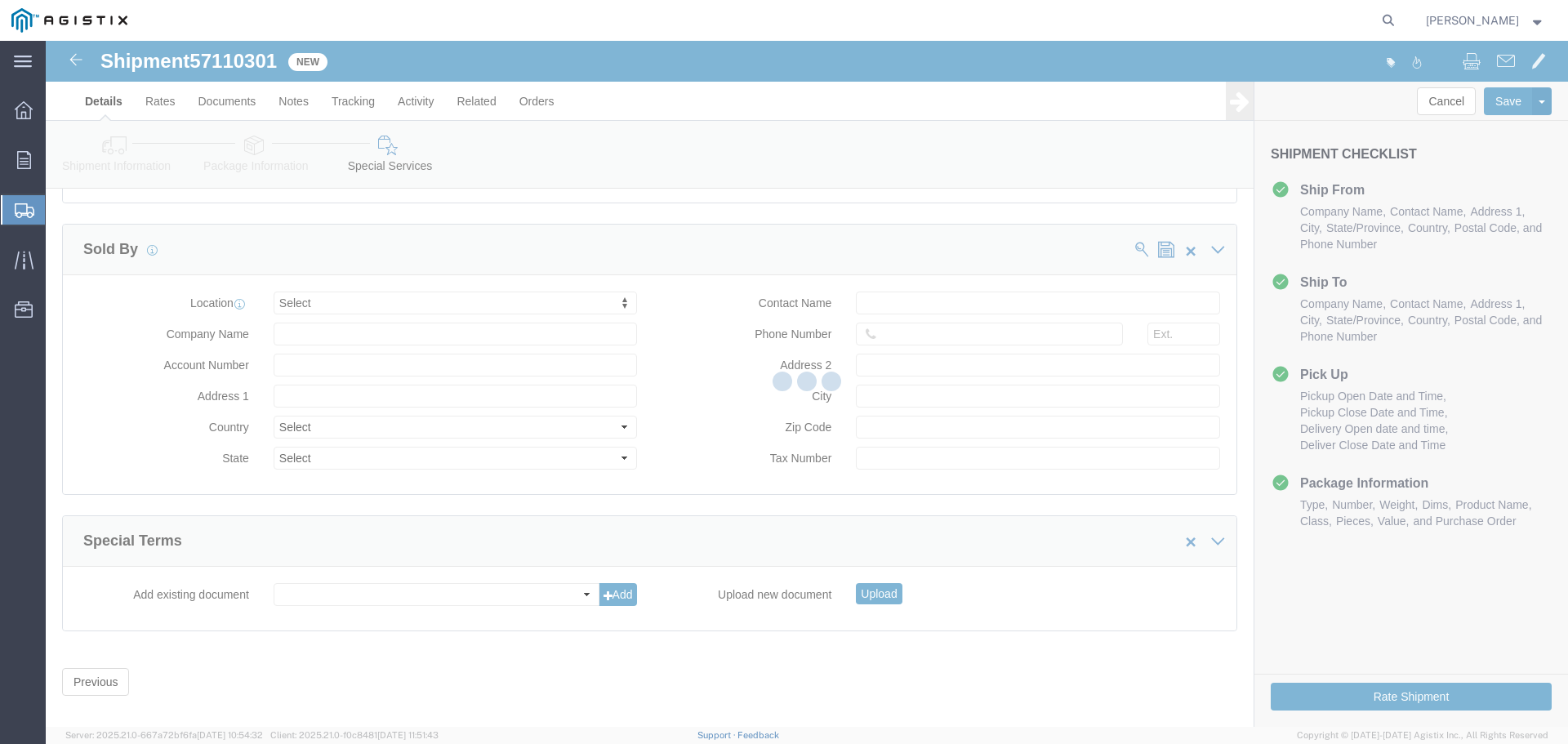
scroll to position [1529, 0]
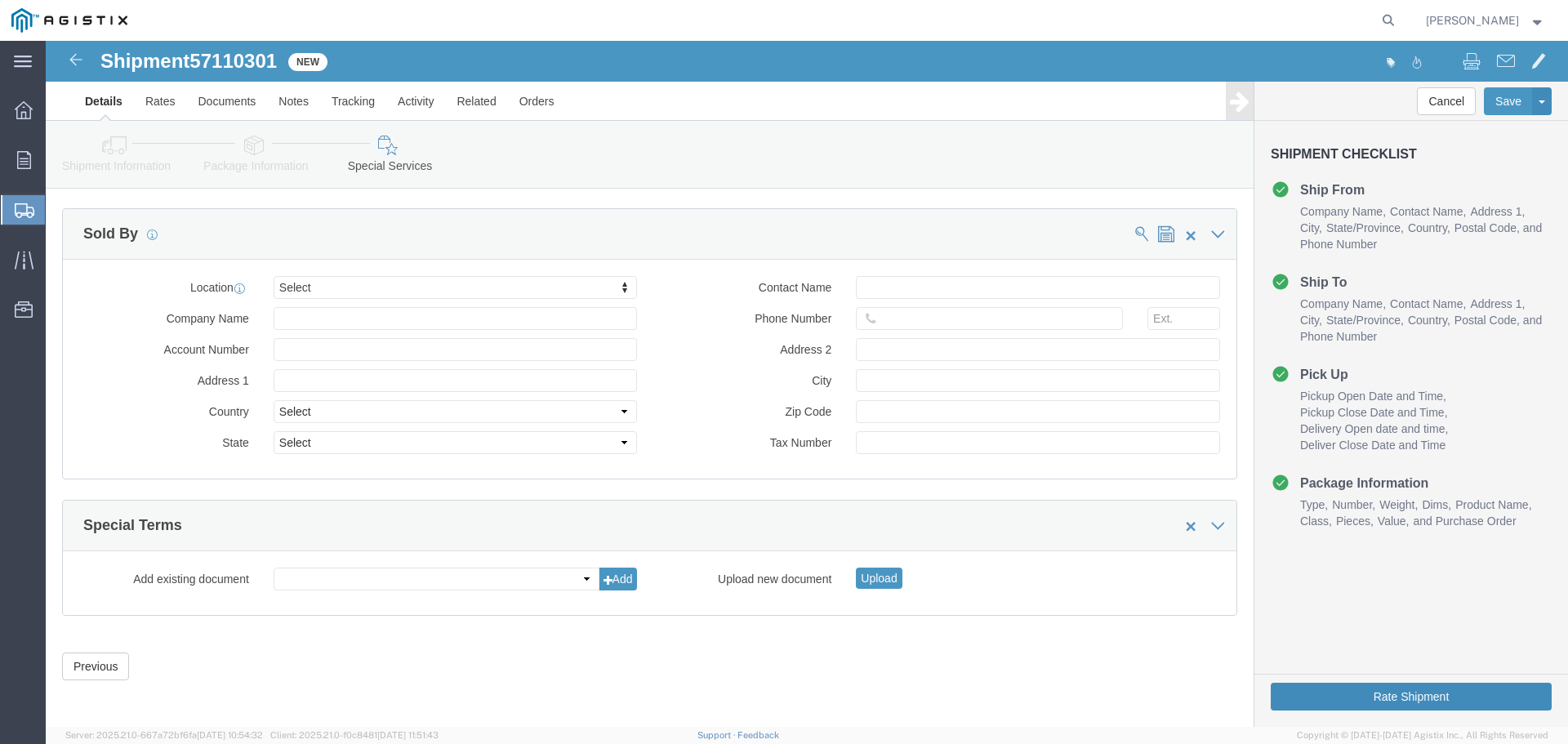
click button "Rate Shipment"
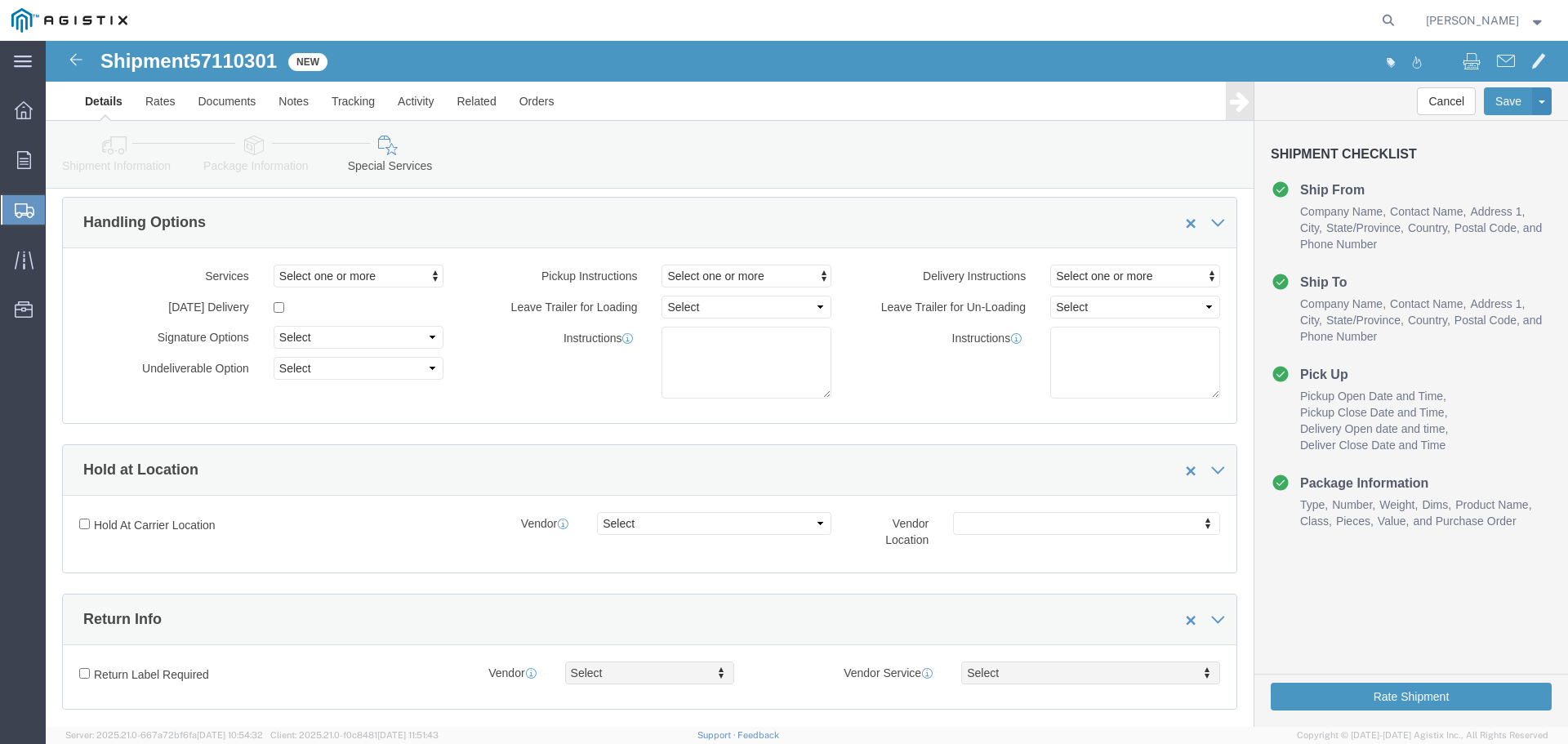
scroll to position [0, 0]
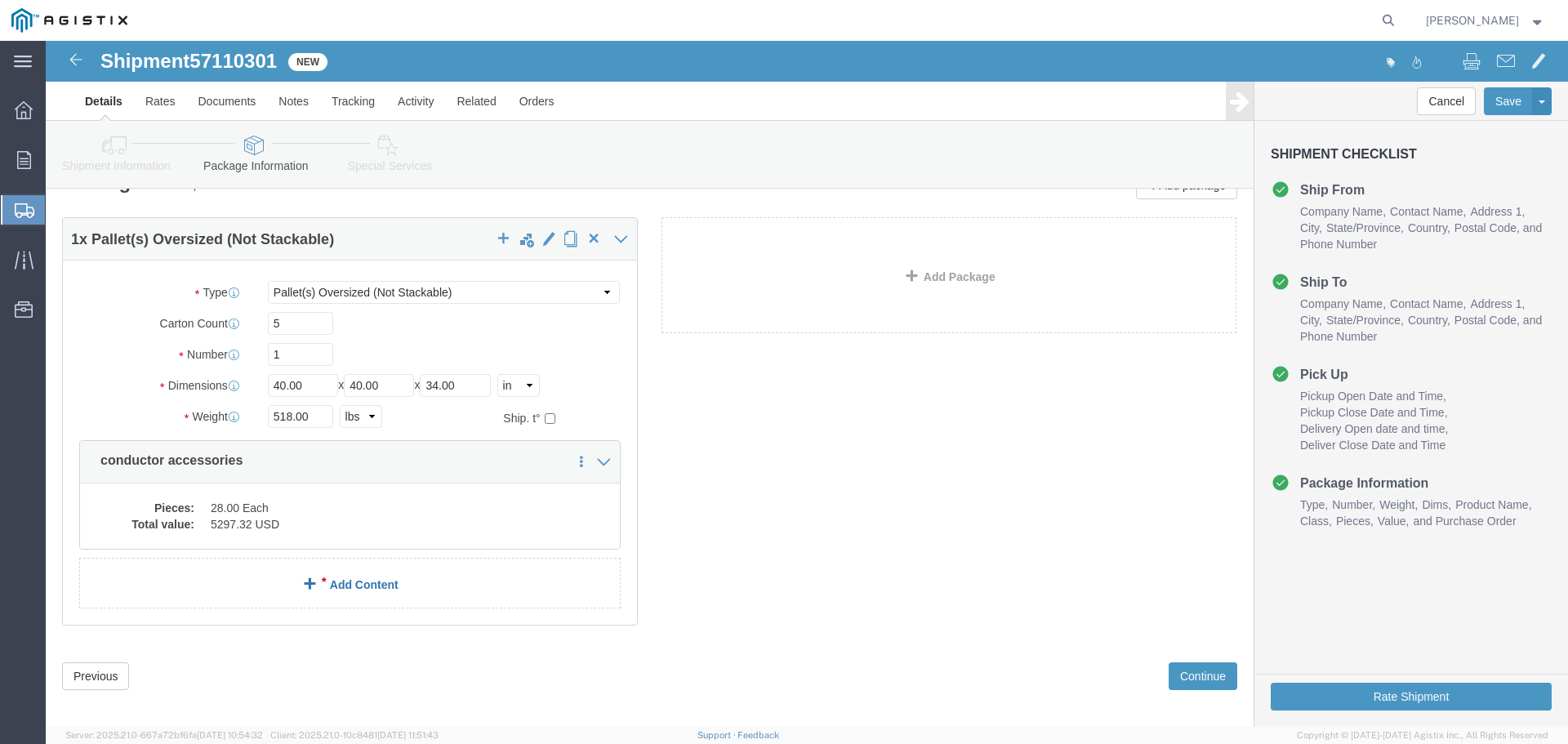
scroll to position [113, 0]
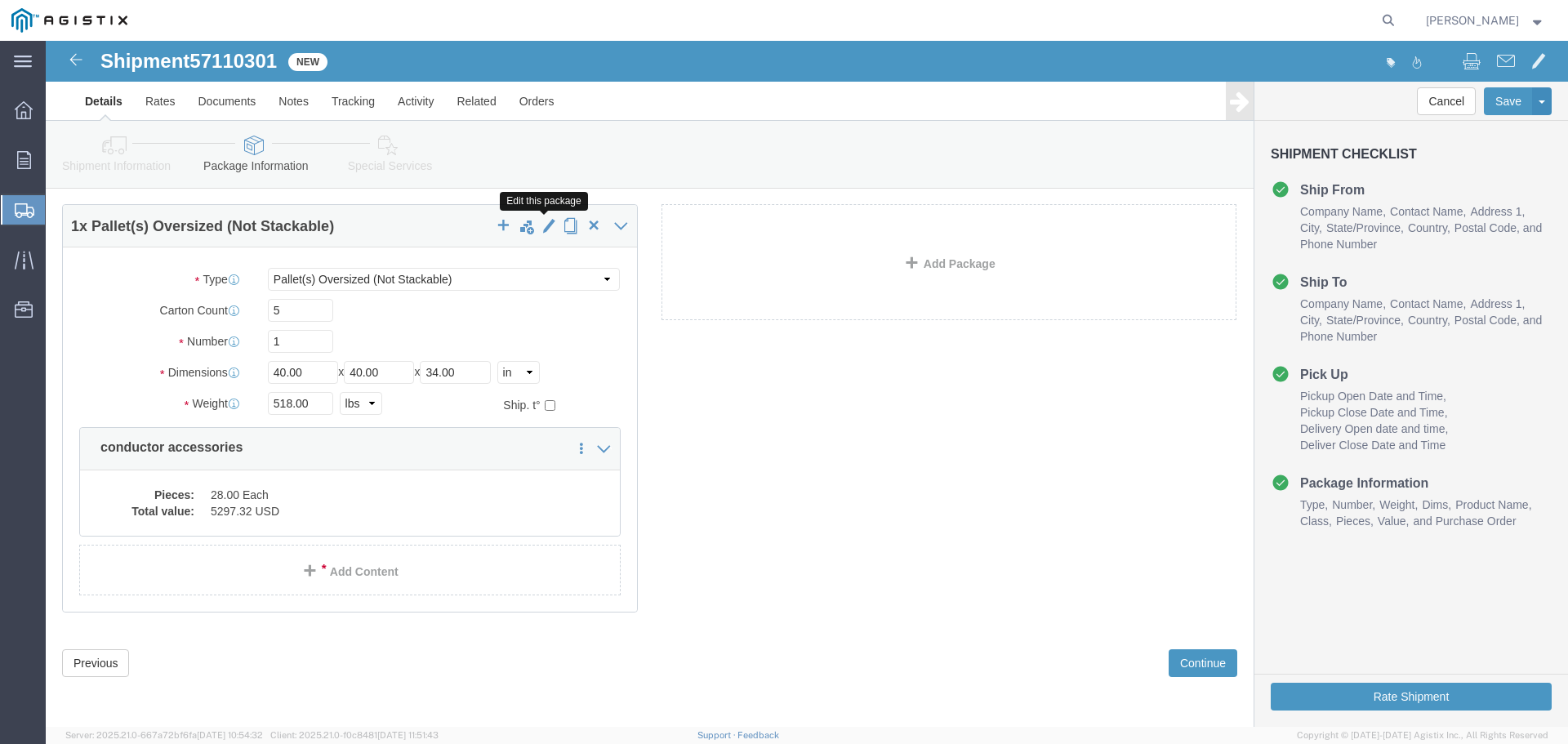
click span "button"
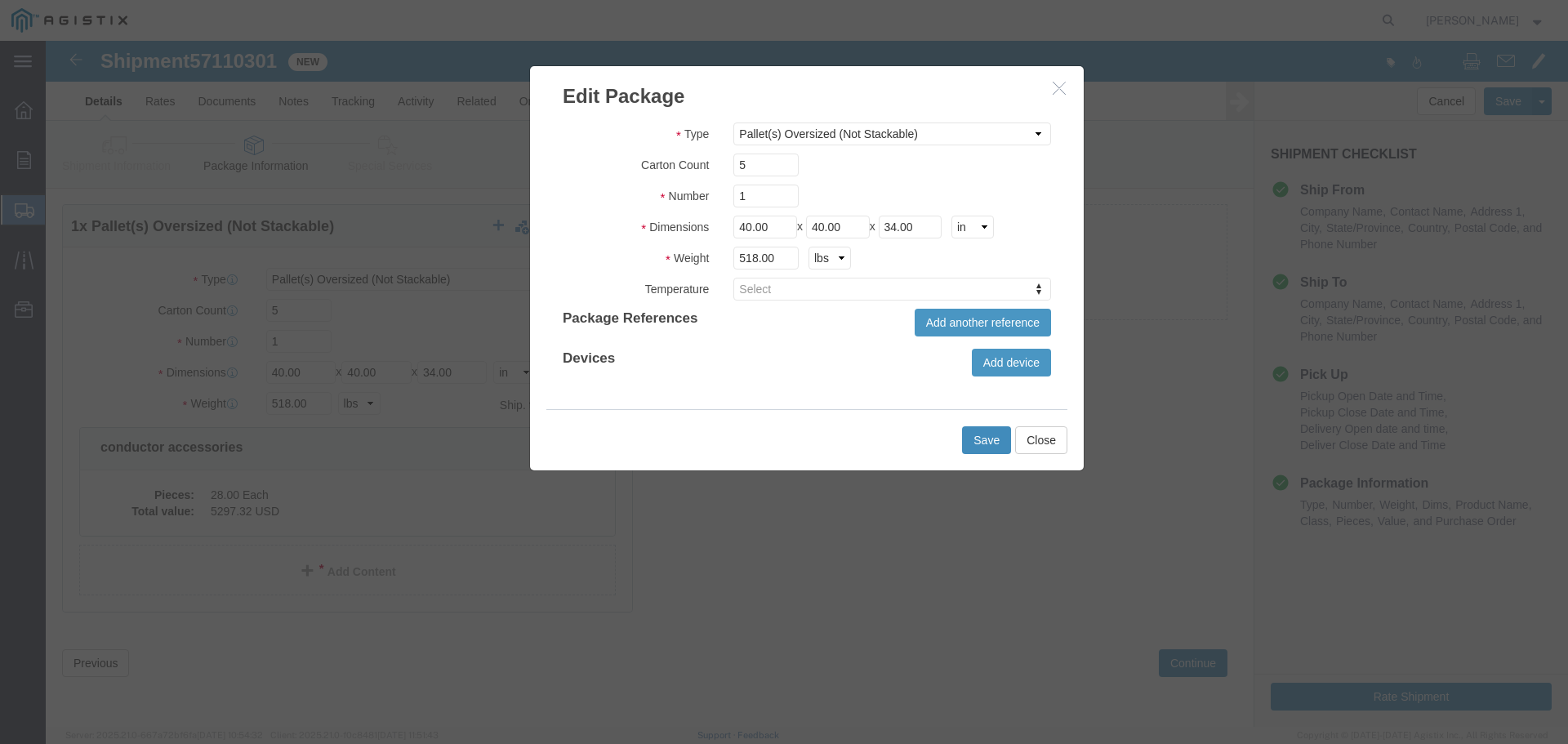
click button "Save"
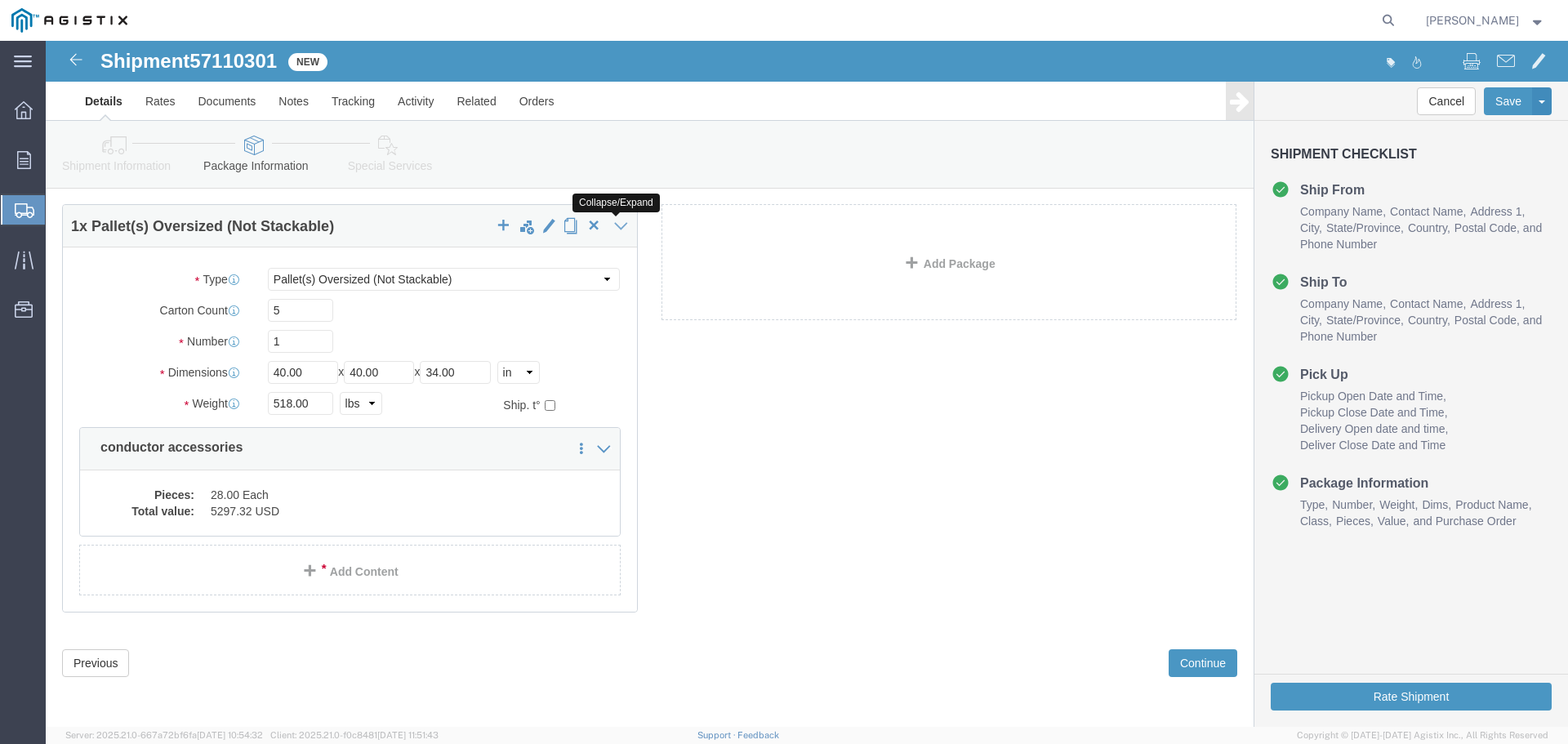
click icon
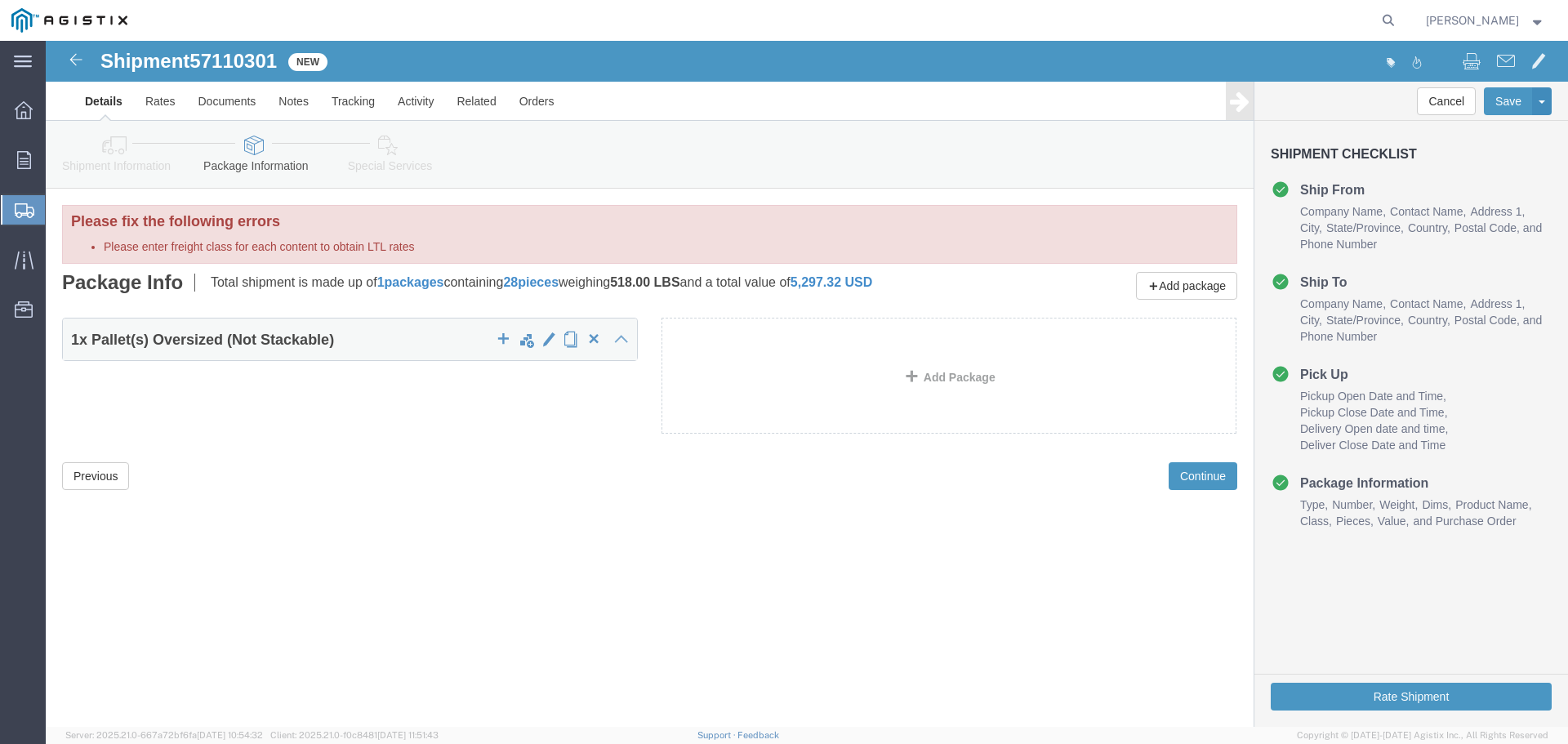
scroll to position [0, 0]
click icon
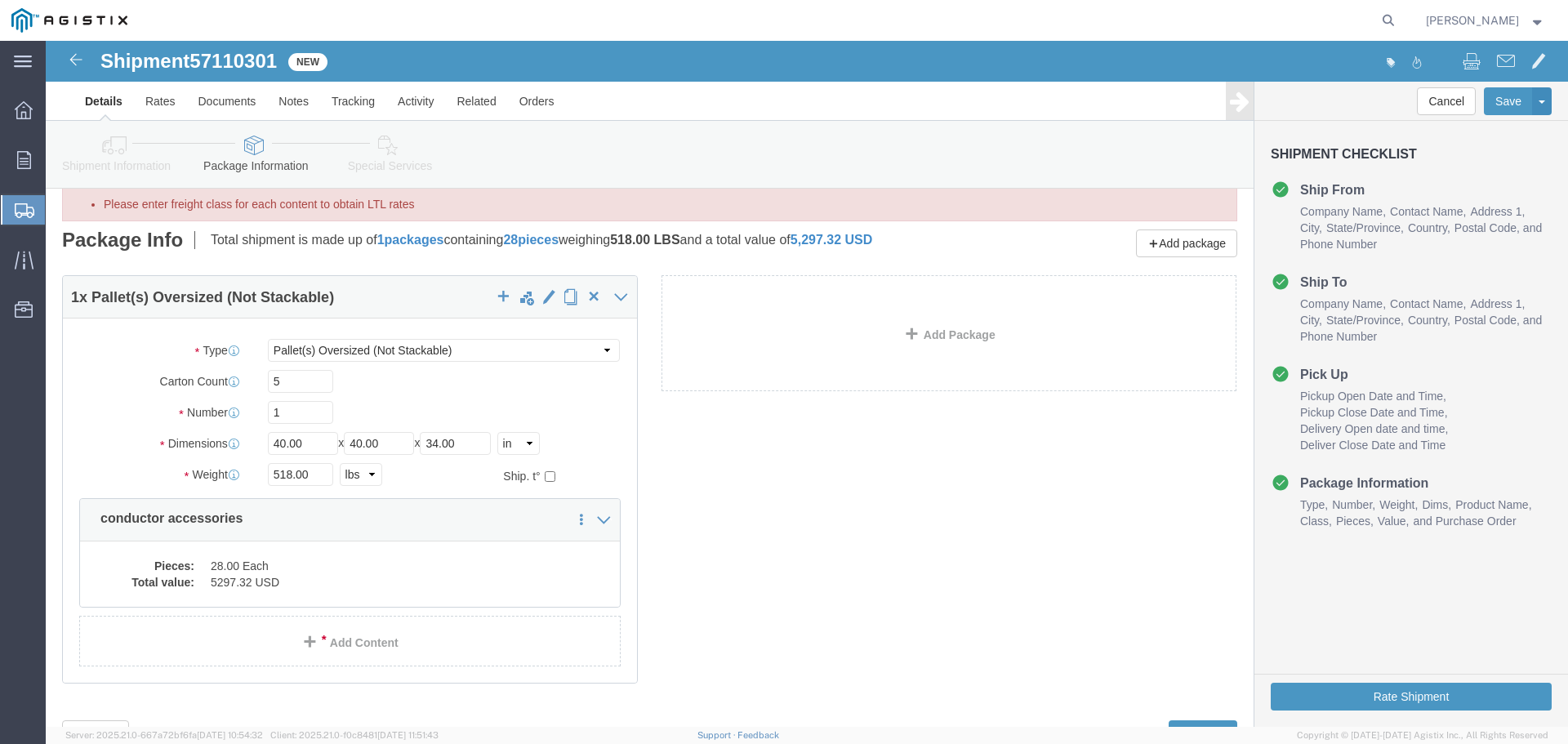
scroll to position [81, 0]
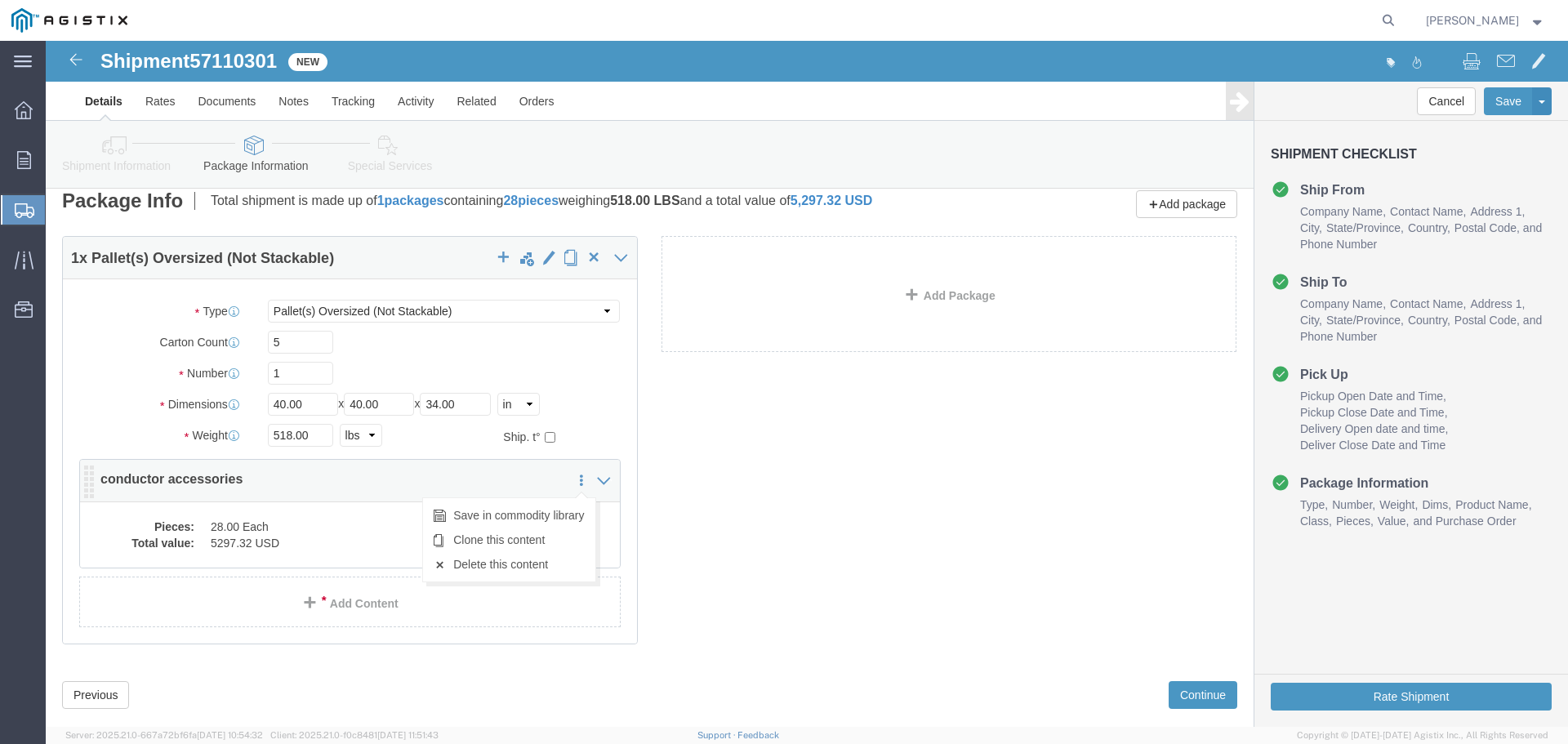
click ul "Save in commodity library Clone this content Delete this content"
click icon
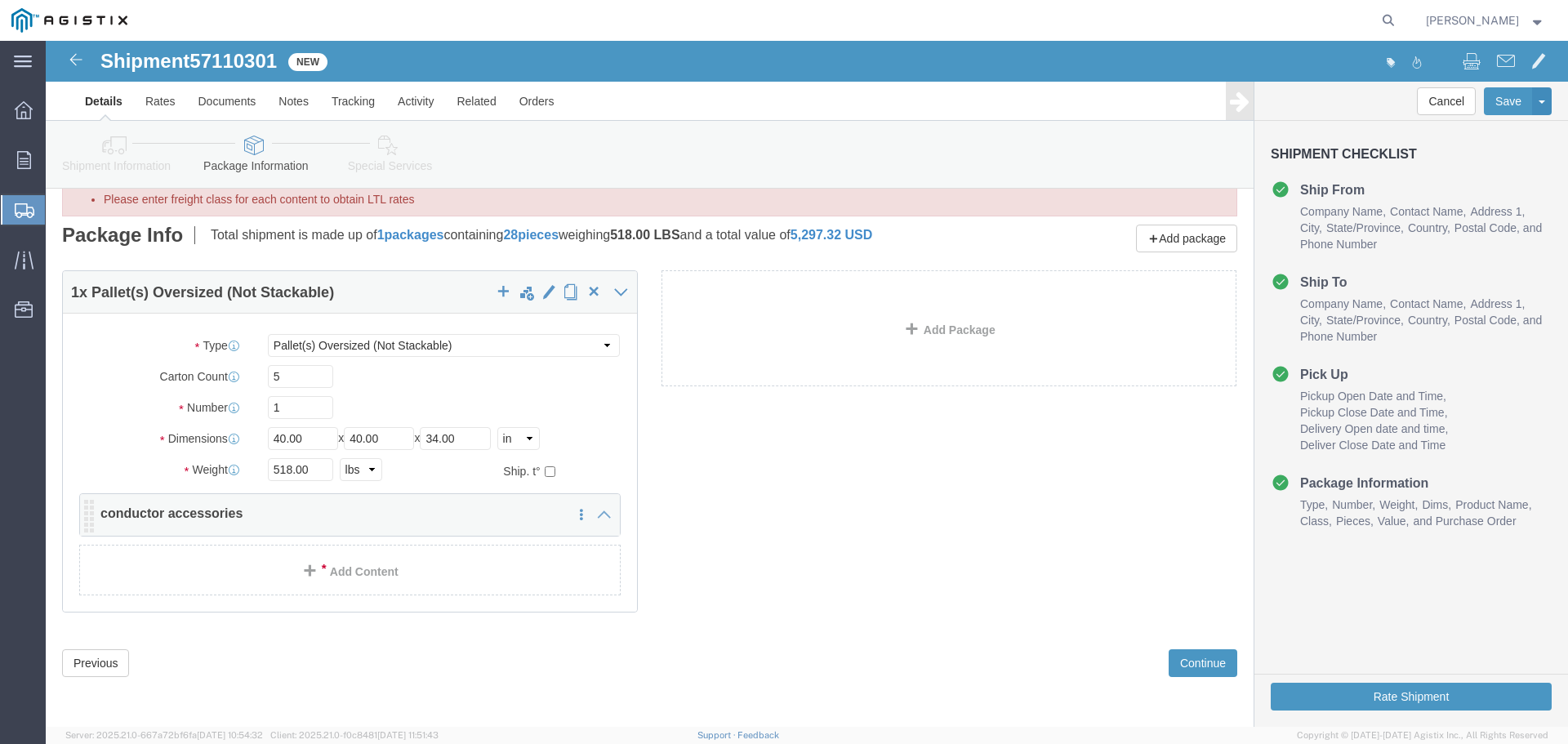
scroll to position [48, 0]
click div "Package Type Select Bulk Bundle(s) Cardboard Box(es) Carton(s) Crate(s) Drum(s)…"
click div "1 x Pallet(s) Oversized (Not Stackable) Package Type Select Bulk Bundle(s) Card…"
click icon
click dd "5297.32 USD"
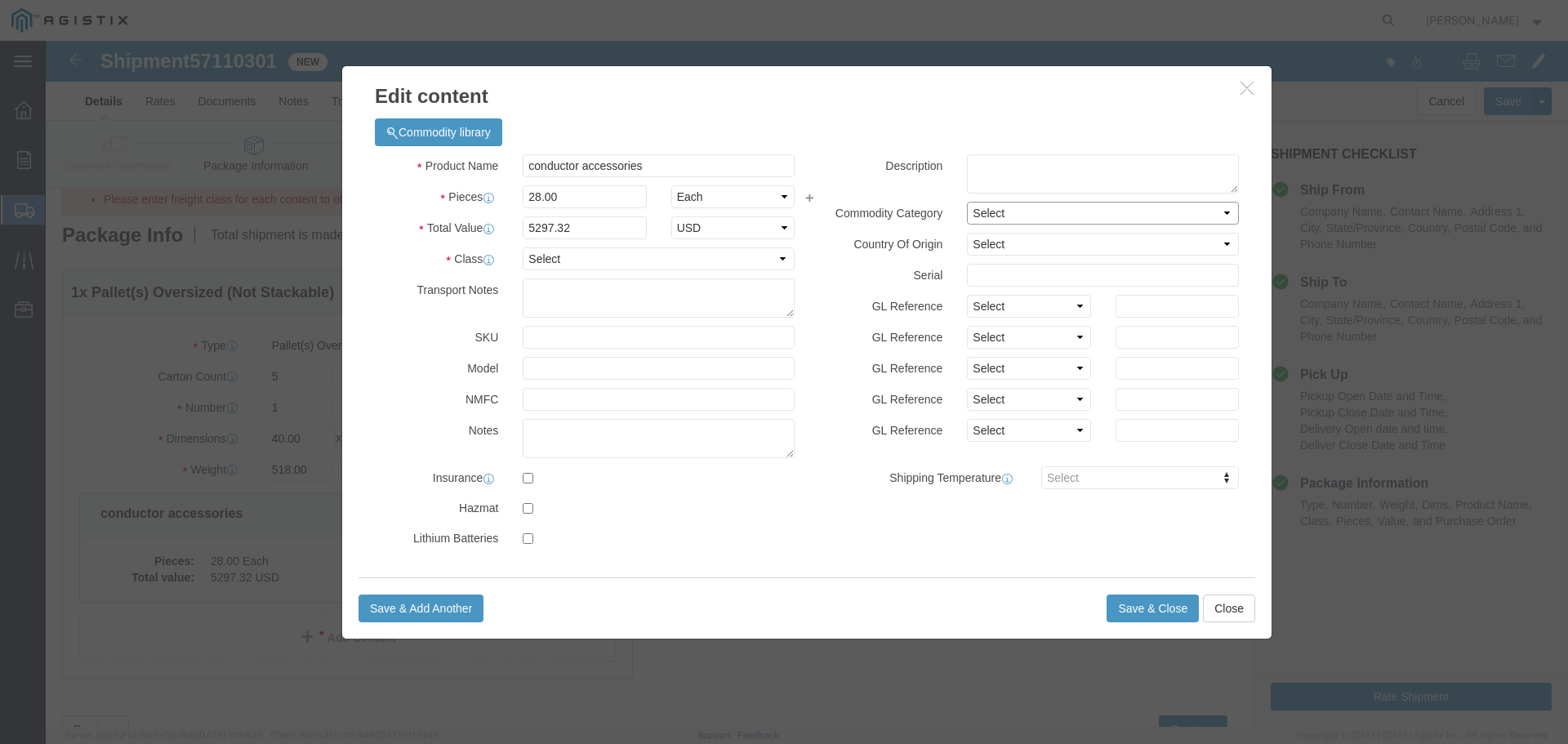
click select "Select"
click input "text"
click select "Select [GEOGRAPHIC_DATA] [GEOGRAPHIC_DATA] [GEOGRAPHIC_DATA] [GEOGRAPHIC_DATA] …"
click textarea
click div "Product Name conductor accessories Pieces 28.00 Select Bag Barrels 100Board Fee…"
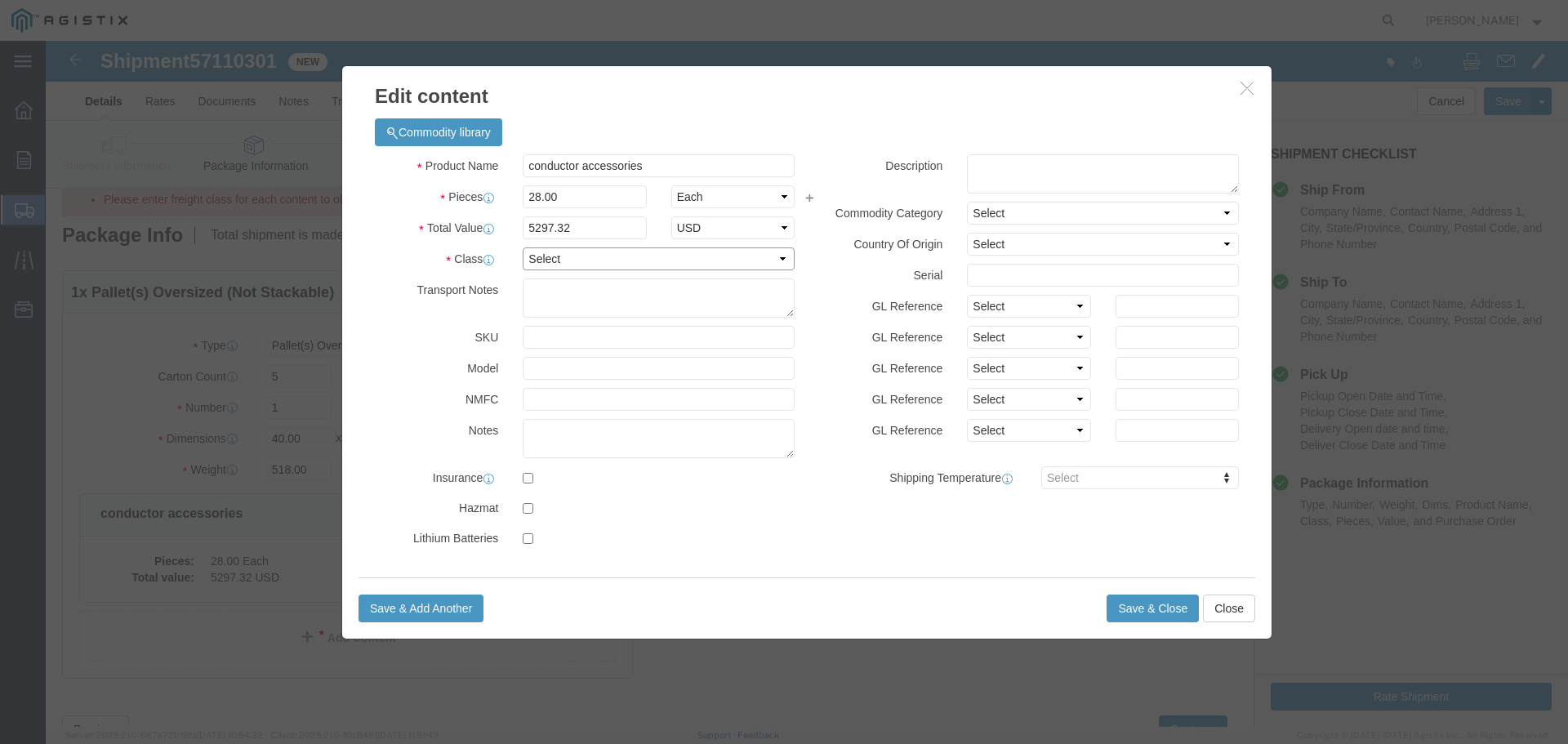
click select "Select 50 55 60 65 70 85 92.5 100 125 175 250 300 400"
select select "70"
click select "Select 50 55 60 65 70 85 92.5 100 125 175 250 300 400"
click button "Save & Close"
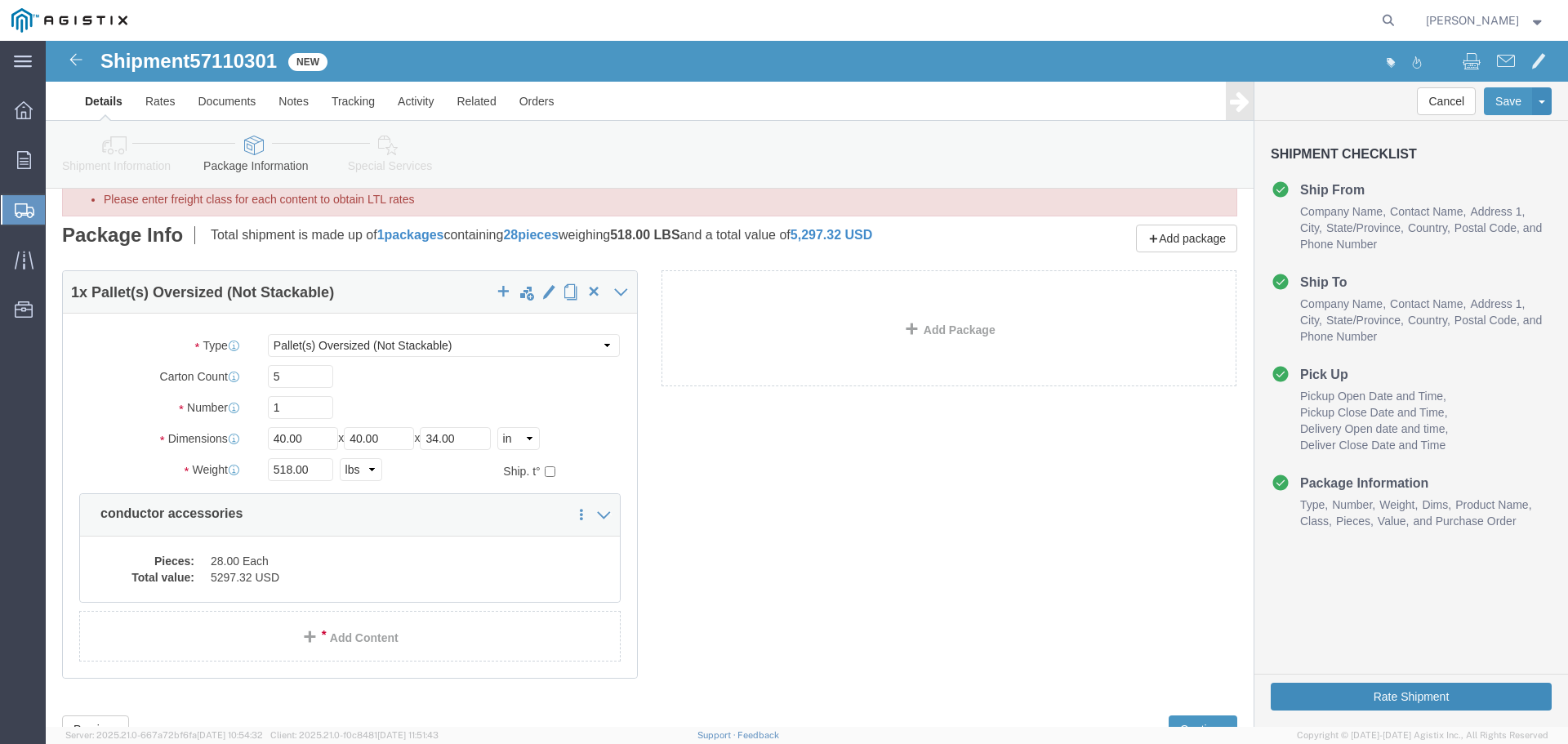
click button "Rate Shipment"
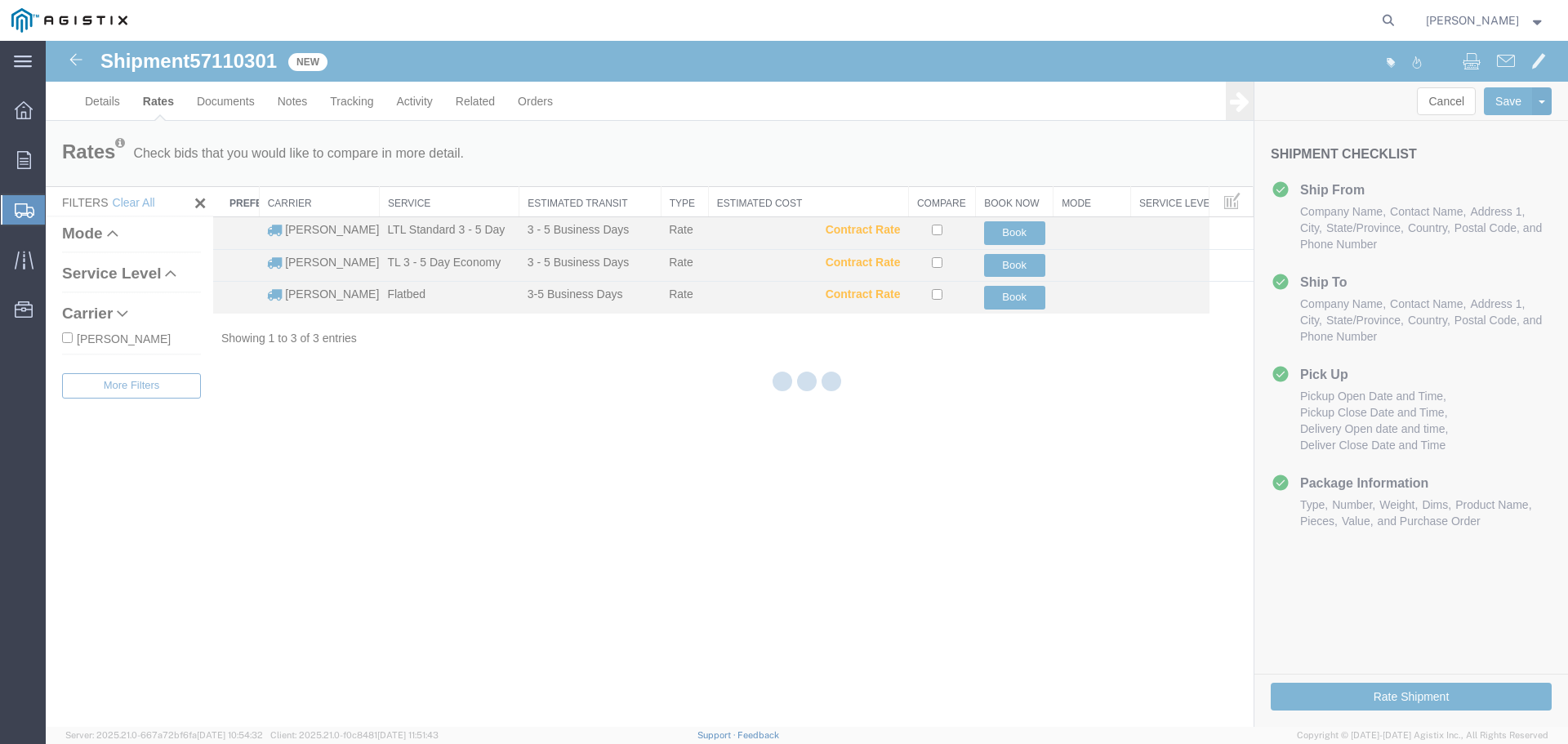
scroll to position [0, 0]
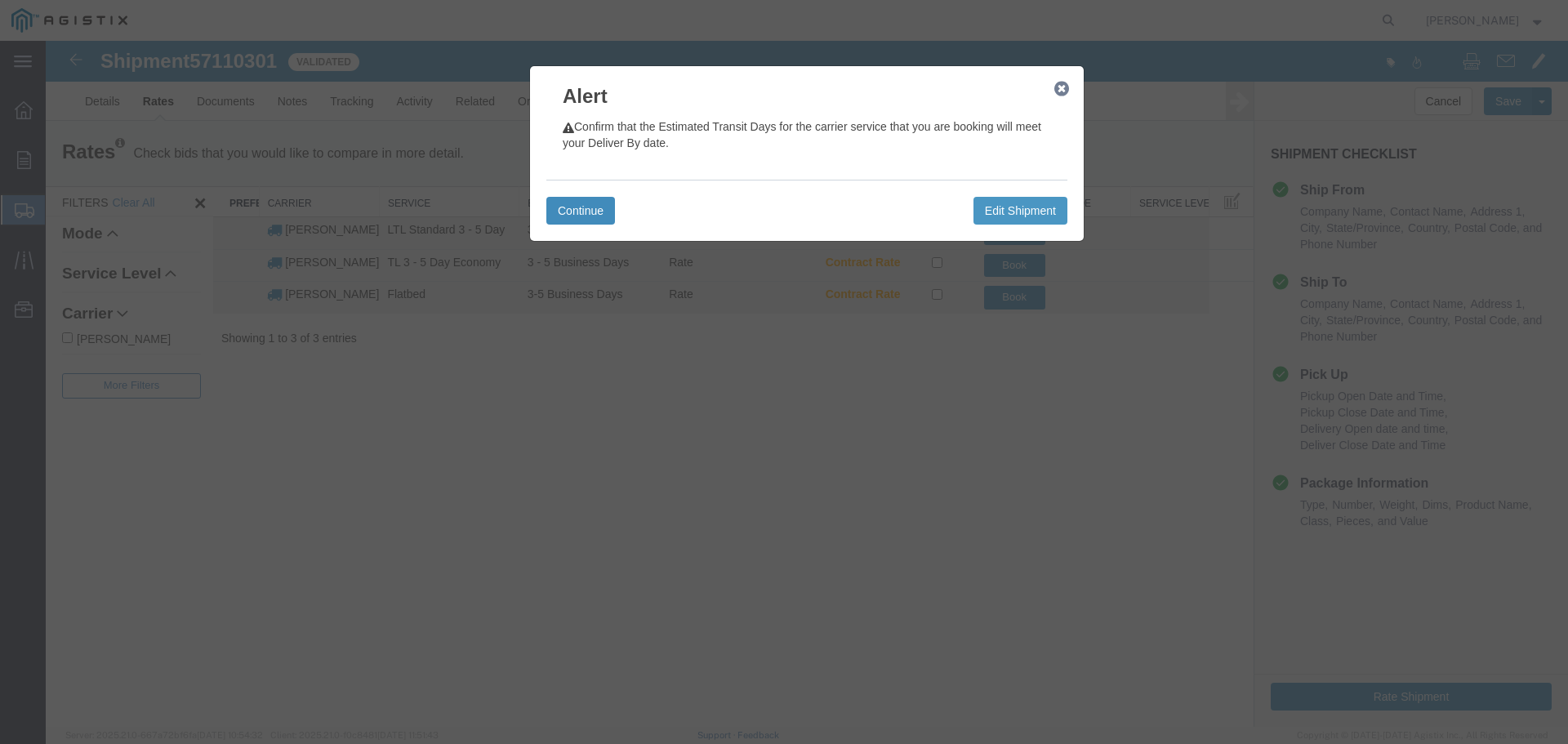
click at [593, 223] on button "Continue" at bounding box center [580, 211] width 69 height 28
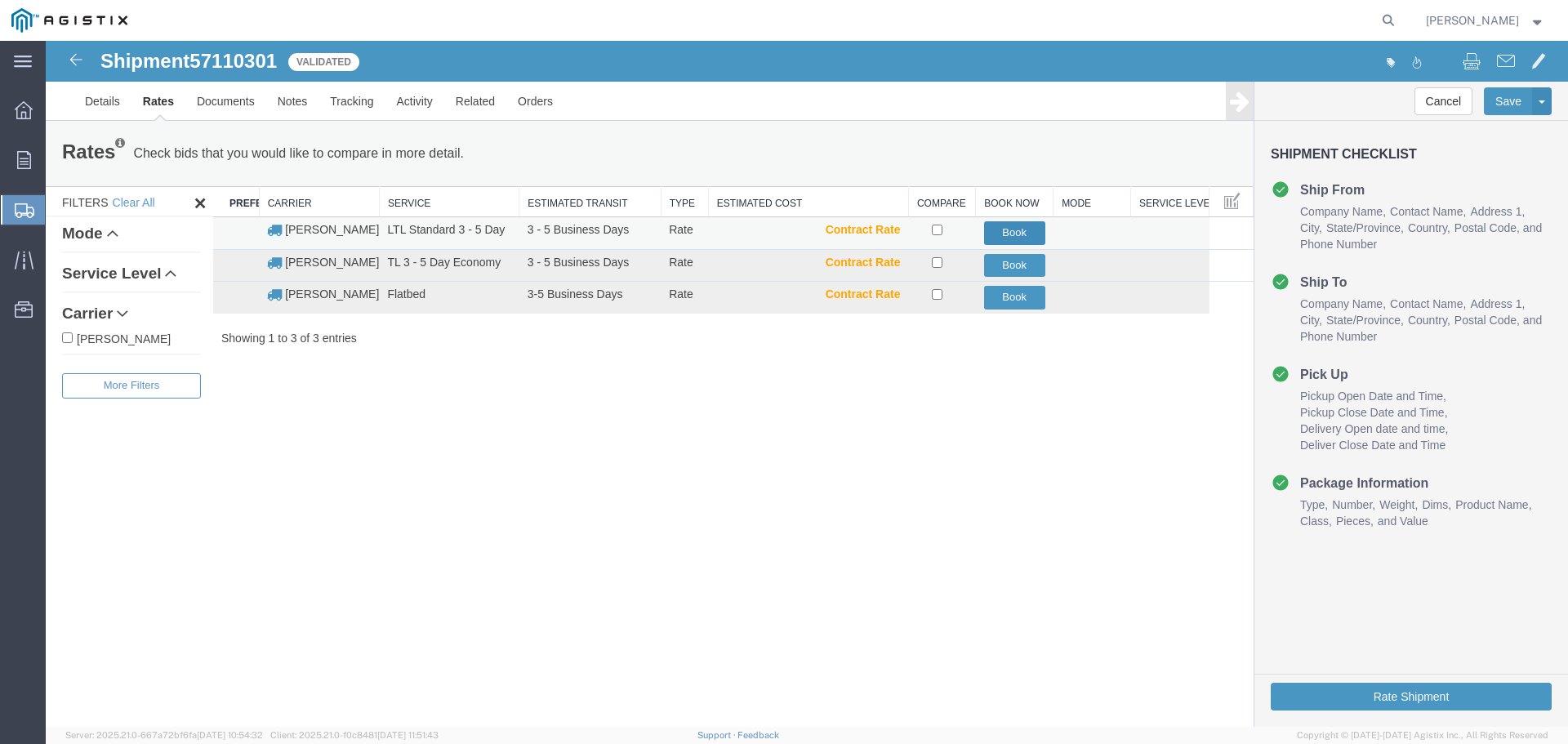
click at [1021, 226] on button "Book" at bounding box center [1015, 233] width 62 height 24
